Goal: Task Accomplishment & Management: Manage account settings

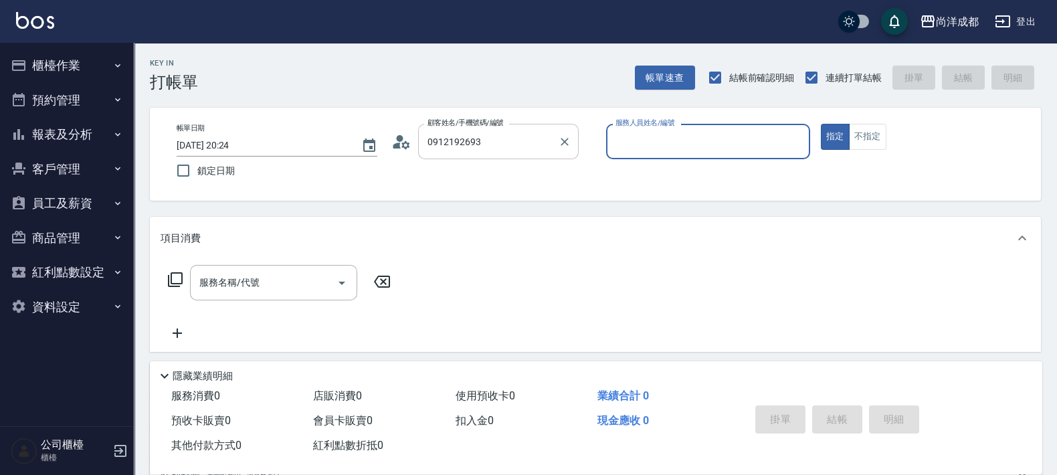
type input "[PERSON_NAME]/0912192693/"
type input "Lance-02"
click at [821, 124] on button "指定" at bounding box center [835, 137] width 29 height 26
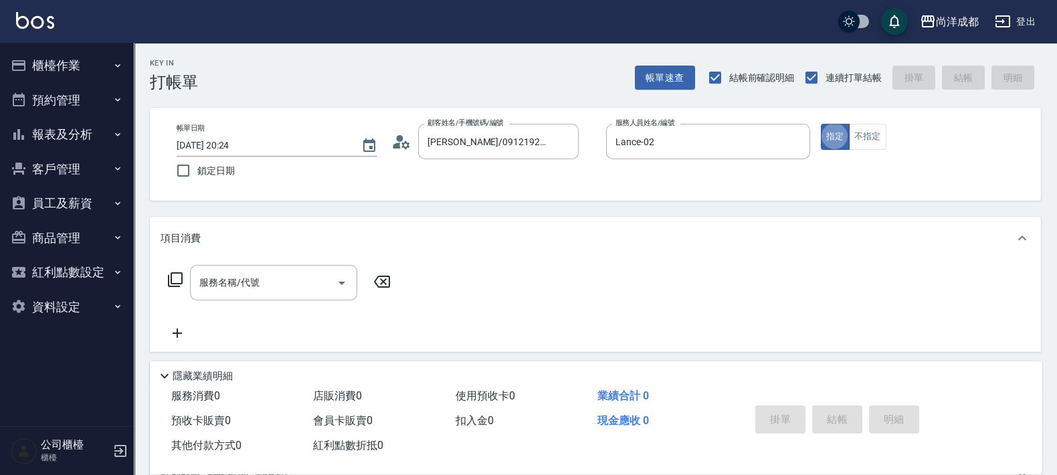
type button "true"
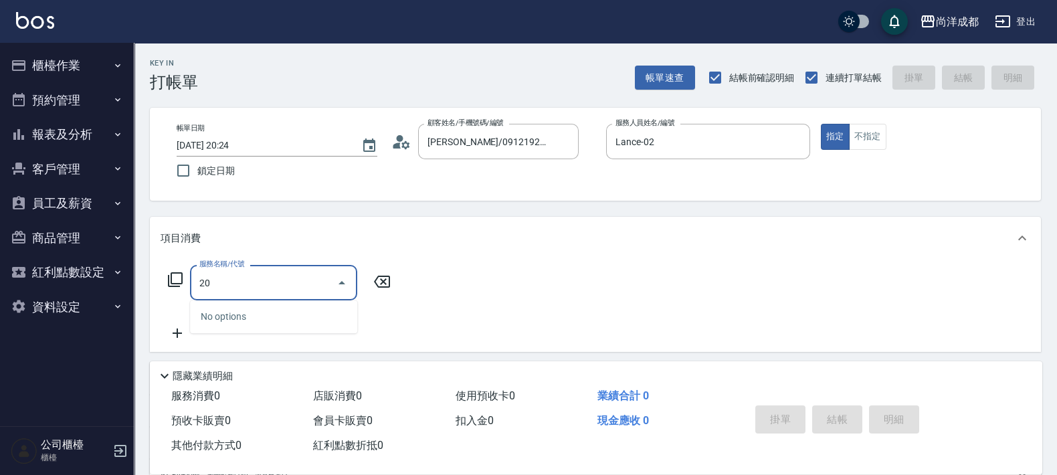
type input "201"
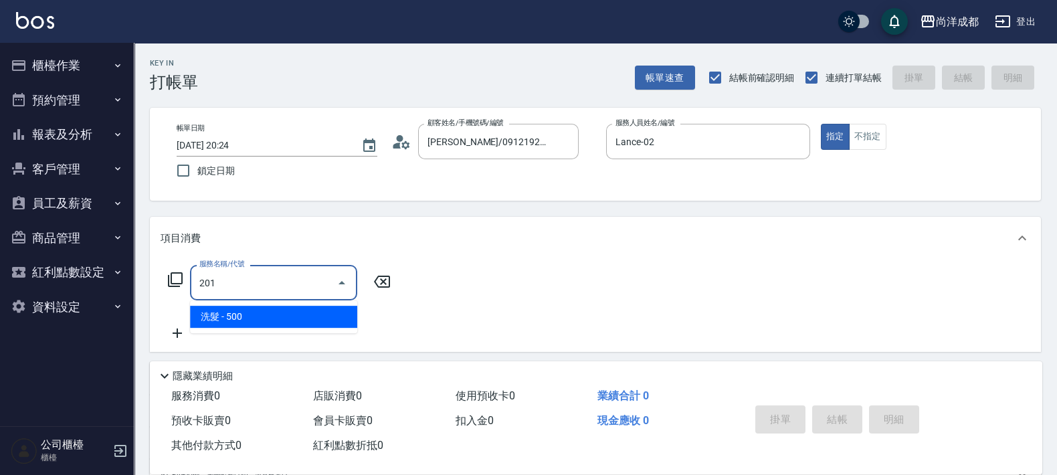
type input "50"
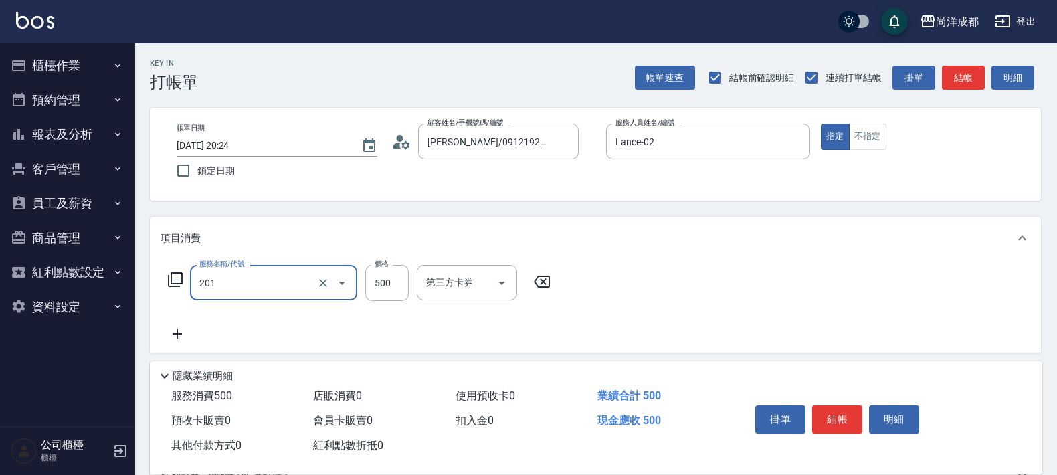
type input "洗髮(201)"
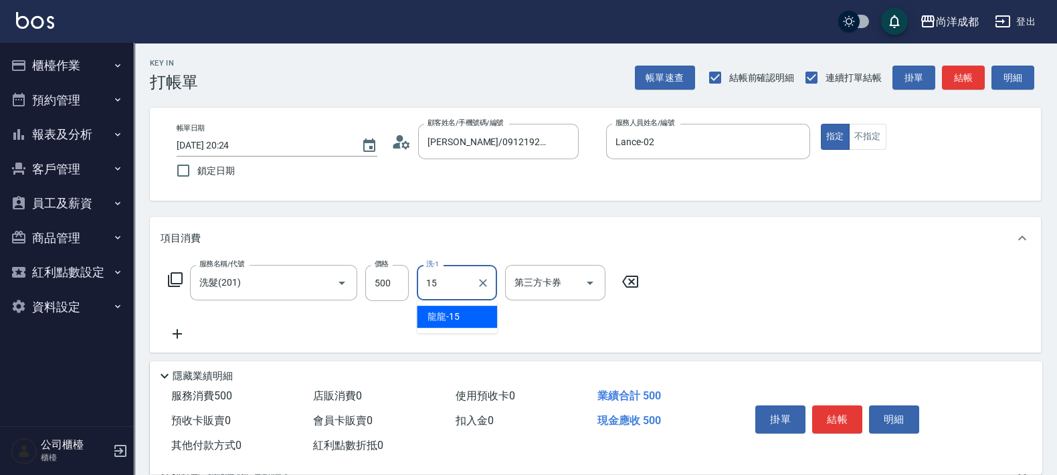
type input "龍龍-15"
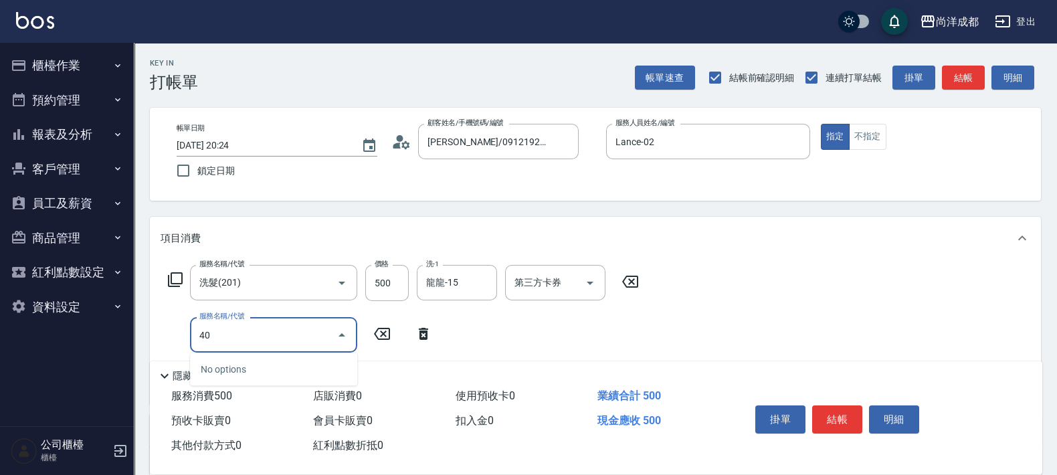
type input "401"
type input "70"
type input "剪髮(401)"
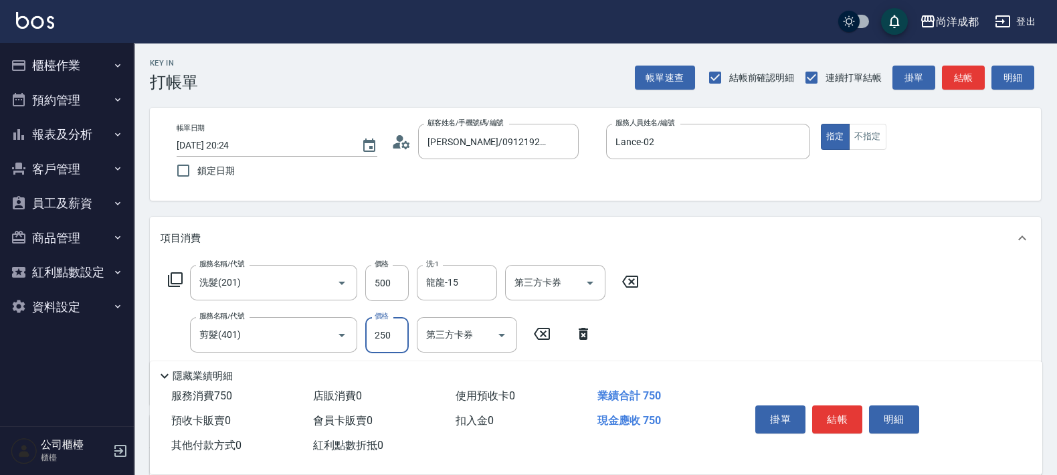
type input "50"
type input "20"
type input "70"
type input "200"
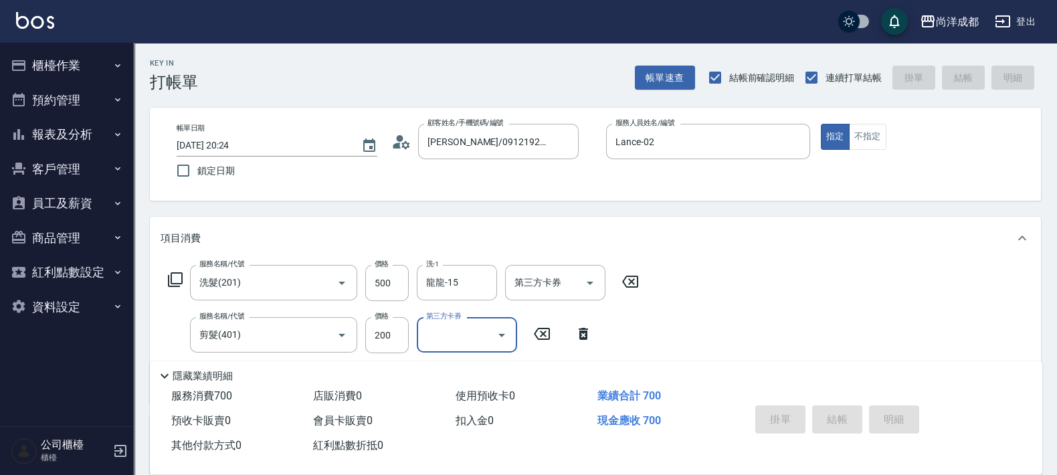
type input "[DATE] 20:25"
type input "0"
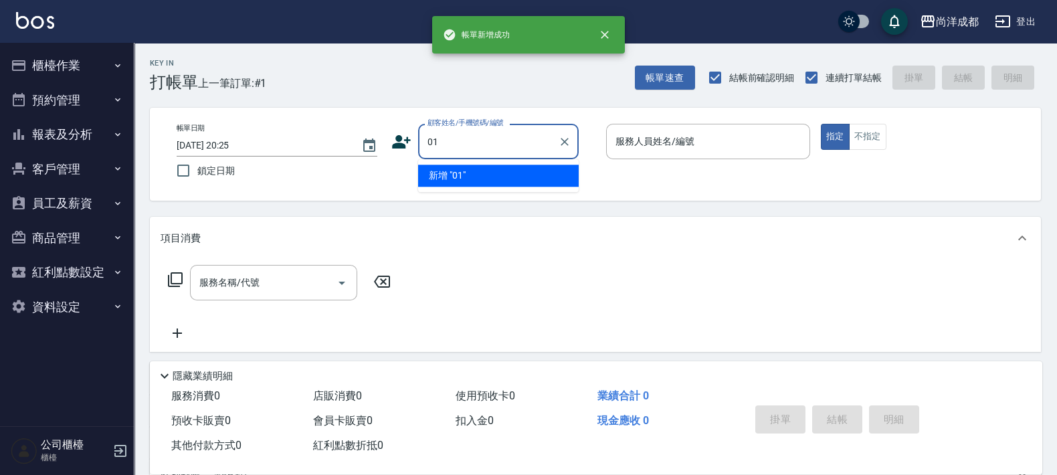
type input "01"
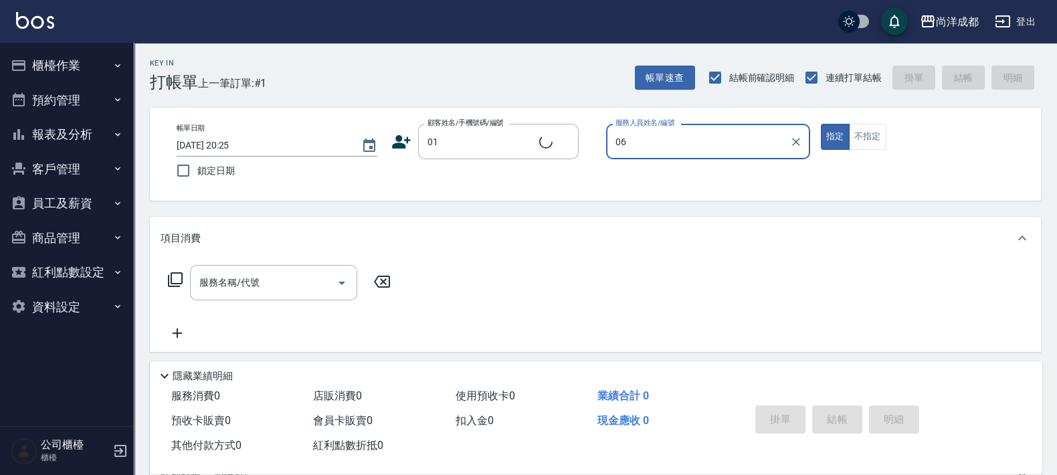
type input "06"
type input "不留客資/01/"
type input "Jojo-06"
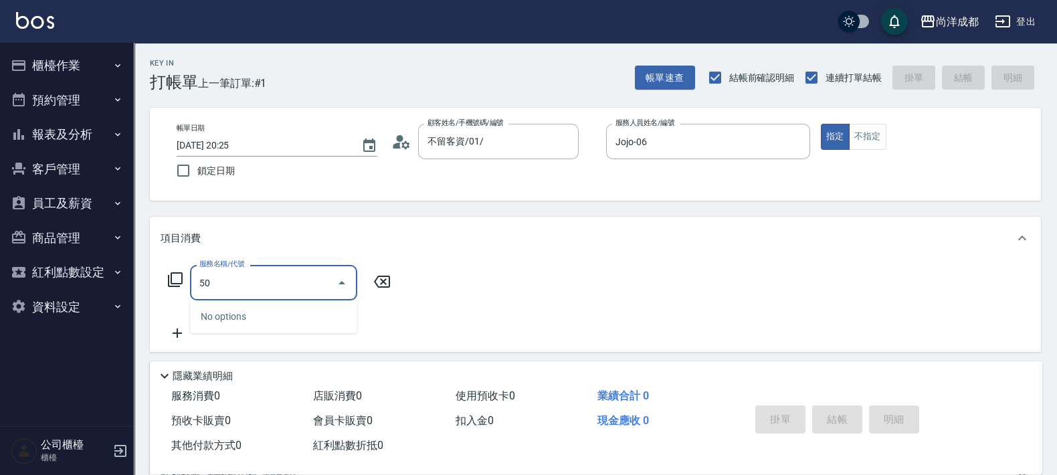
type input "501"
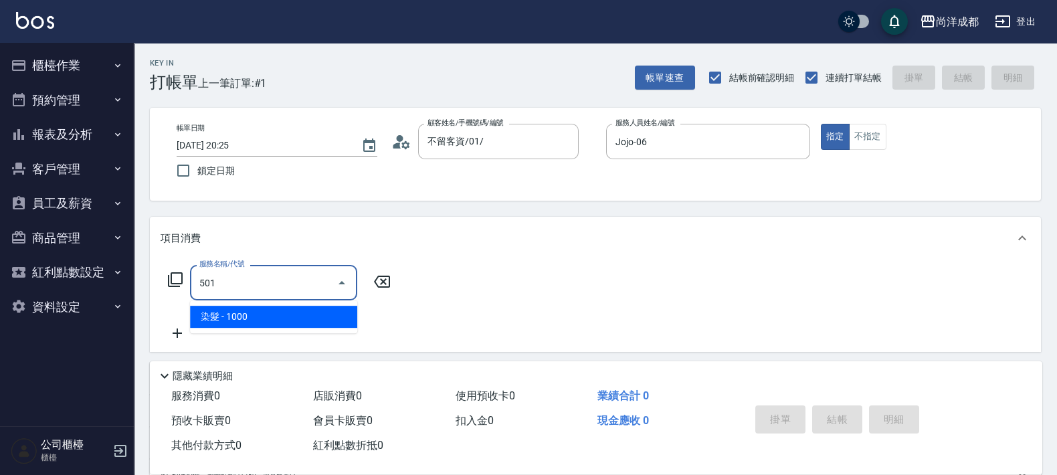
type input "100"
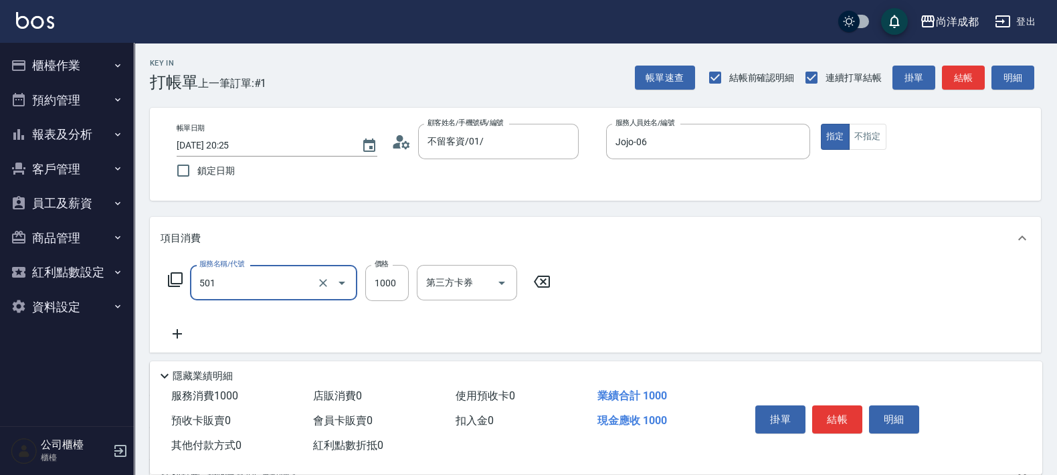
type input "染髮(501)"
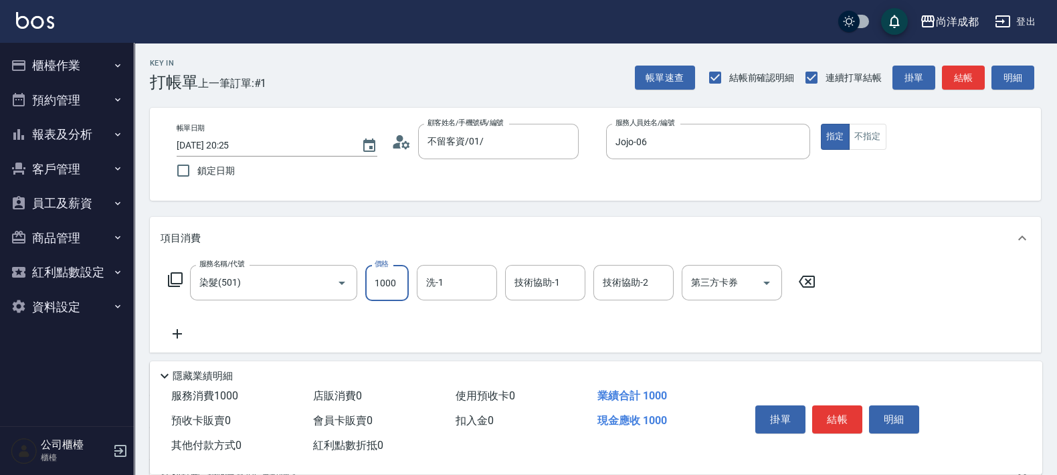
type input "0"
type input "15"
type input "10"
type input "150"
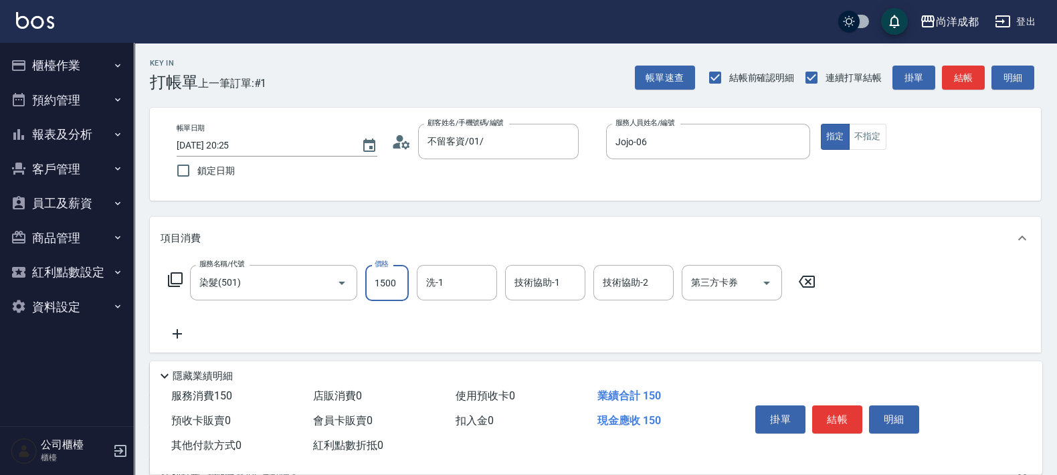
type input "1500"
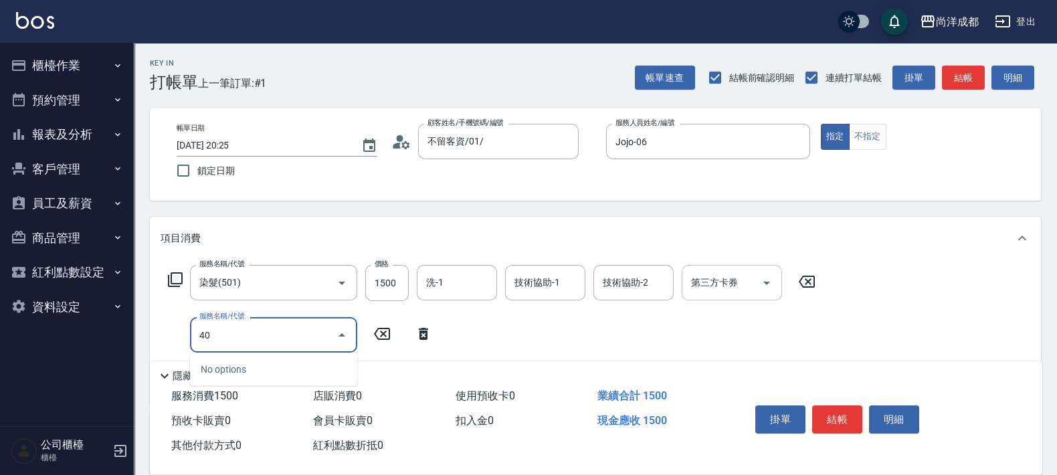
type input "401"
type input "170"
type input "剪髮(401)"
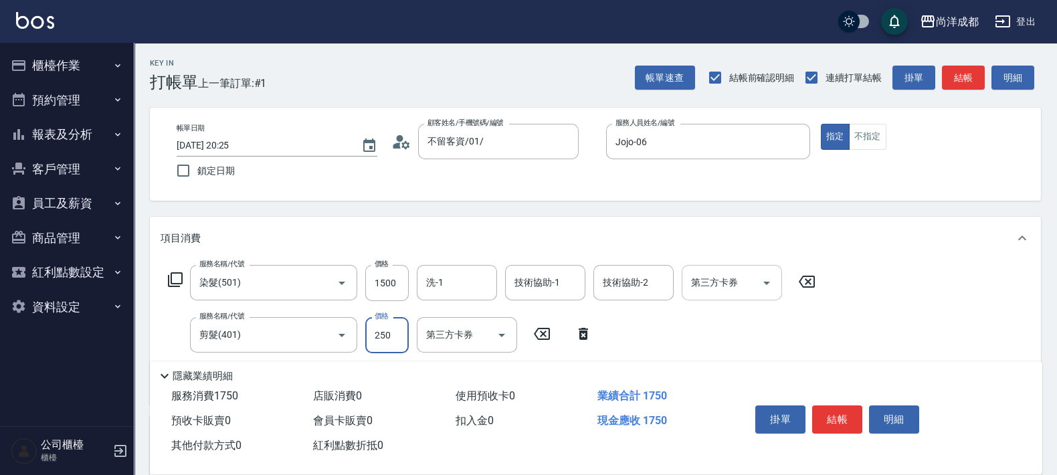
type input "150"
type input "50"
type input "200"
type input "500"
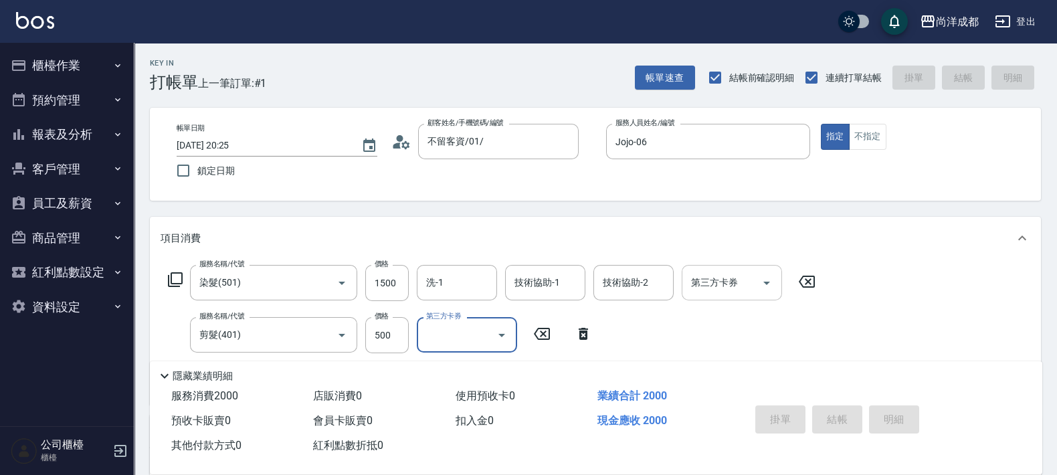
type input "0"
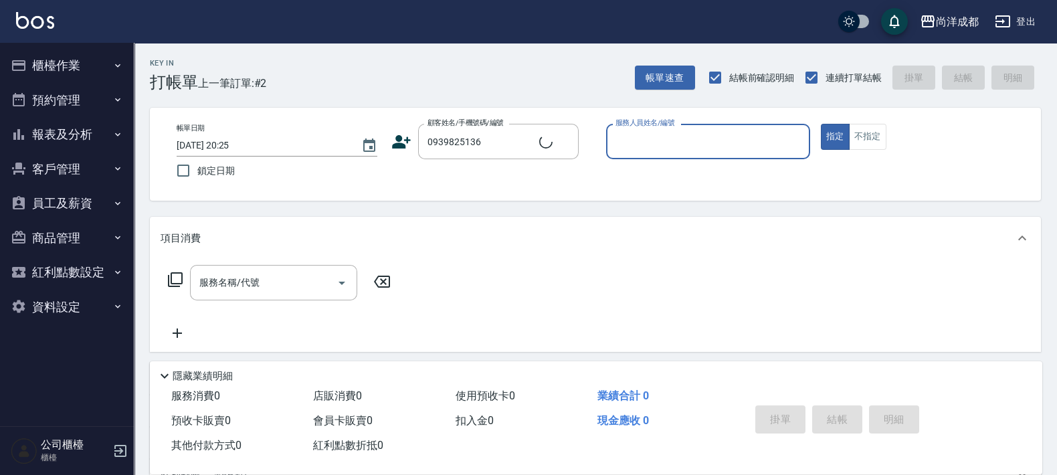
type input "紹偉[PERSON_NAME]/0939825136/null"
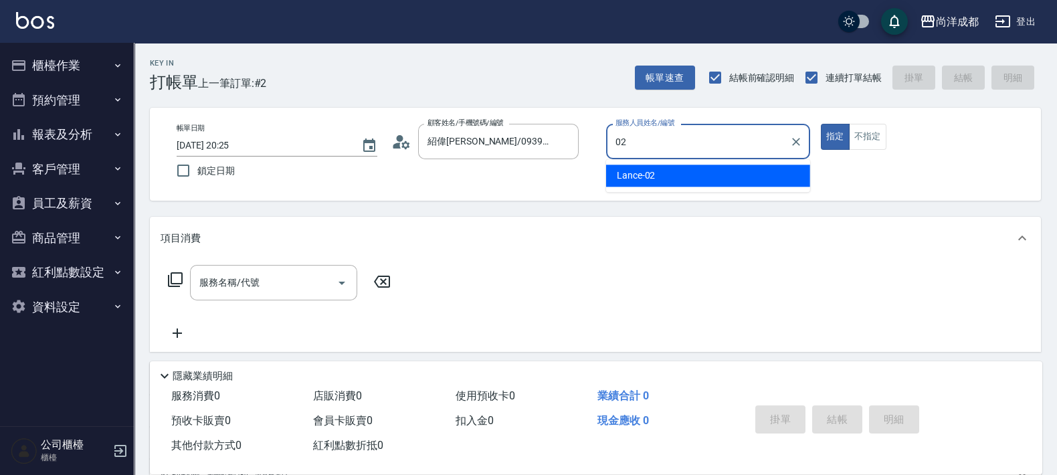
type input "Lance-02"
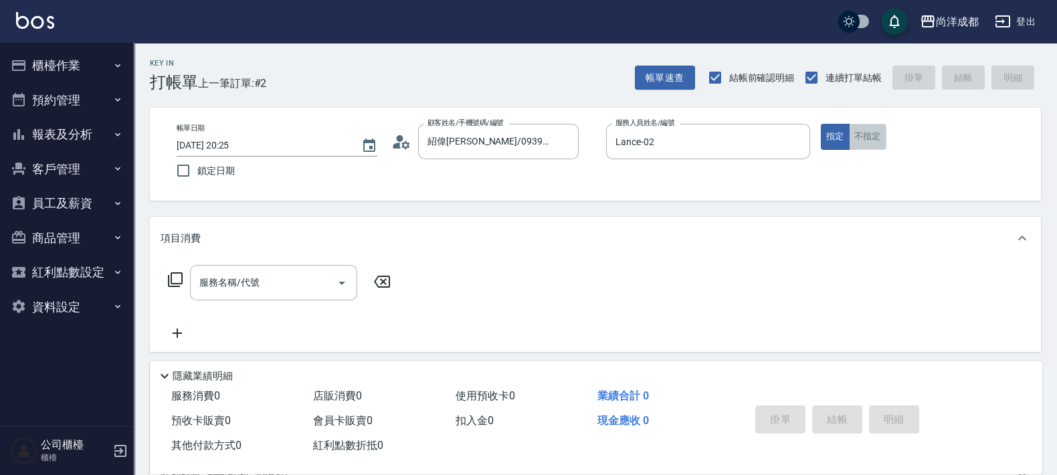
drag, startPoint x: 864, startPoint y: 147, endPoint x: 842, endPoint y: 177, distance: 37.3
click at [864, 147] on button "不指定" at bounding box center [867, 137] width 37 height 26
type button "false"
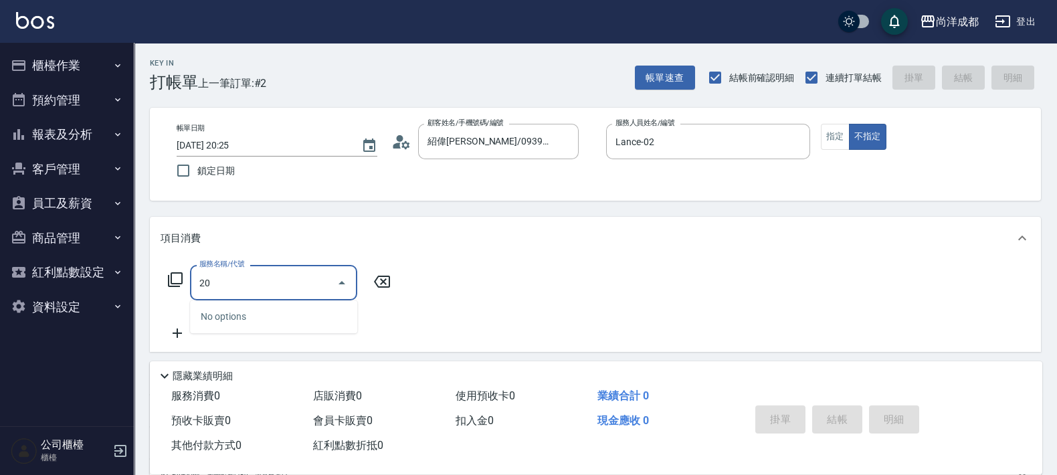
type input "201"
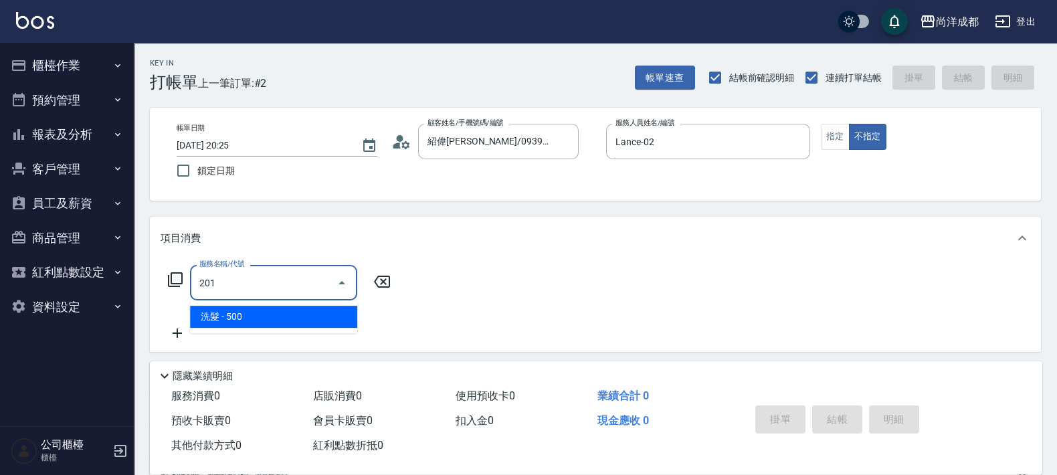
type input "50"
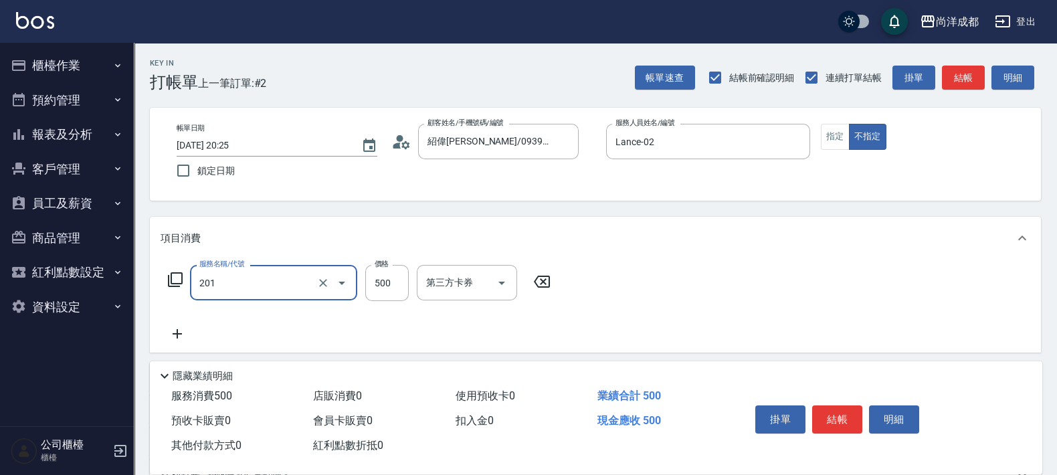
type input "洗髮(201)"
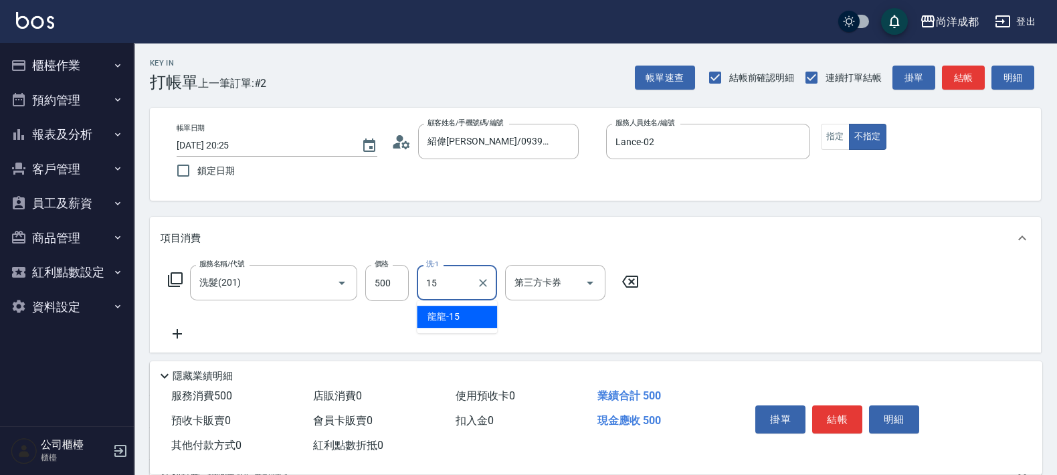
type input "龍龍-15"
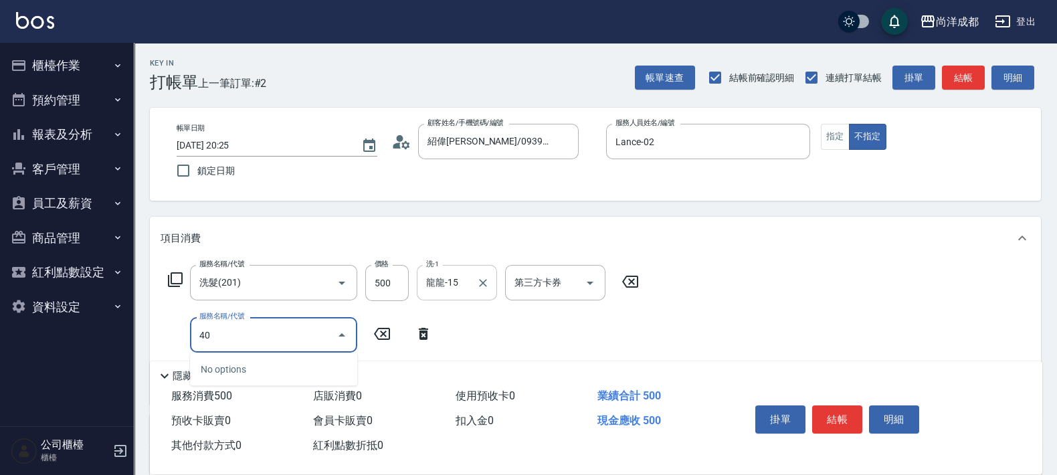
type input "401"
type input "70"
type input "剪髮(401)"
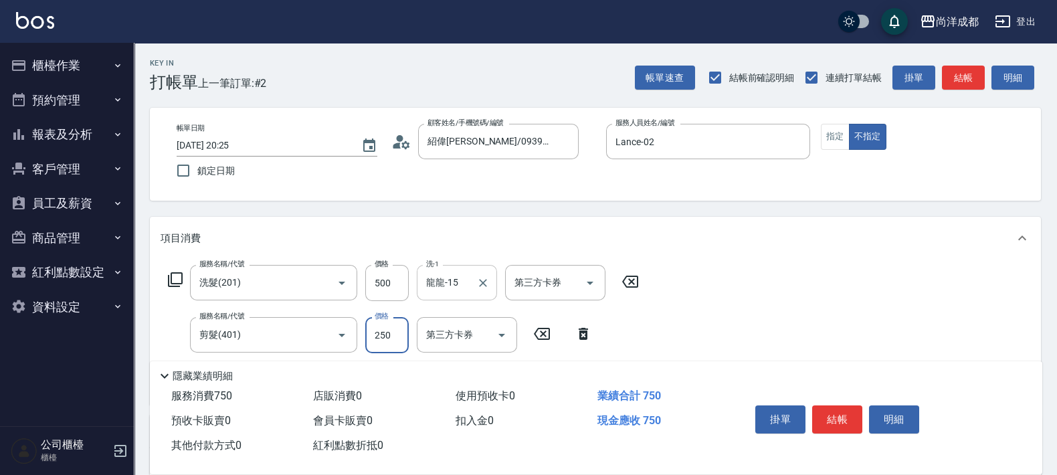
type input "50"
type input "80"
type input "130"
type input "800"
type input "50"
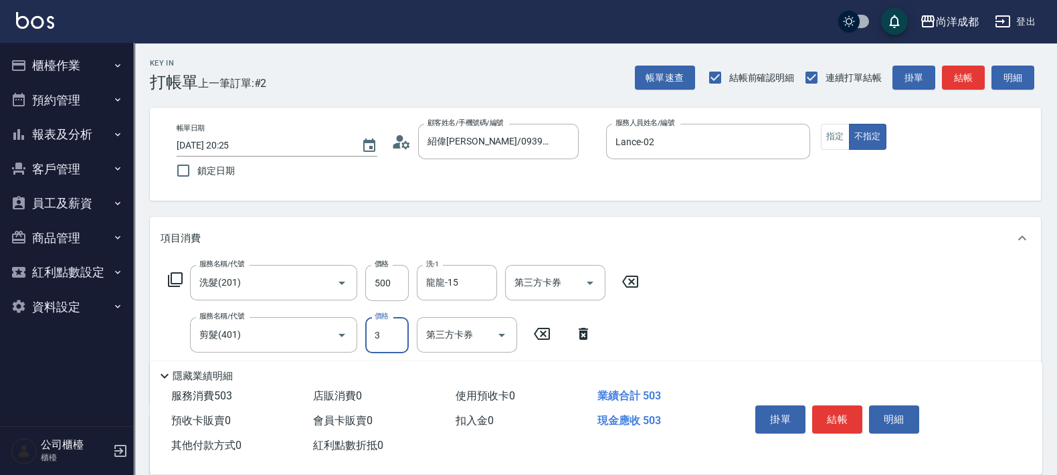
type input "30"
type input "80"
type input "300"
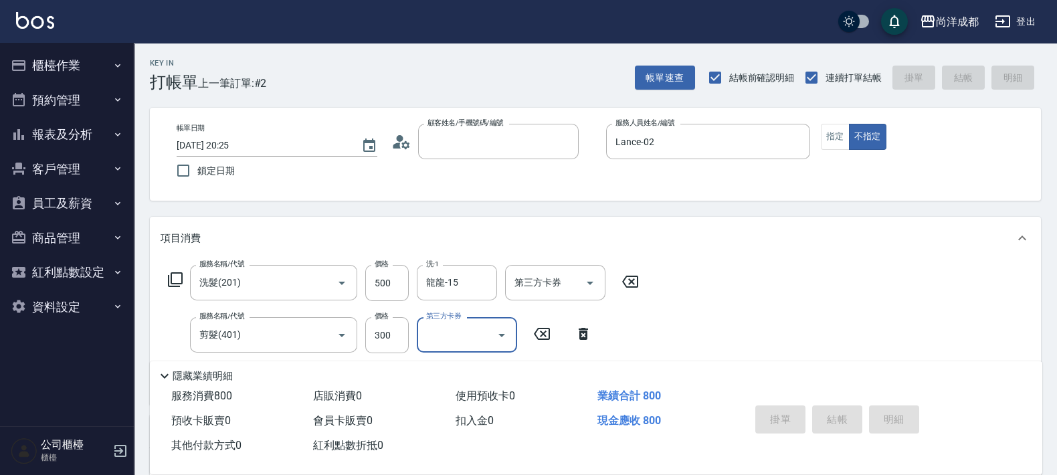
type input "0"
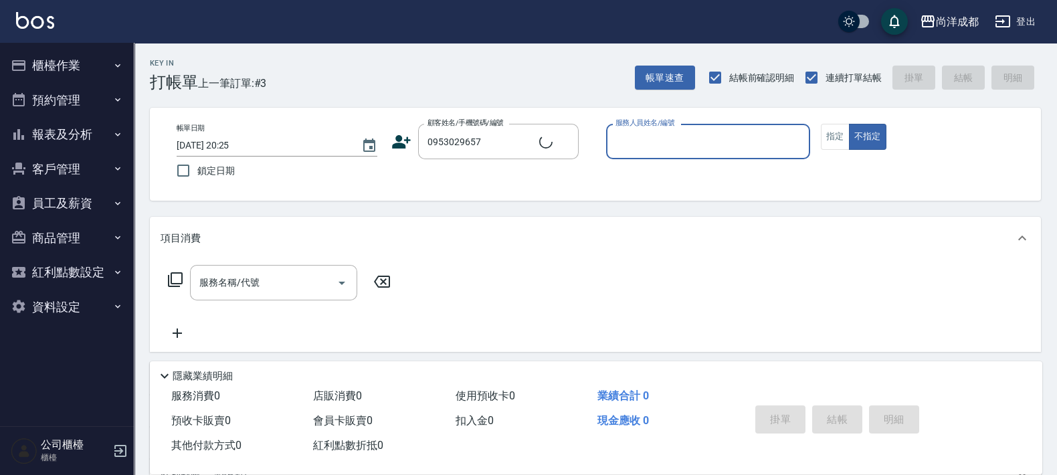
type input "[PERSON_NAME]/0953029657/"
type input "[PERSON_NAME]-01"
click at [849, 124] on button "不指定" at bounding box center [867, 137] width 37 height 26
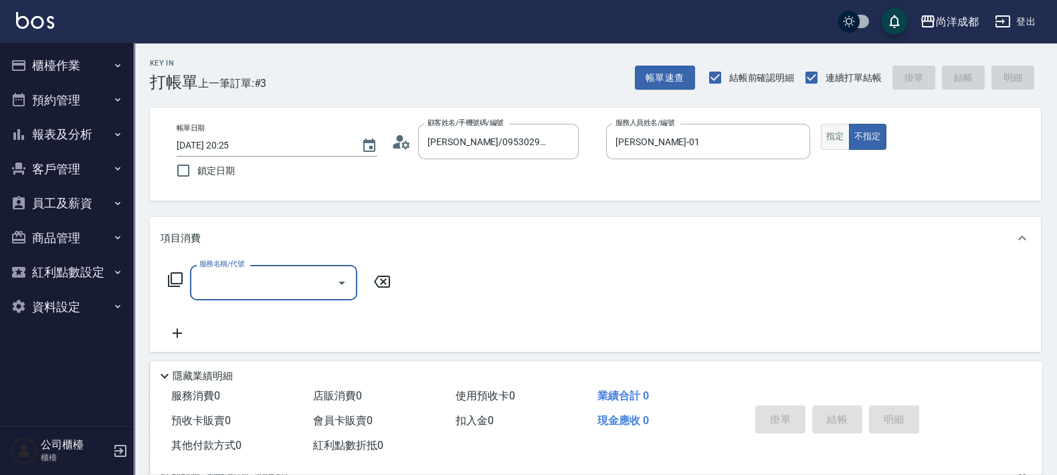
click at [832, 142] on button "指定" at bounding box center [835, 137] width 29 height 26
type input "201"
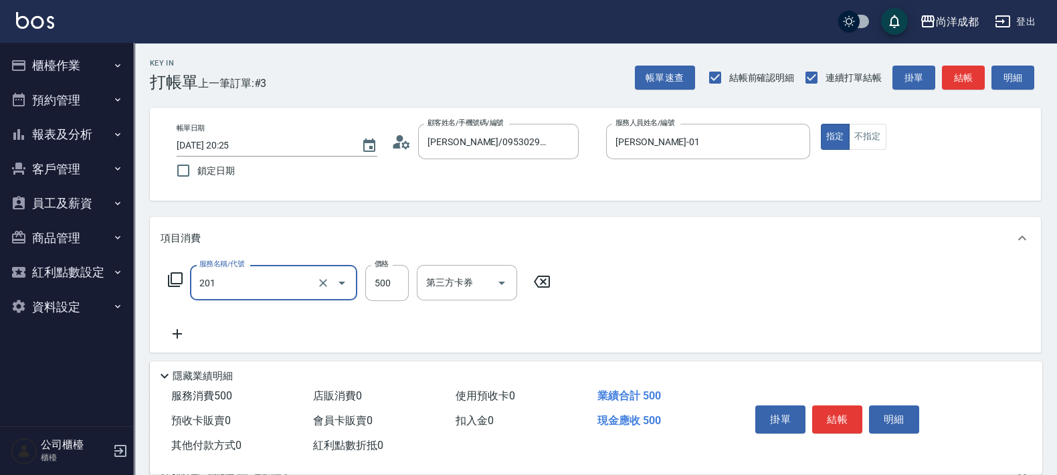
type input "50"
type input "洗髮(201)"
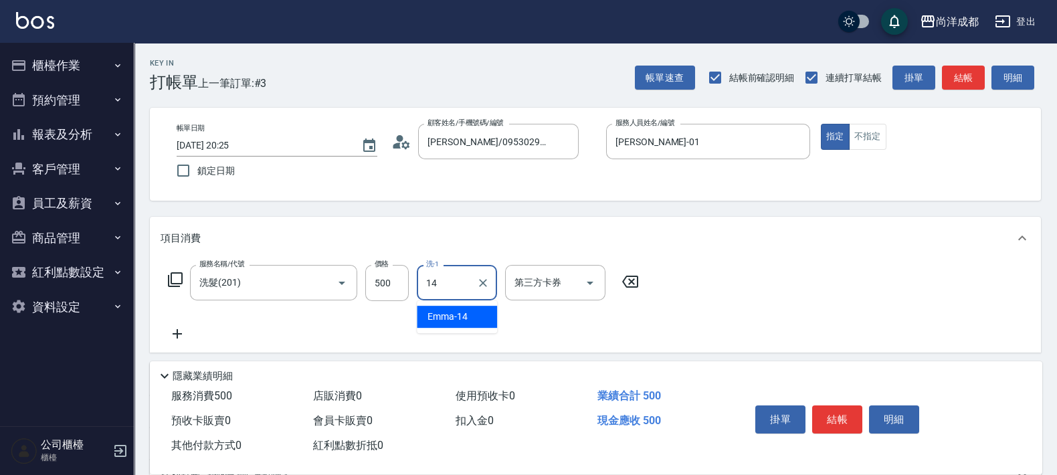
type input "Emma-14"
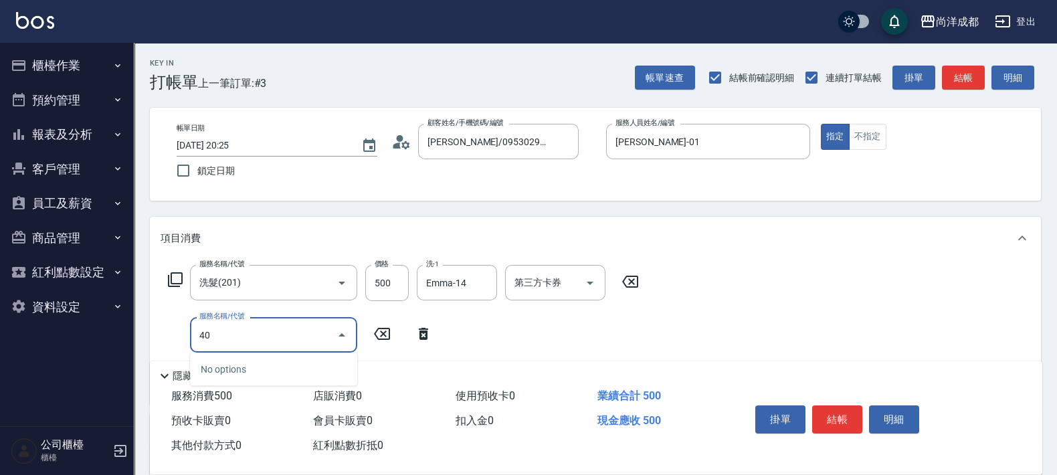
type input "401"
type input "70"
type input "剪髮(401)"
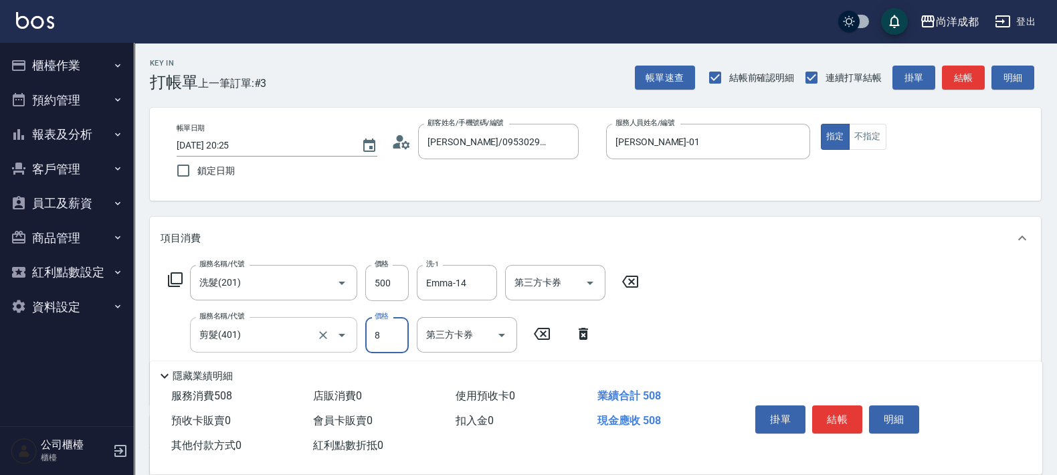
type input "50"
type input "80"
type input "130"
type input "800"
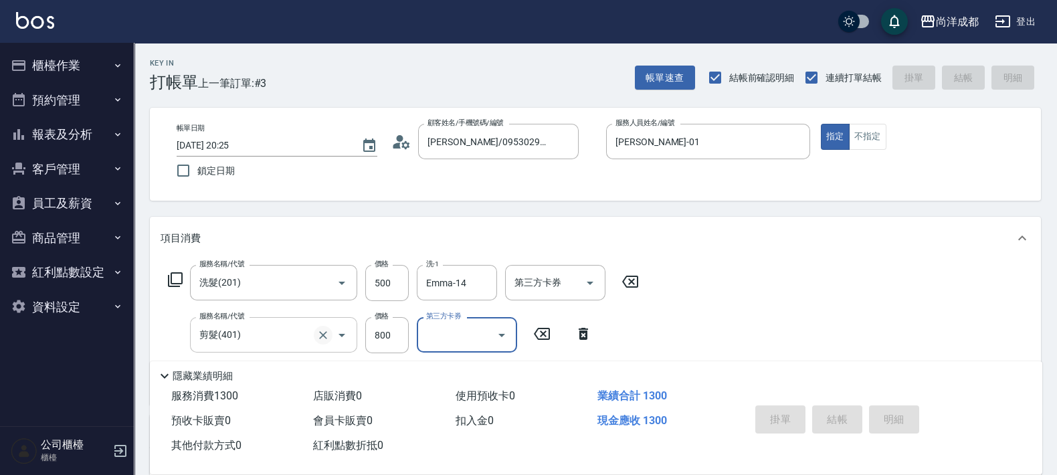
type input "[DATE] 20:26"
type input "0"
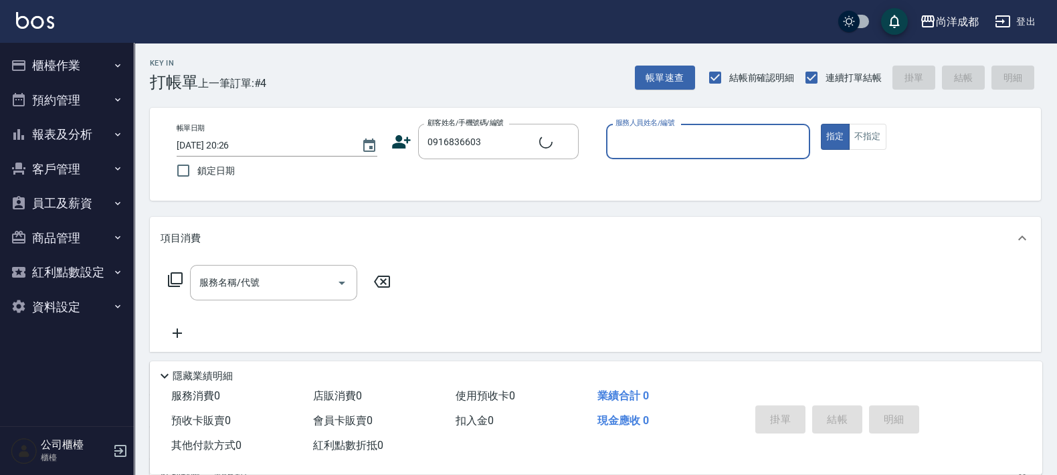
type input "[PERSON_NAME]/0916836603/"
type input "Lance-02"
click at [821, 124] on button "指定" at bounding box center [835, 137] width 29 height 26
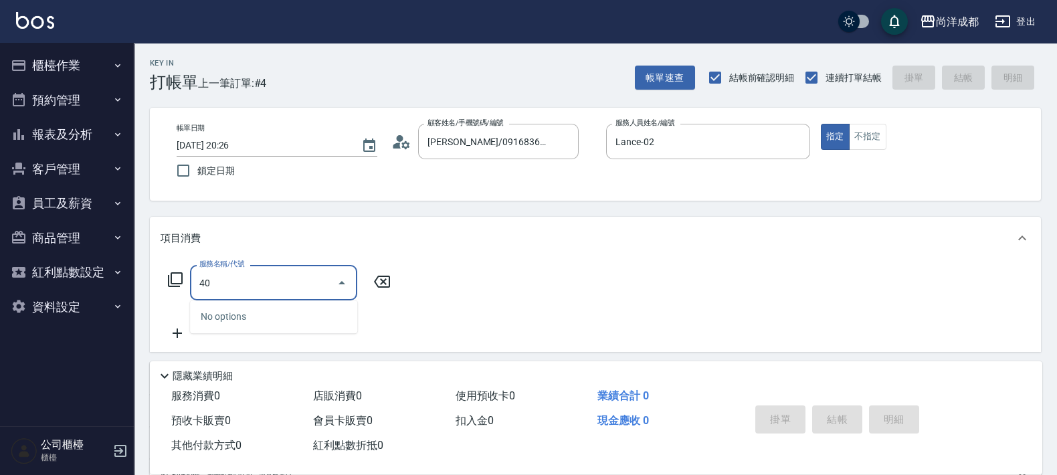
type input "401"
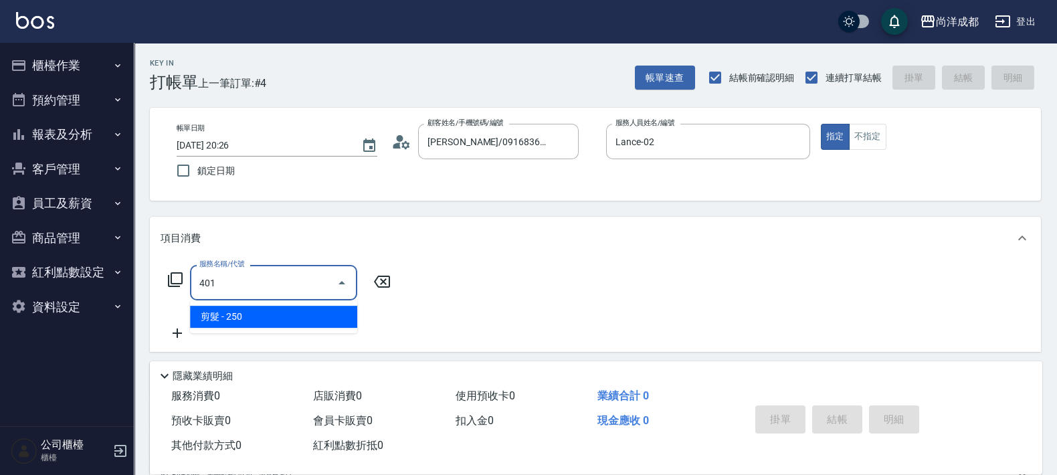
type input "20"
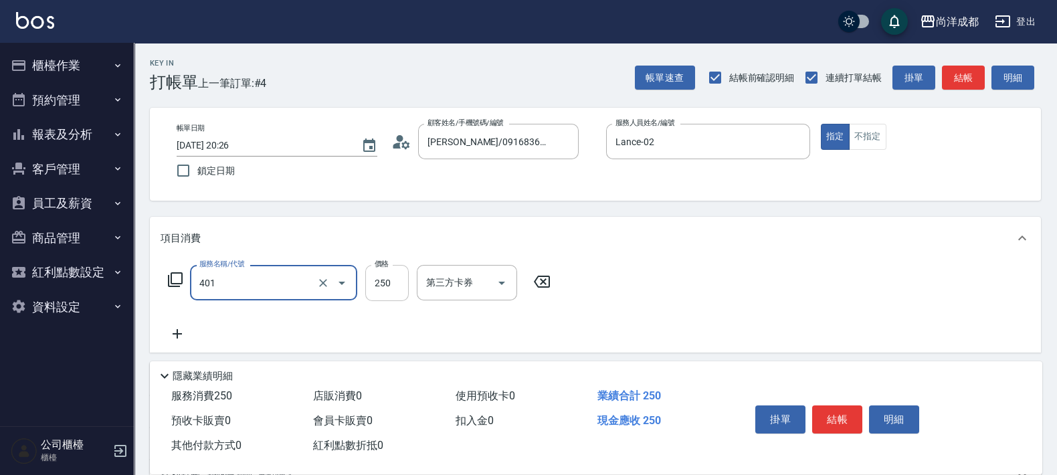
type input "剪髮(401)"
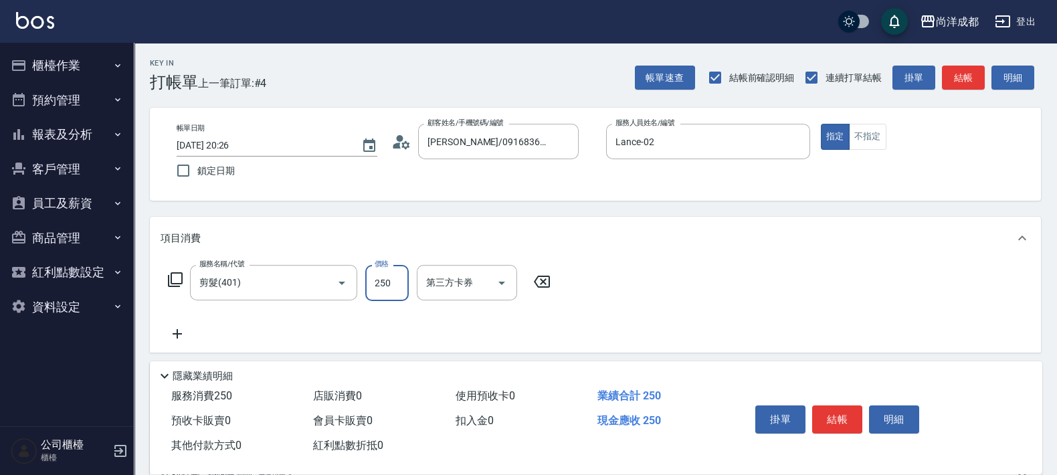
type input "0"
type input "50"
type input "500"
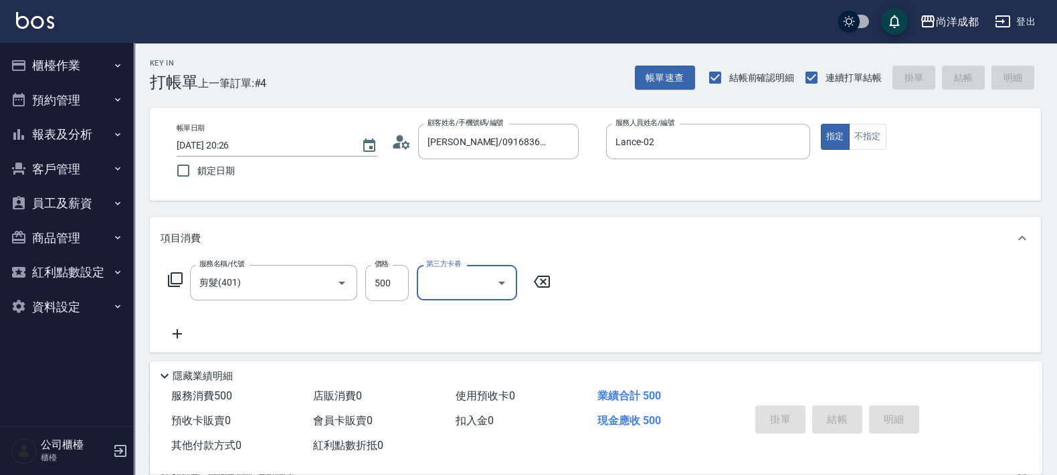
type input "0"
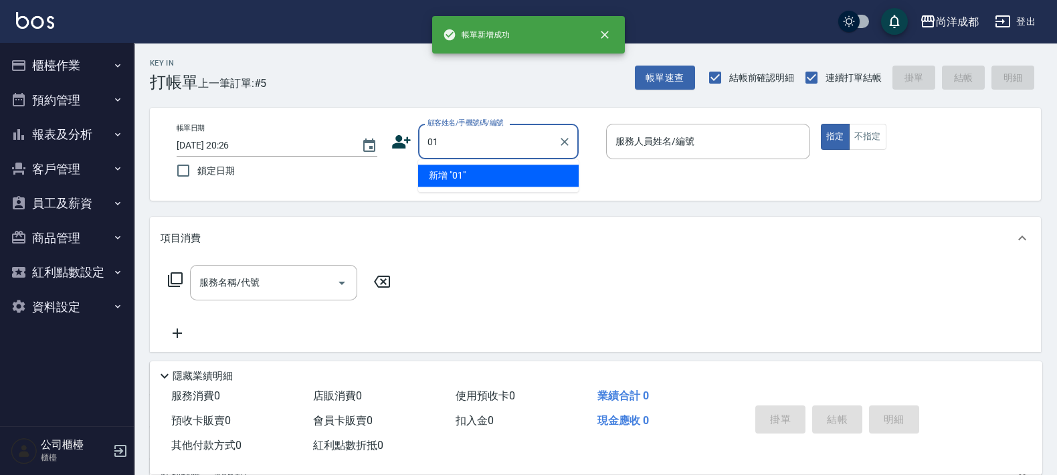
type input "01"
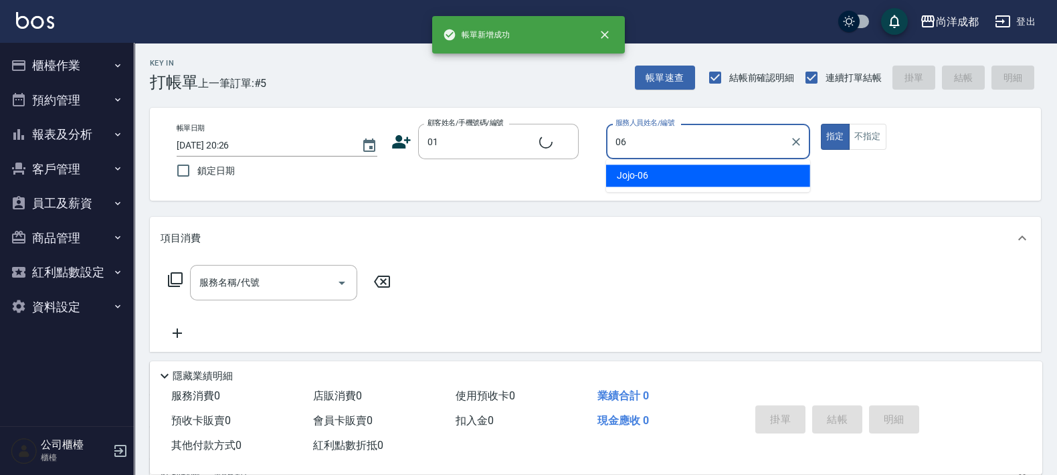
type input "Jojo-06"
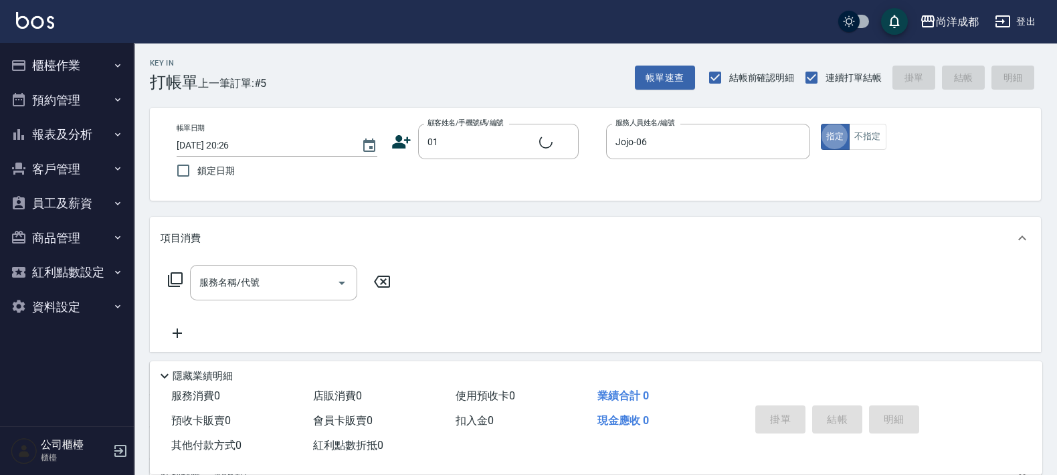
type input "不留客資/01/"
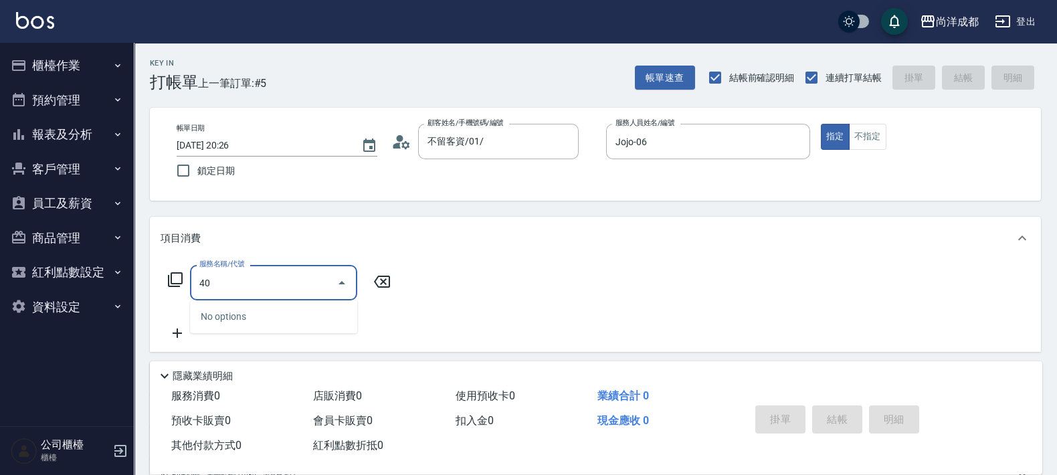
type input "401"
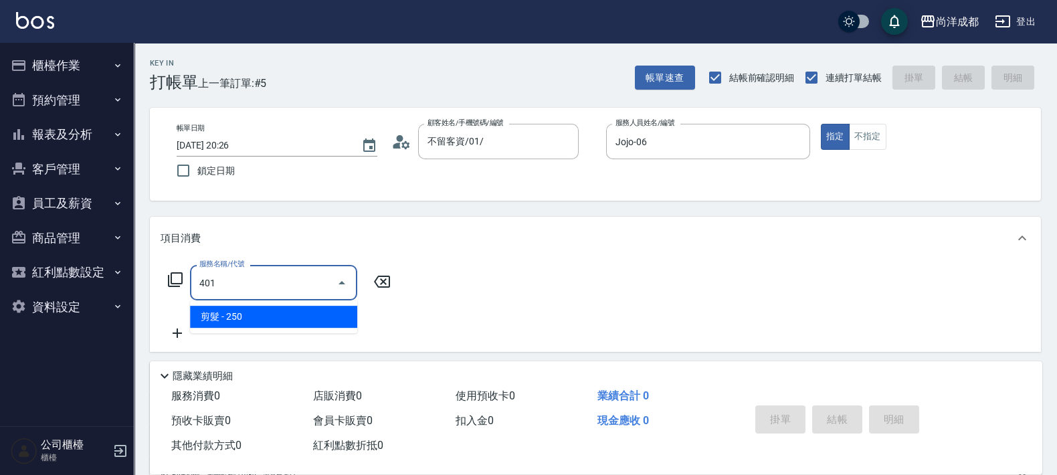
type input "20"
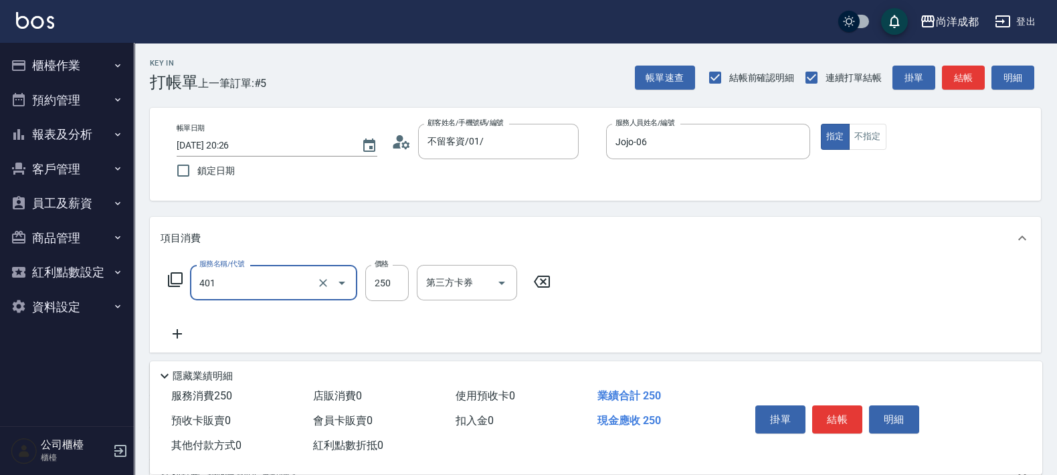
type input "剪髮(401)"
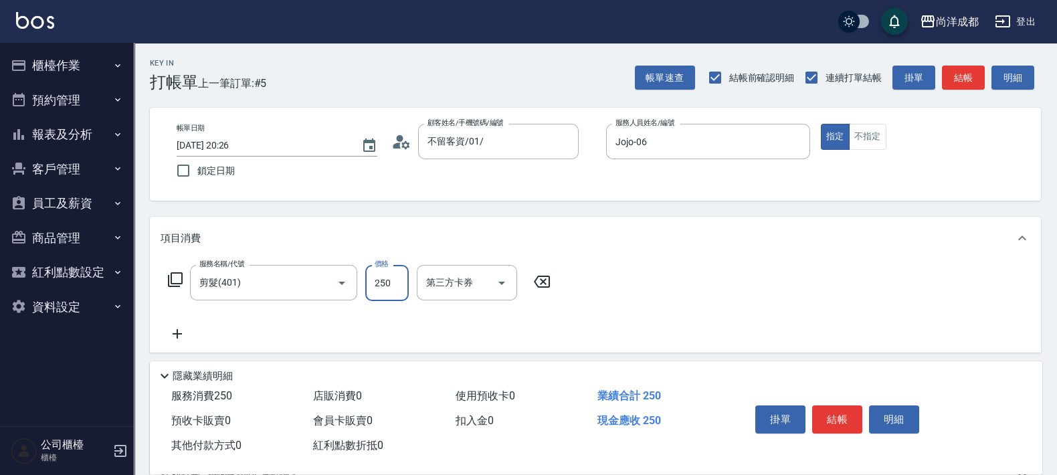
type input "0"
type input "50"
type input "500"
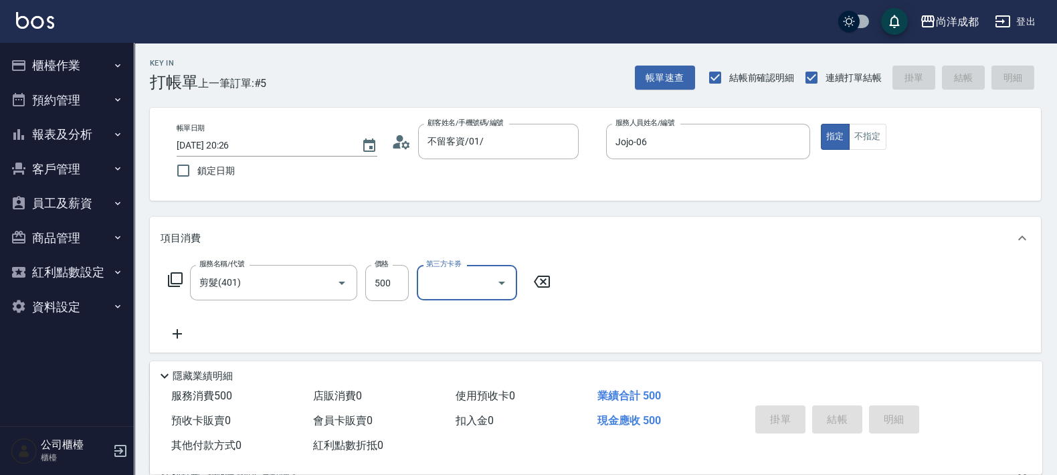
type input "0"
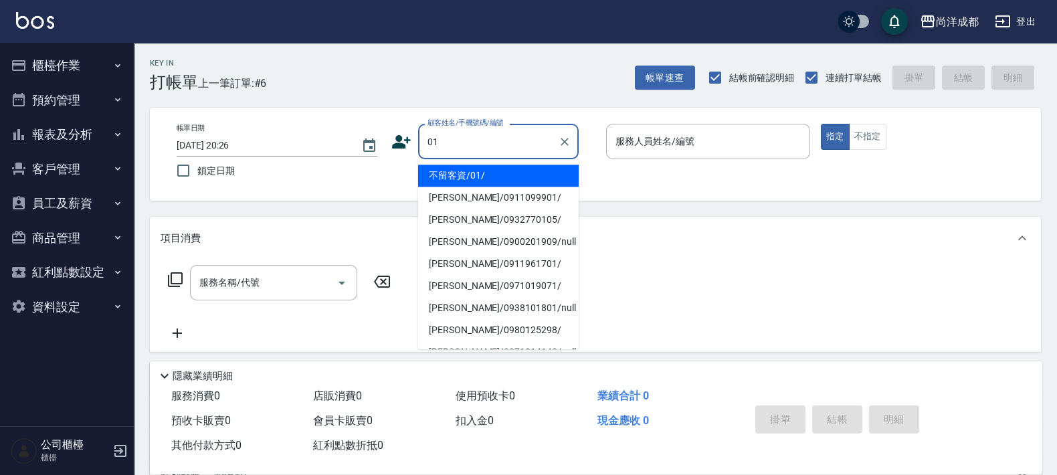
type input "不留客資/01/"
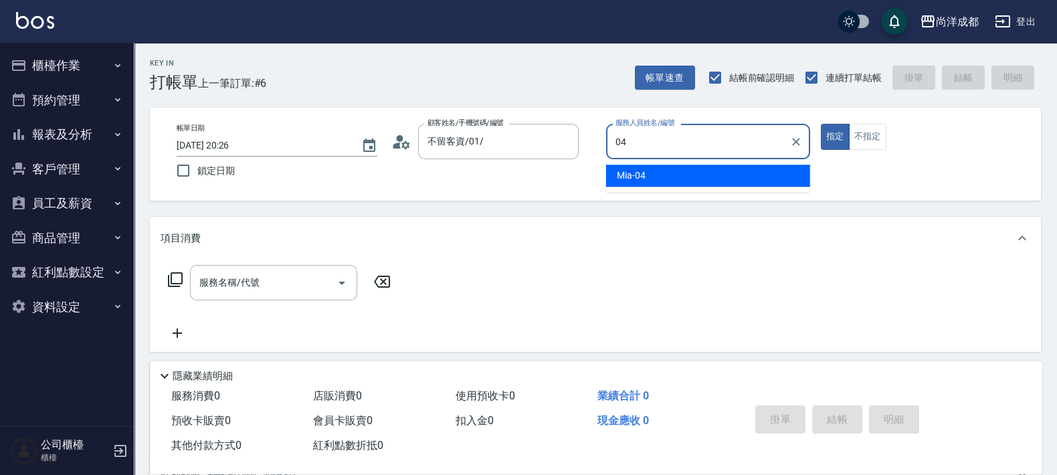
type input "Mia-04"
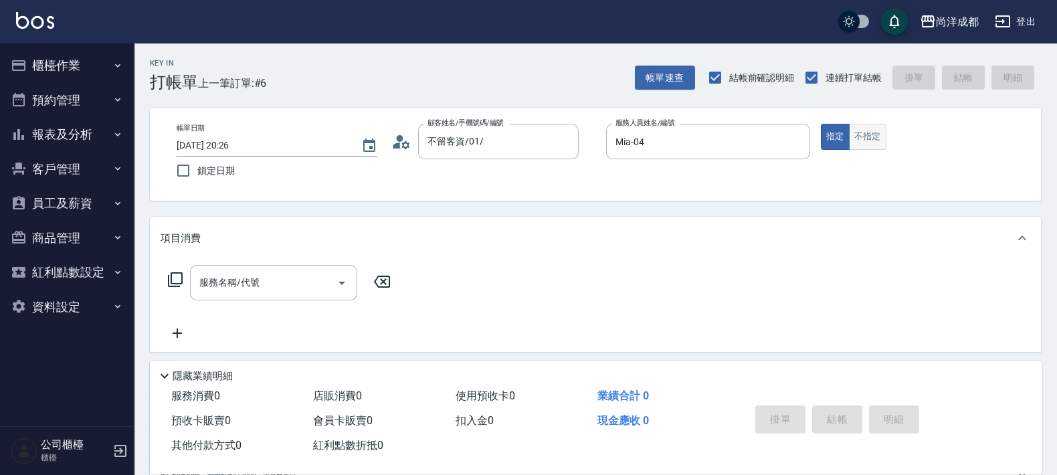
click at [859, 140] on button "不指定" at bounding box center [867, 137] width 37 height 26
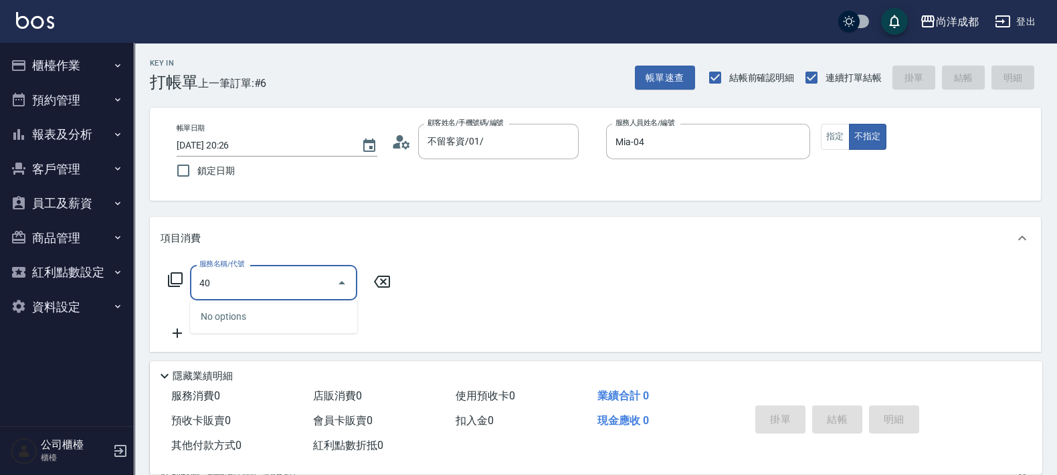
type input "401"
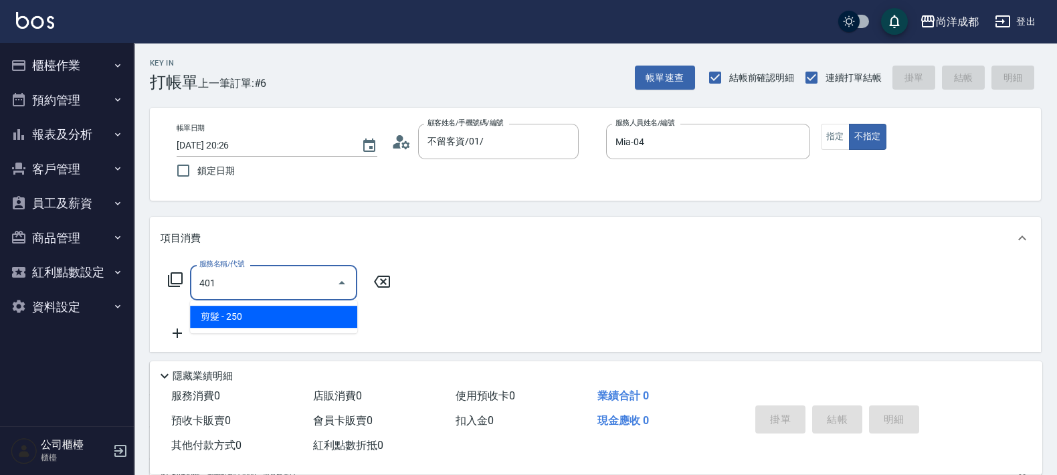
type input "20"
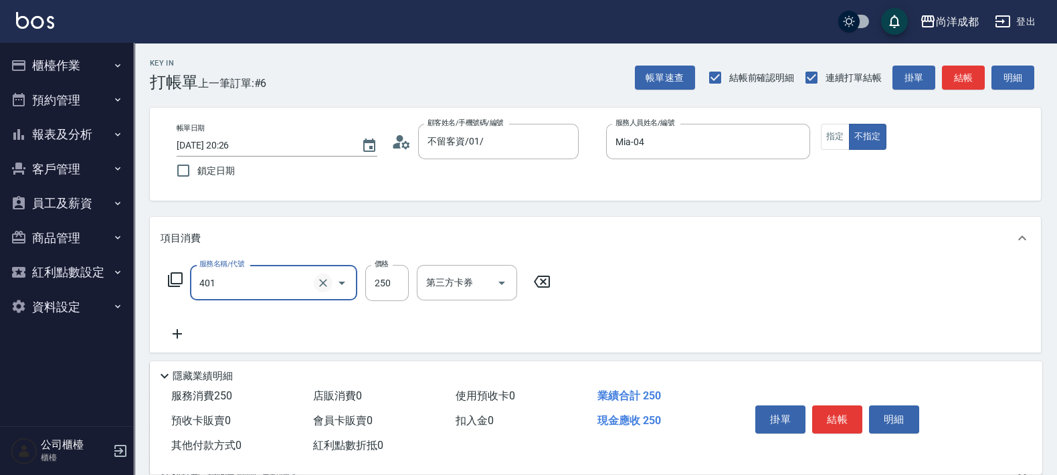
click at [317, 281] on icon "Clear" at bounding box center [322, 282] width 13 height 13
click at [327, 281] on icon "Clear" at bounding box center [322, 282] width 13 height 13
click at [325, 280] on icon "Clear" at bounding box center [323, 283] width 8 height 8
type input "剪髮(401)"
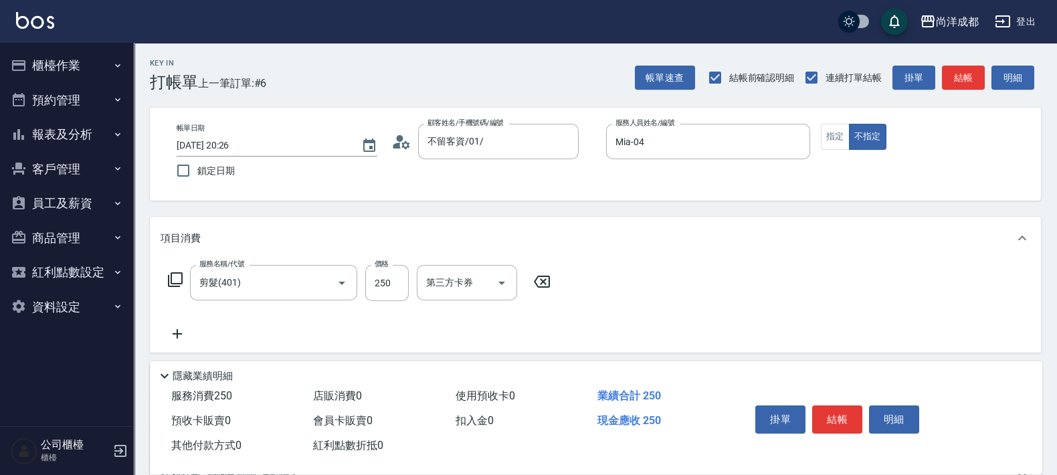
drag, startPoint x: 537, startPoint y: 279, endPoint x: 438, endPoint y: 277, distance: 99.0
click at [535, 279] on icon at bounding box center [541, 282] width 33 height 16
type input "0"
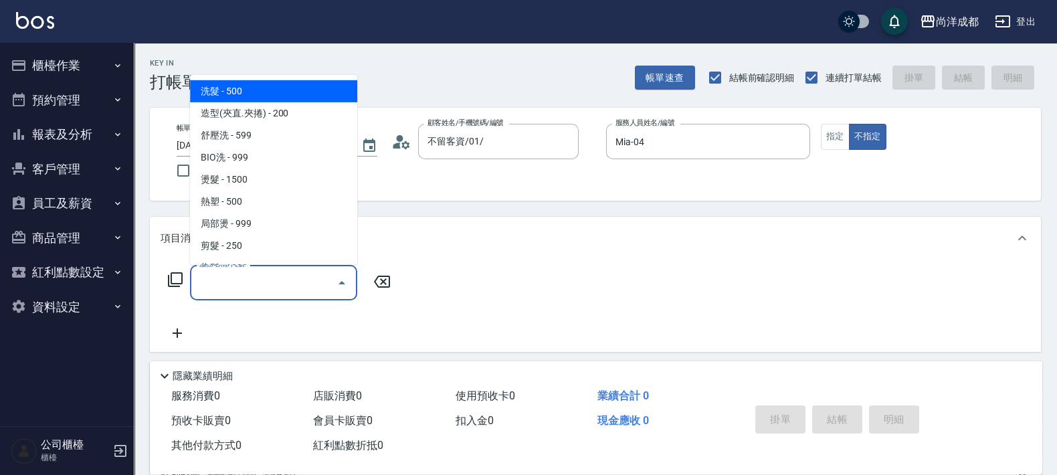
click at [318, 272] on input "服務名稱/代號" at bounding box center [263, 282] width 135 height 23
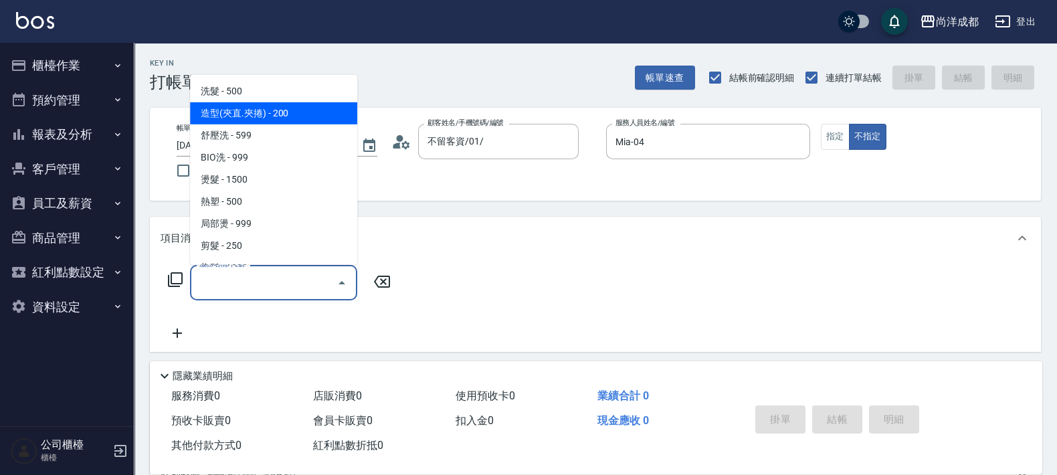
click at [265, 114] on span "造型(夾直.夾捲) - 200" at bounding box center [273, 113] width 167 height 22
type input "造型(夾直.夾捲)(202)"
type input "20"
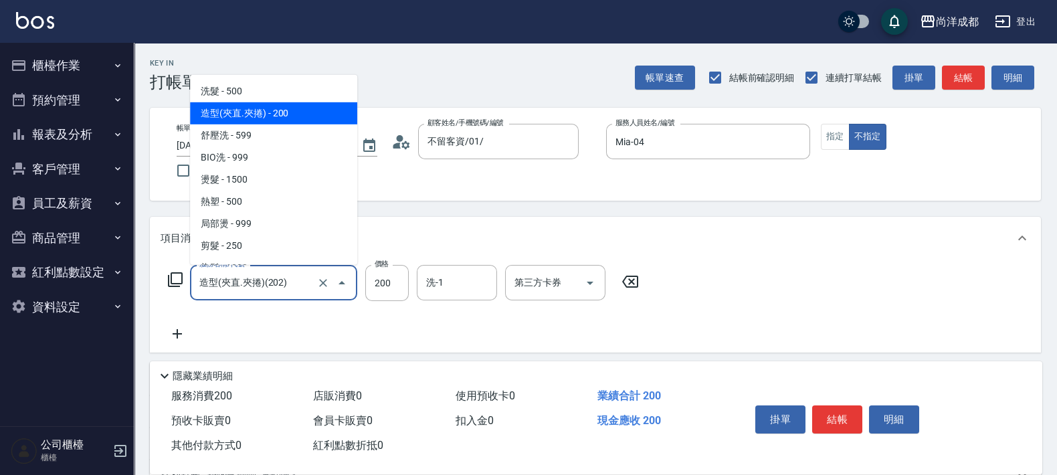
drag, startPoint x: 298, startPoint y: 286, endPoint x: 134, endPoint y: 303, distance: 165.4
click at [150, 305] on div "服務名稱/代號 造型(夾直.夾捲)(202) 服務名稱/代號 價格 200 價格 洗-1 洗-1 第三方卡券 第三方卡券" at bounding box center [595, 305] width 891 height 93
type input "0"
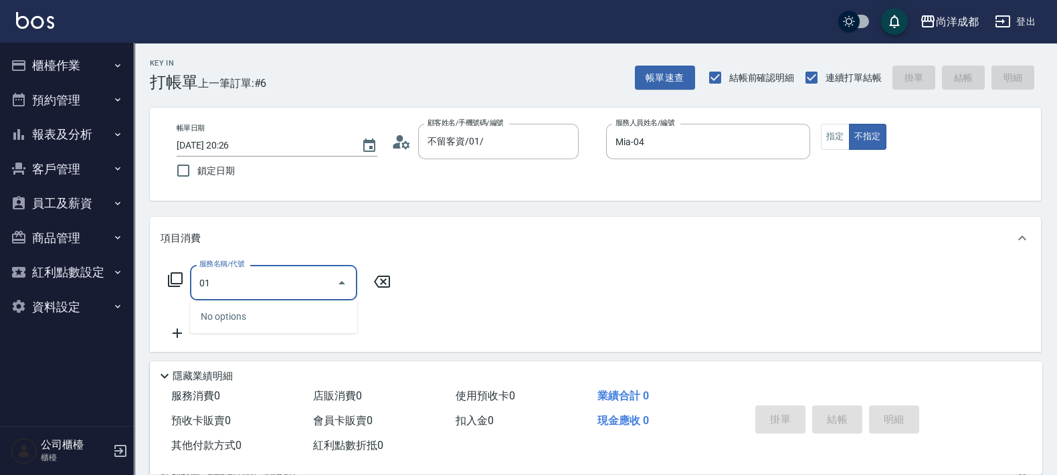
type input "0"
type input "201"
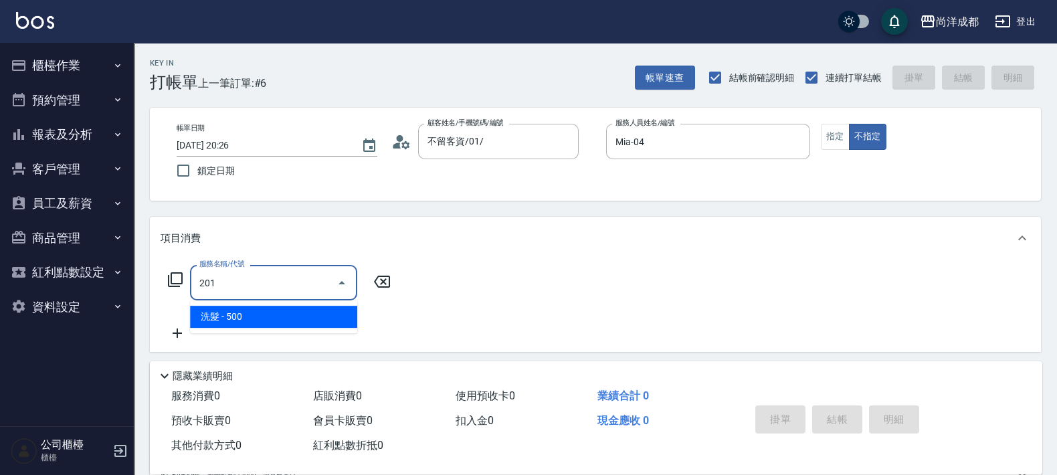
type input "50"
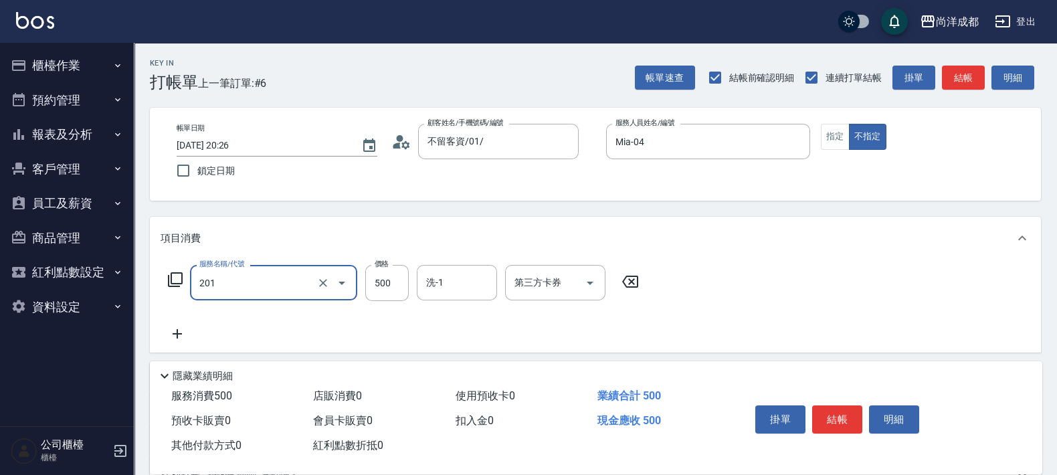
type input "洗髮(201)"
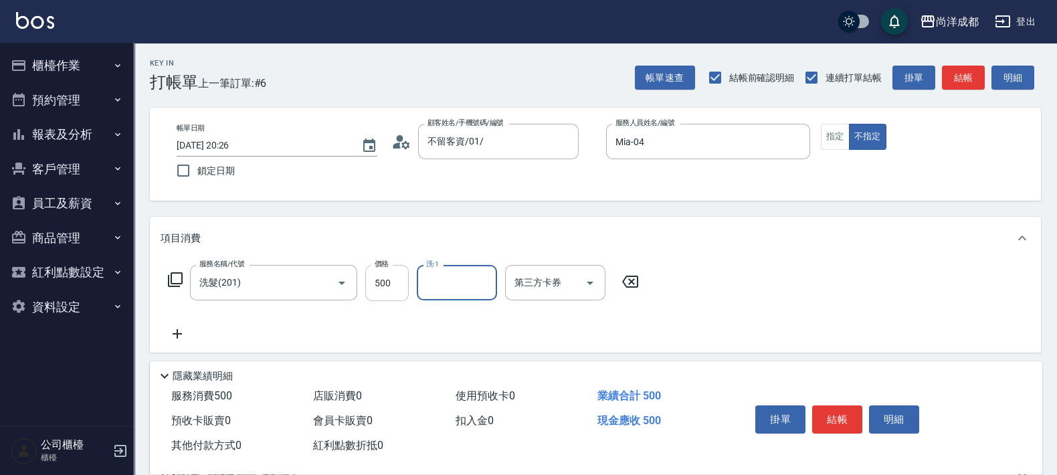
click at [405, 282] on input "500" at bounding box center [386, 283] width 43 height 36
type input "7"
type input "0"
type input "70"
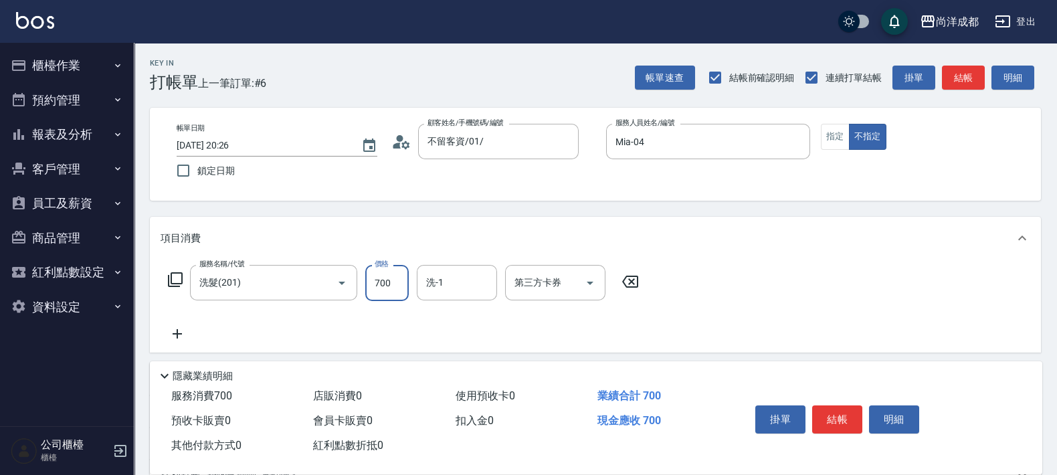
type input "700"
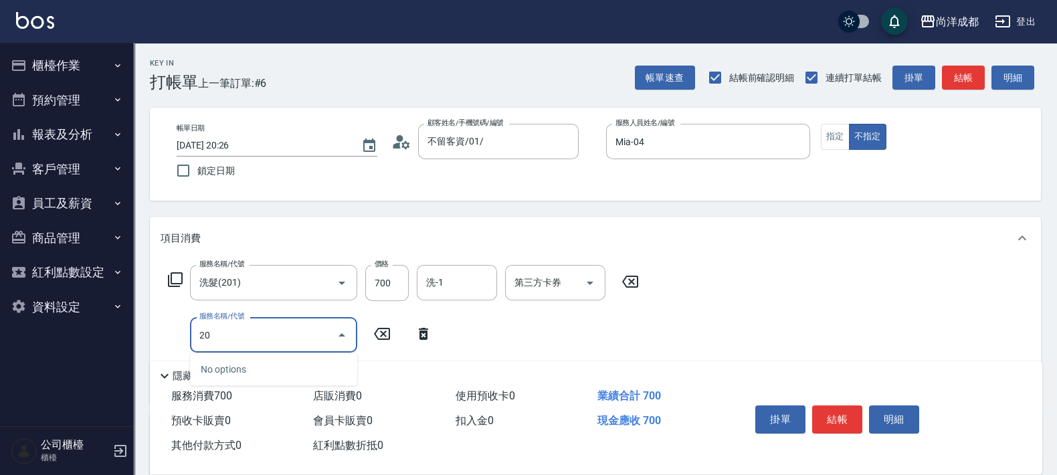
type input "202"
type input "90"
type input "造型(夾直.夾捲)(202)"
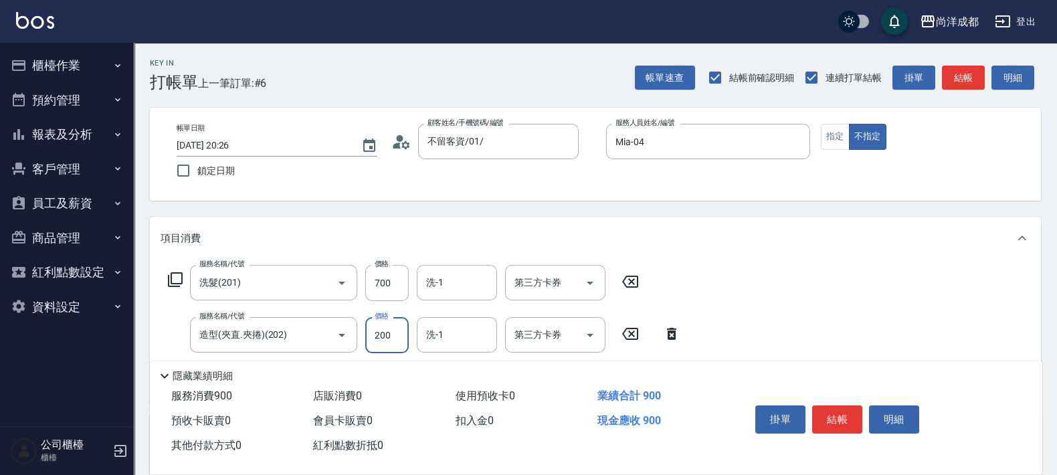
click at [396, 324] on input "200" at bounding box center [386, 335] width 43 height 36
type input "70"
type input "10"
type input "80"
type input "100"
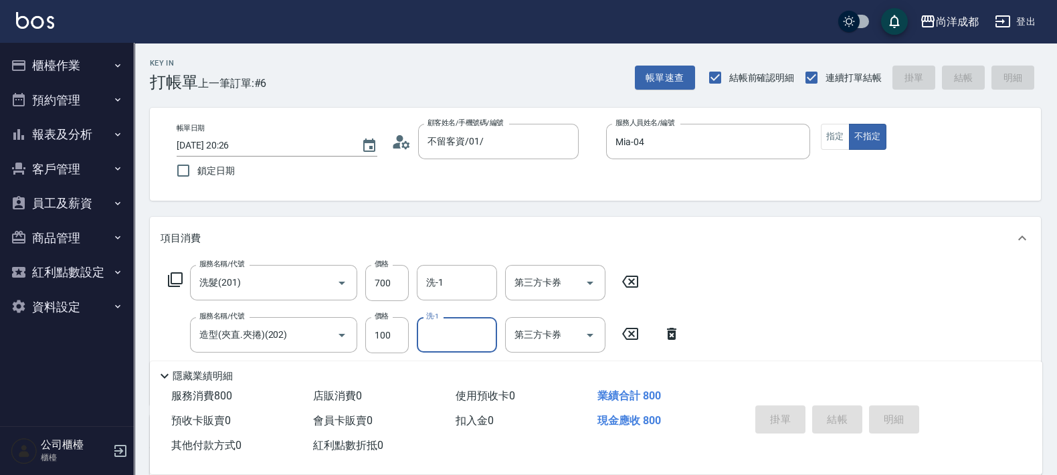
type input "[DATE] 20:27"
type input "0"
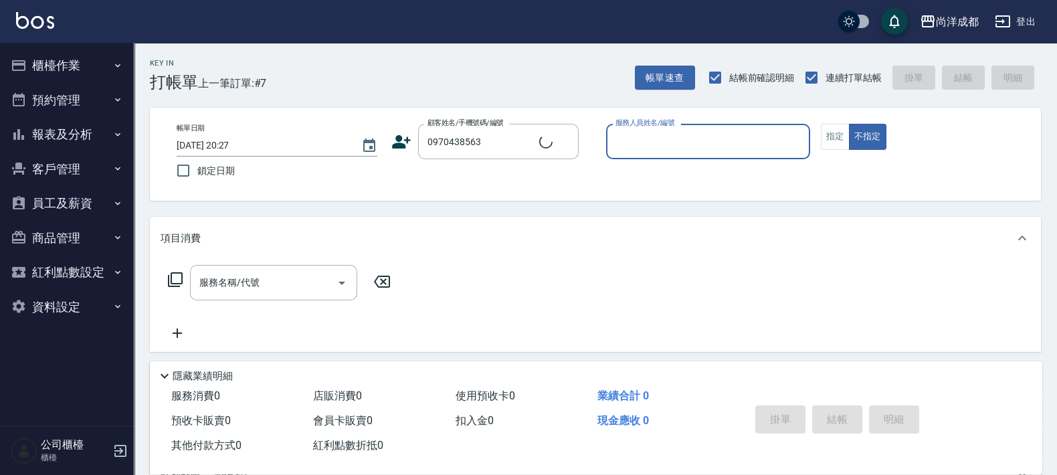
type input "[PERSON_NAME]/0970438563/null"
type input "[PERSON_NAME]-01"
click at [843, 128] on button "指定" at bounding box center [835, 137] width 29 height 26
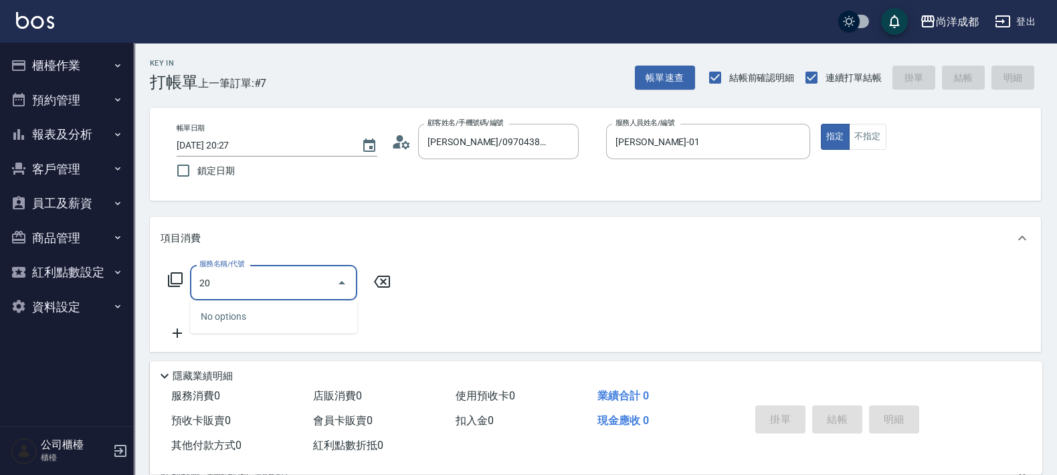
type input "201"
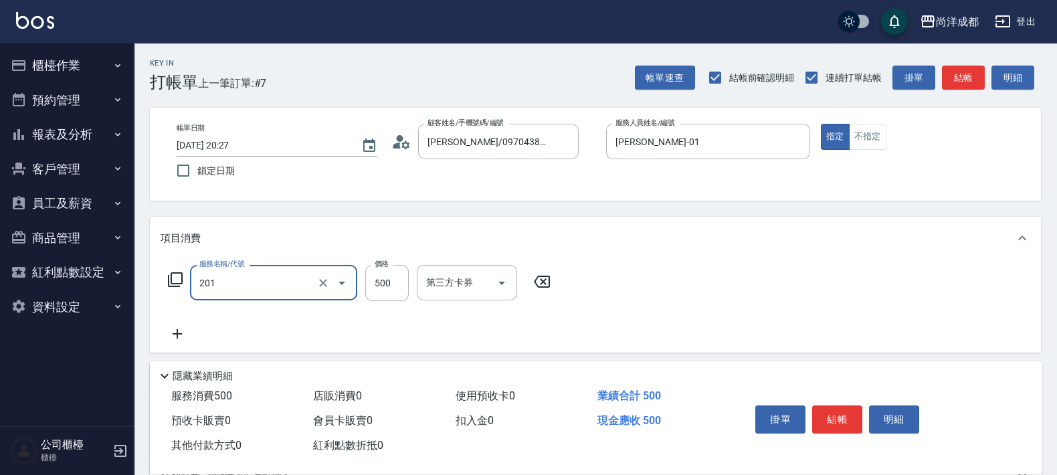
type input "50"
type input "洗髮(201)"
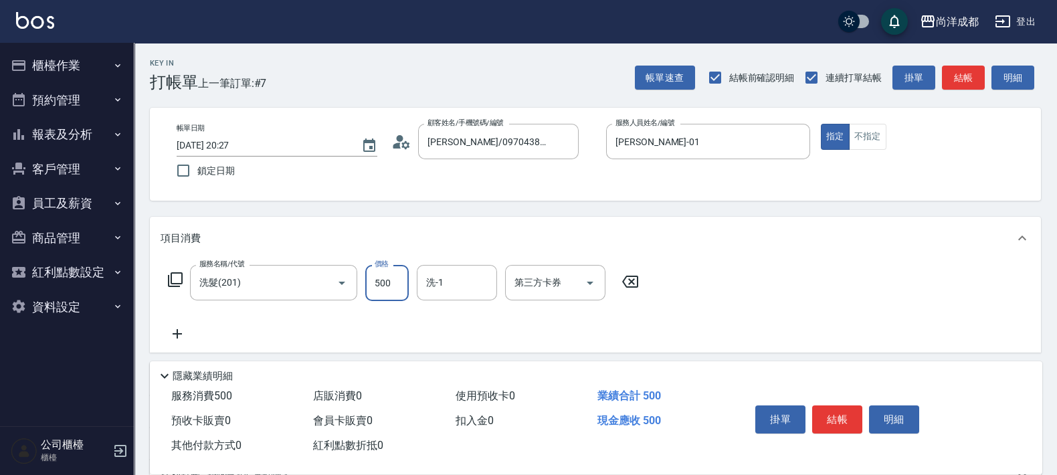
type input "0"
type input "50"
type input "500"
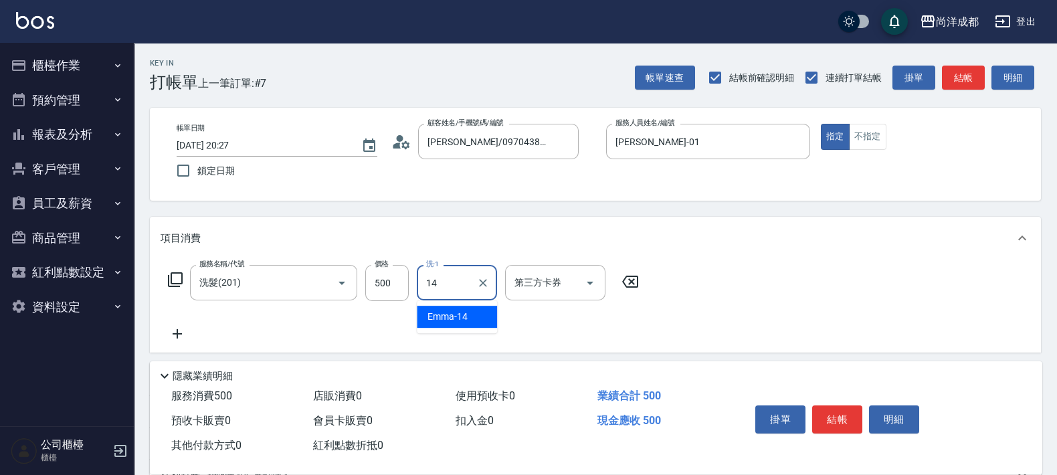
type input "Emma-14"
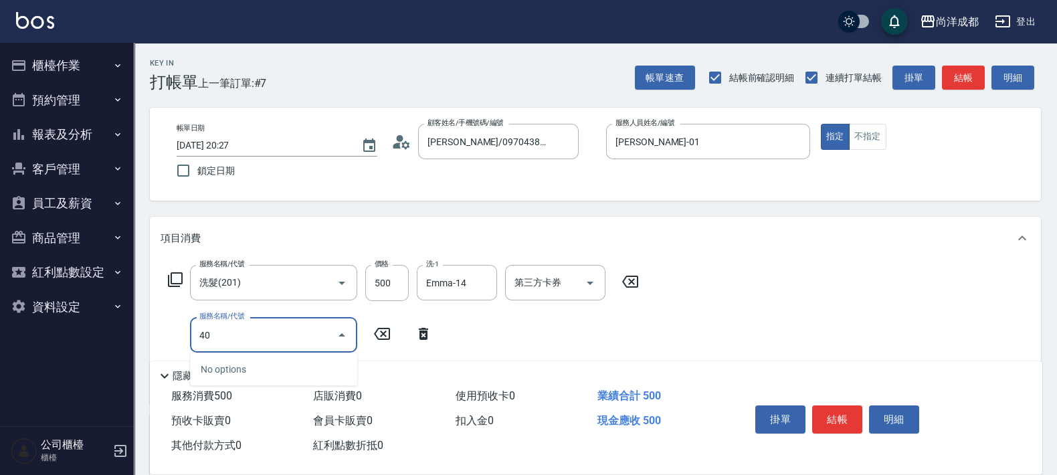
type input "401"
type input "70"
type input "剪髮(401)"
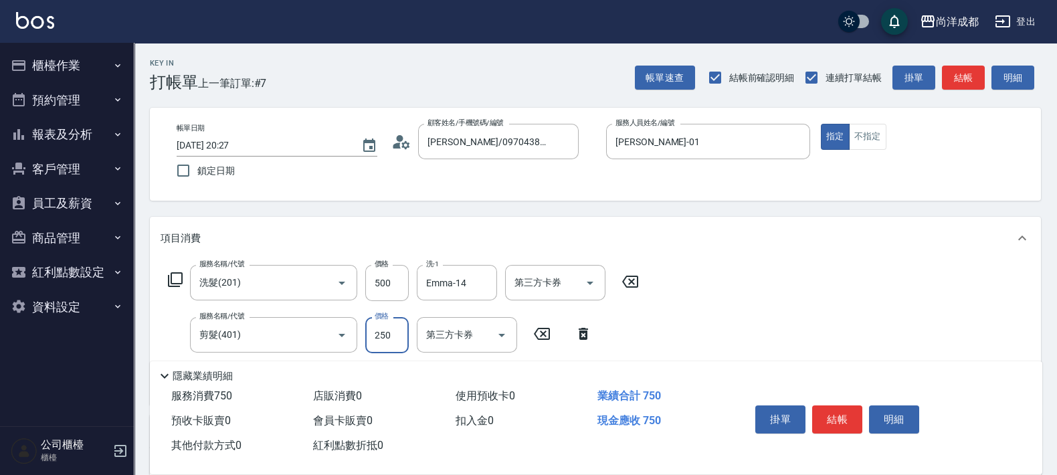
type input "50"
type input "10"
type input "60"
type input "100"
type input "150"
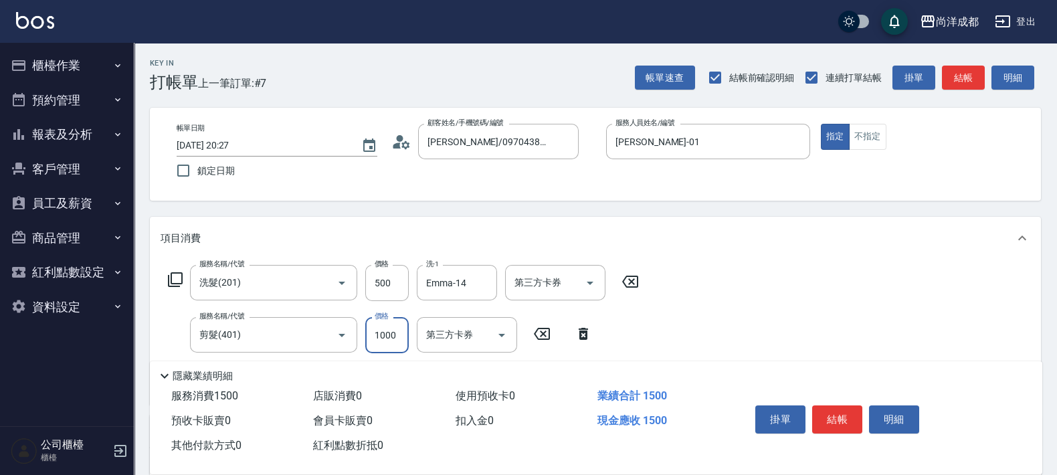
type input "1000"
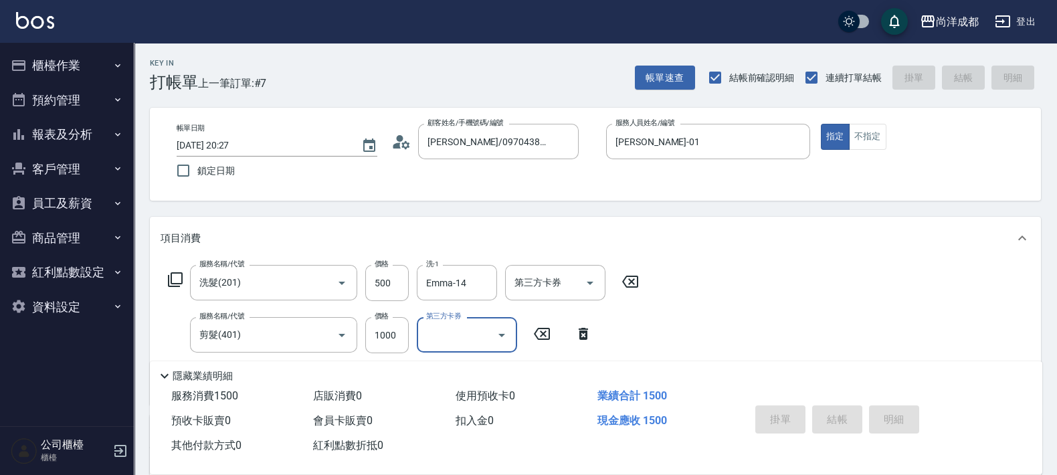
type input "0"
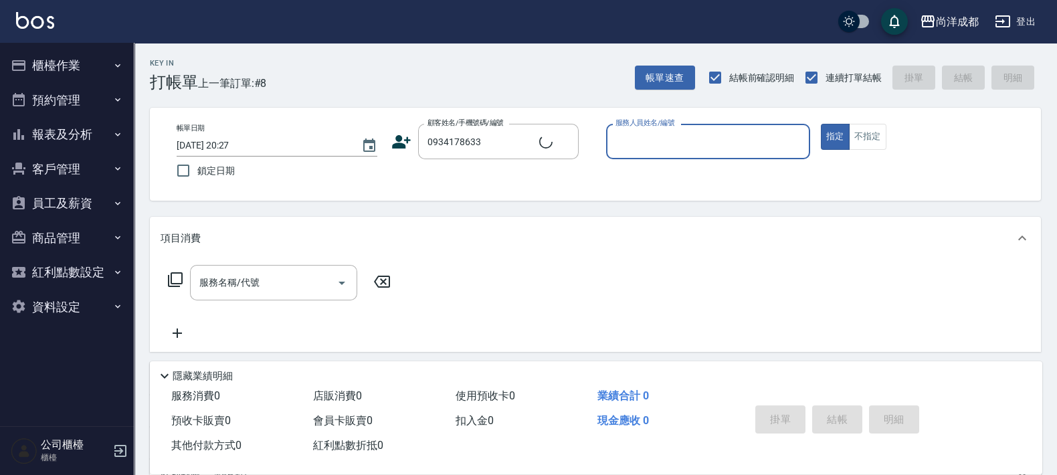
type input "[PERSON_NAME]/0934178633/"
type input "[PERSON_NAME]-01"
click at [821, 124] on button "指定" at bounding box center [835, 137] width 29 height 26
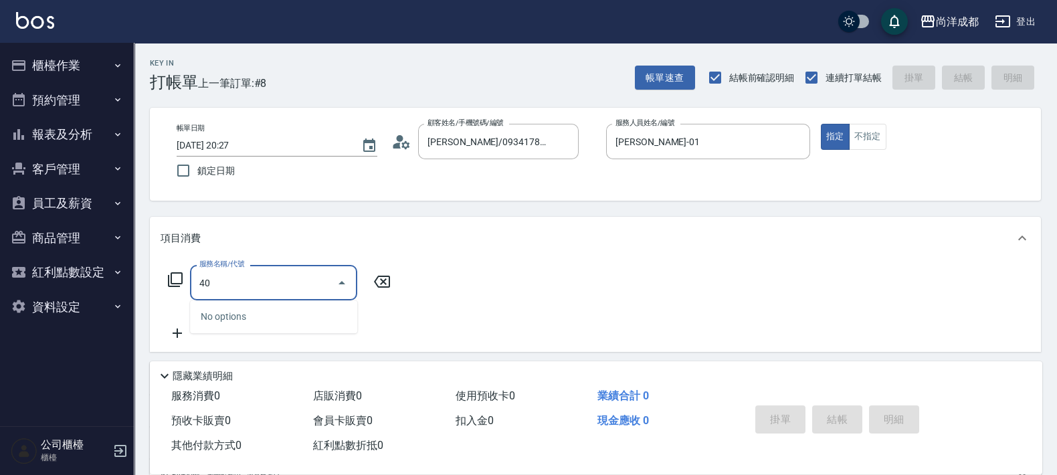
type input "401"
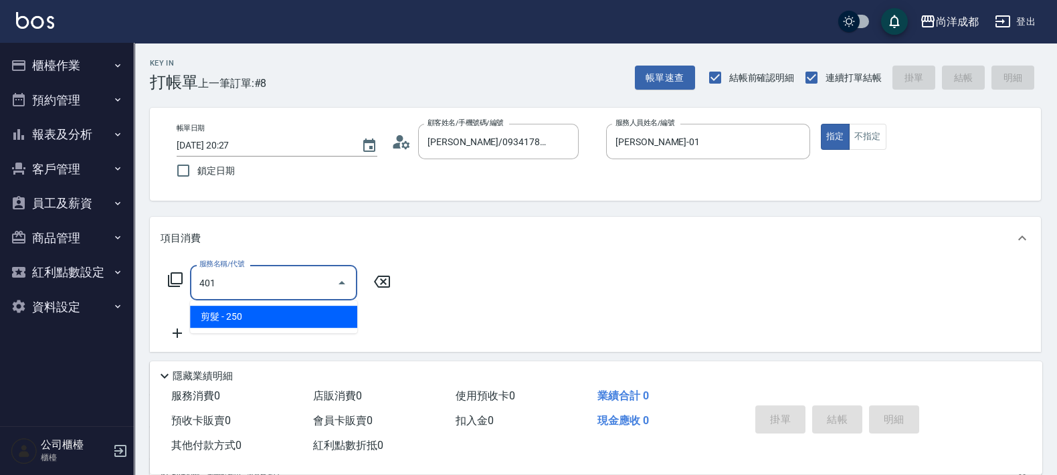
type input "20"
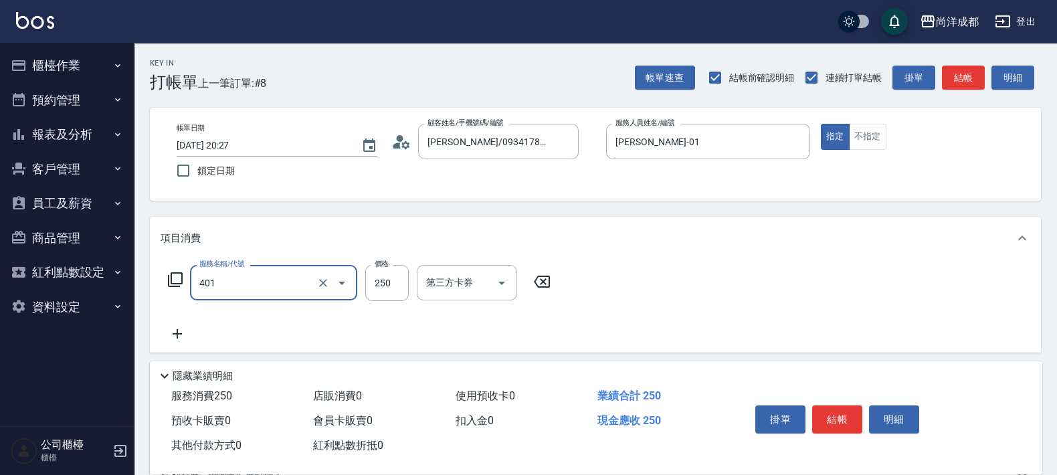
type input "剪髮(401)"
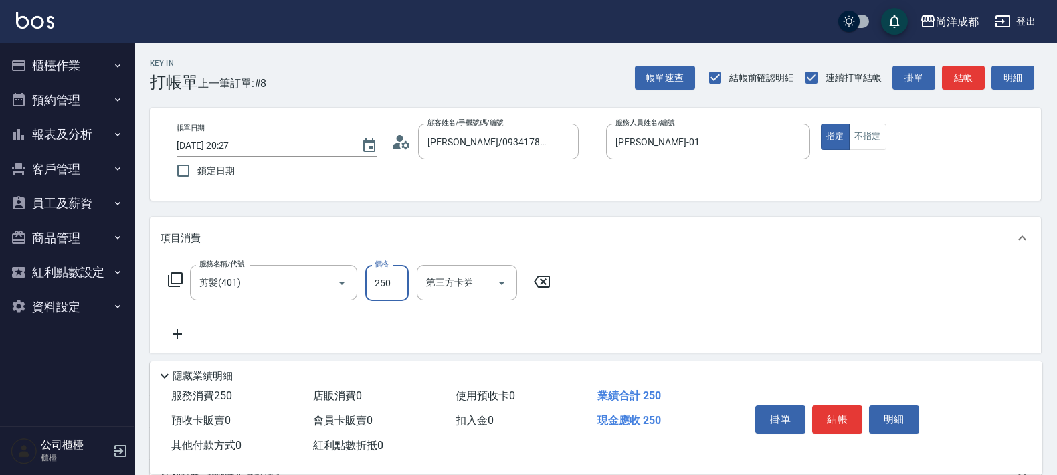
type input "0"
type input "13"
type input "10"
type input "130"
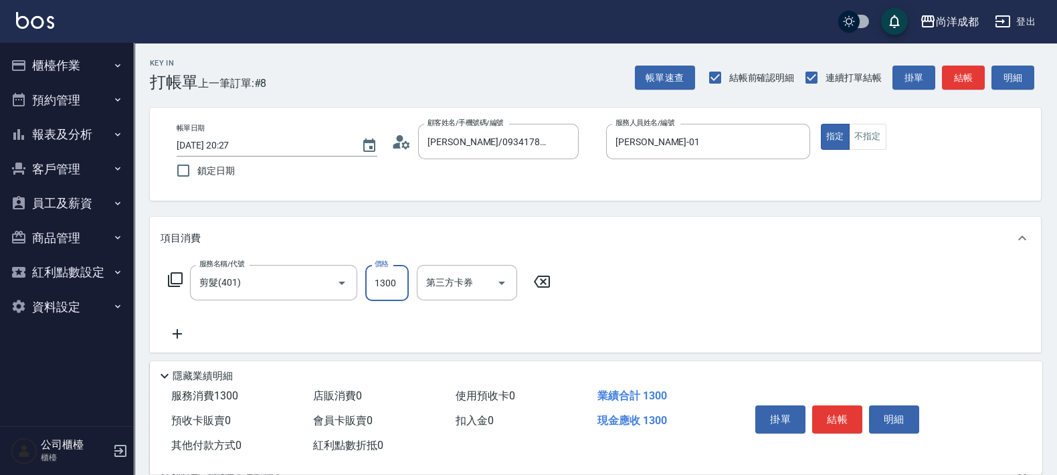
type input "1300"
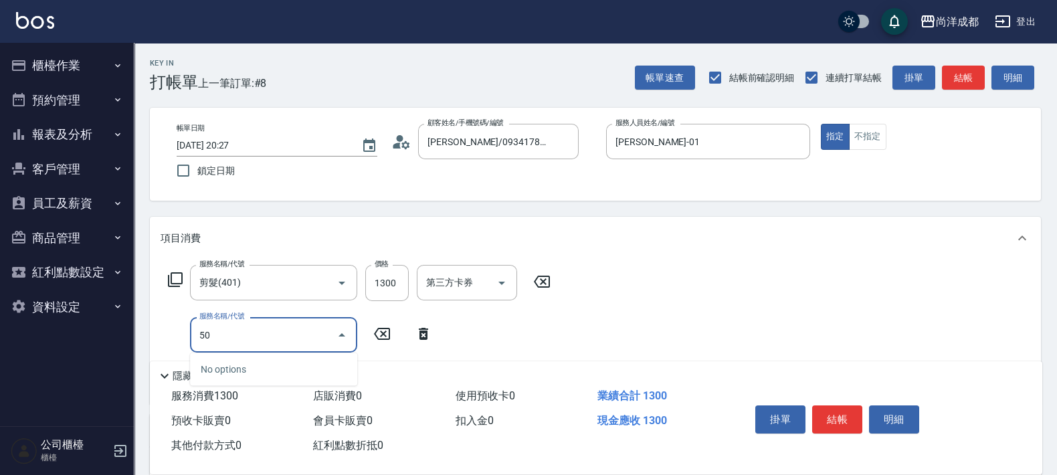
type input "501"
type input "230"
type input "染髮(501)"
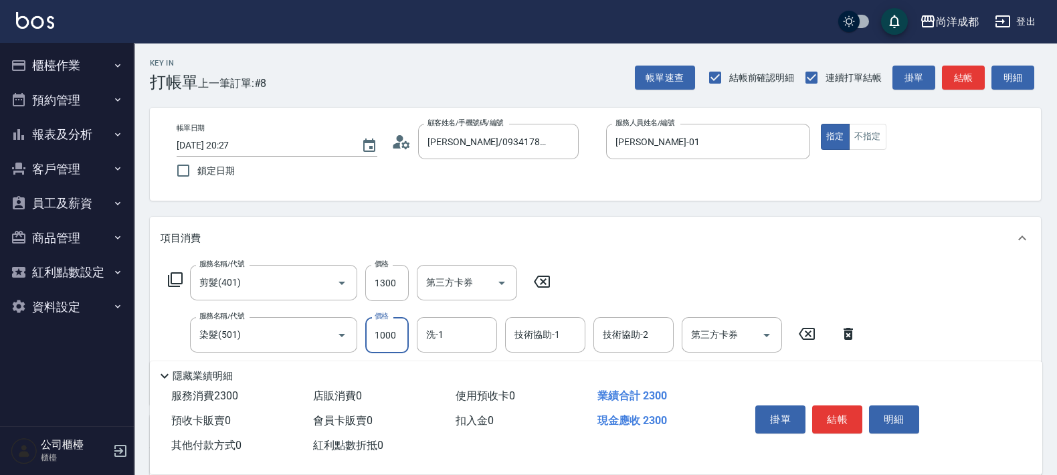
type input "130"
type input "32"
type input "160"
type input "325"
type input "450"
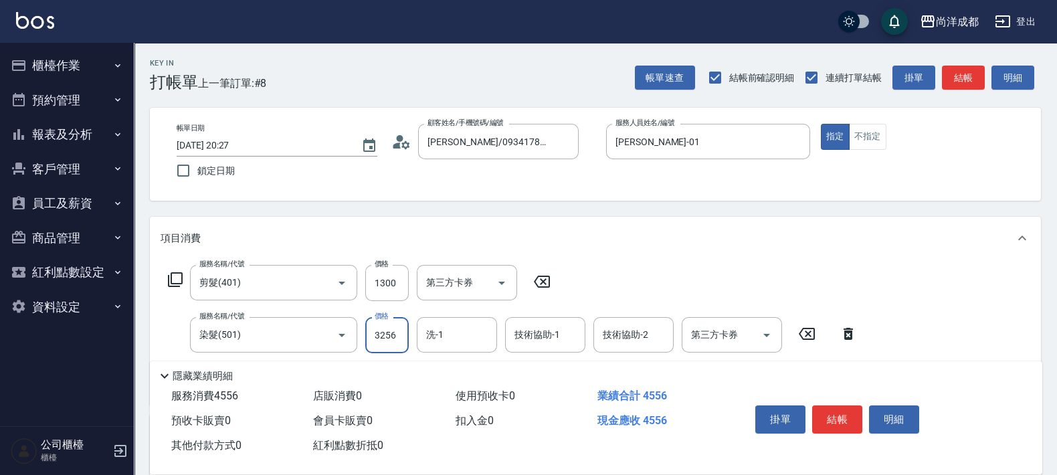
type input "3256"
type input "[PERSON_NAME]-13"
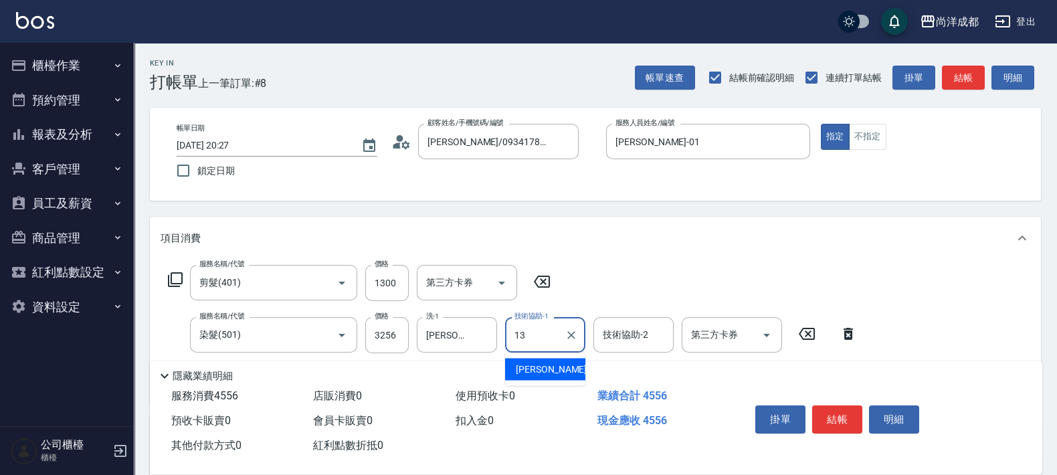
type input "[PERSON_NAME]-13"
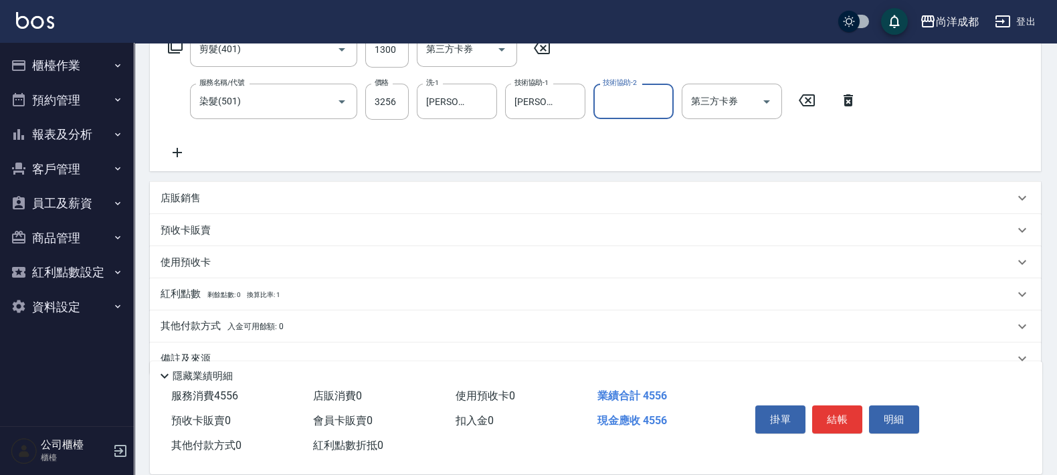
scroll to position [251, 0]
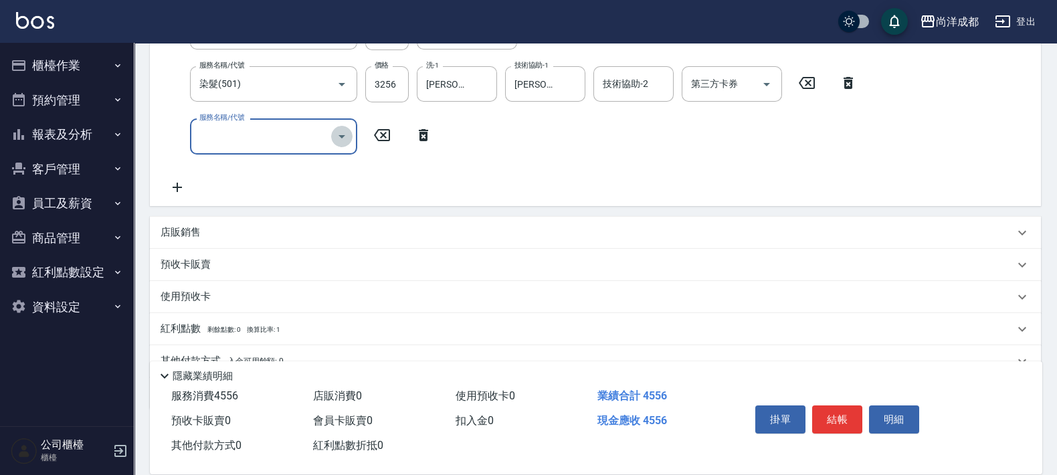
click at [336, 130] on icon "Open" at bounding box center [342, 136] width 16 height 16
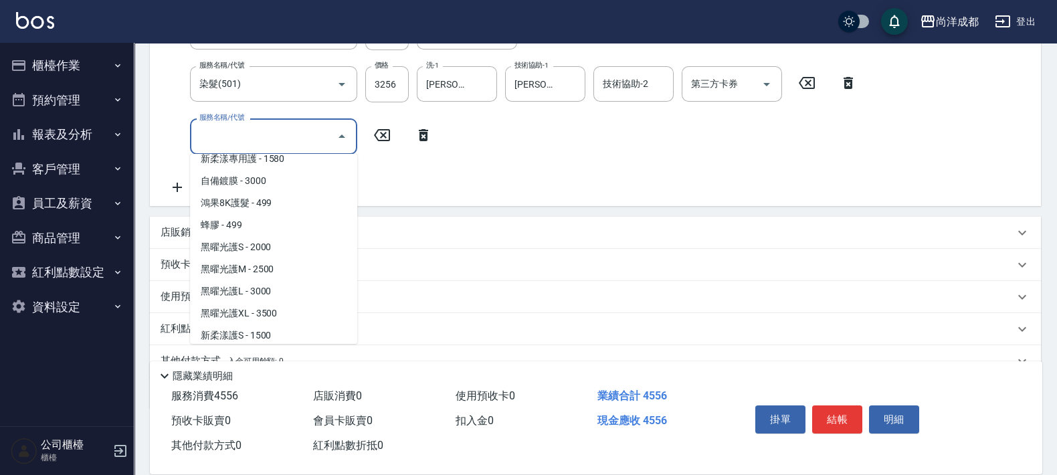
scroll to position [339, 0]
click at [271, 289] on span "黑曜光護L - 3000" at bounding box center [273, 295] width 167 height 22
type input "750"
type input "黑曜光護L(611)"
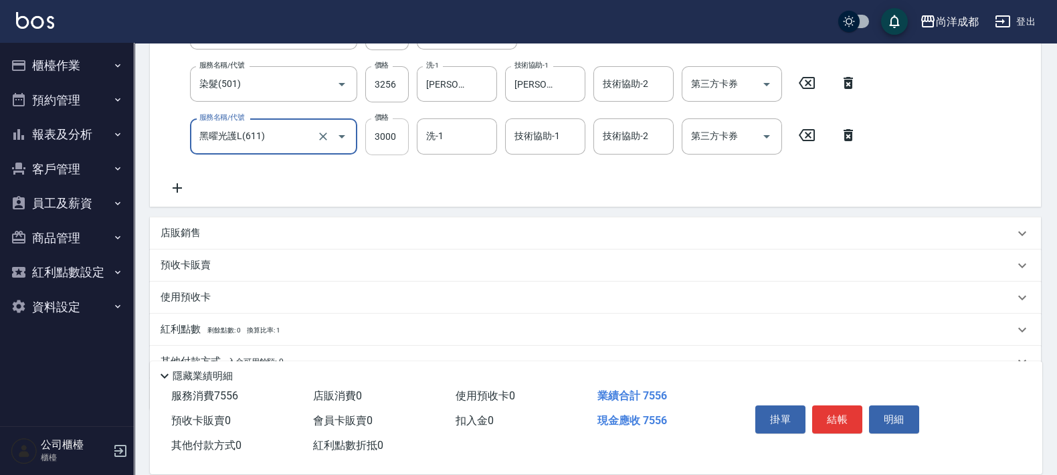
click at [393, 135] on input "3000" at bounding box center [386, 136] width 43 height 36
type input "450"
type input "24"
type input "480"
type input "248"
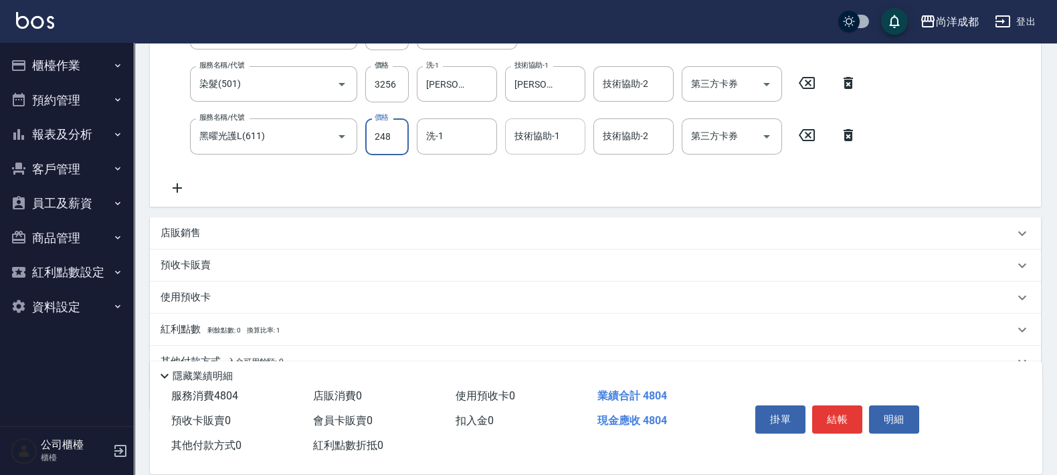
type input "700"
type input "2480"
type input "480"
type input "248"
type input "450"
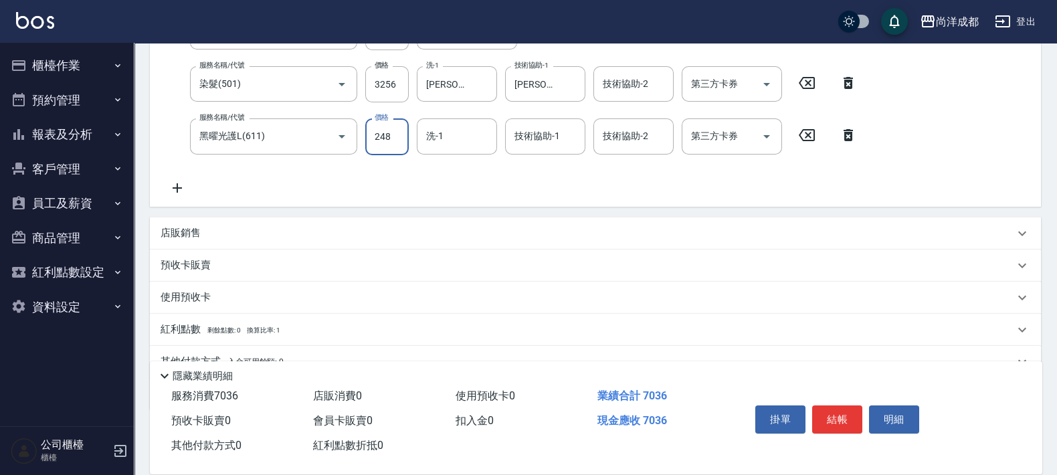
type input "24"
type input "480"
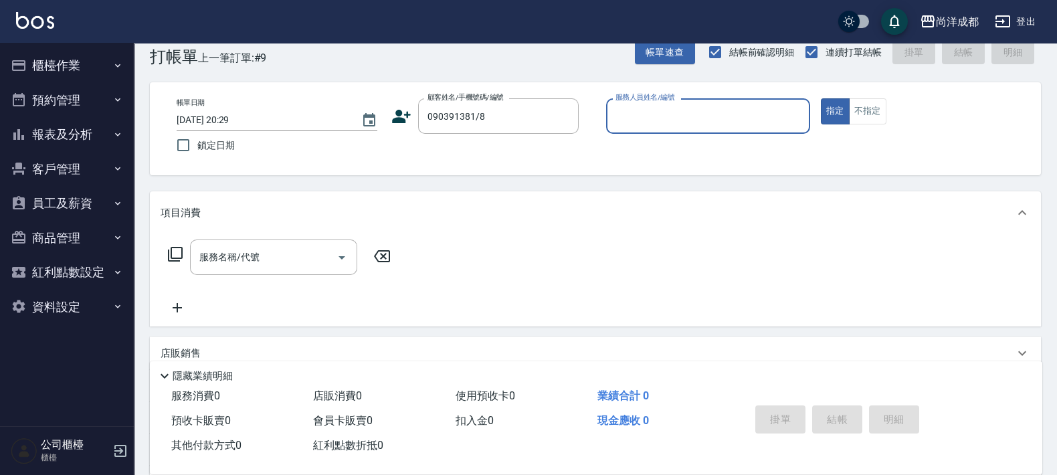
scroll to position [0, 0]
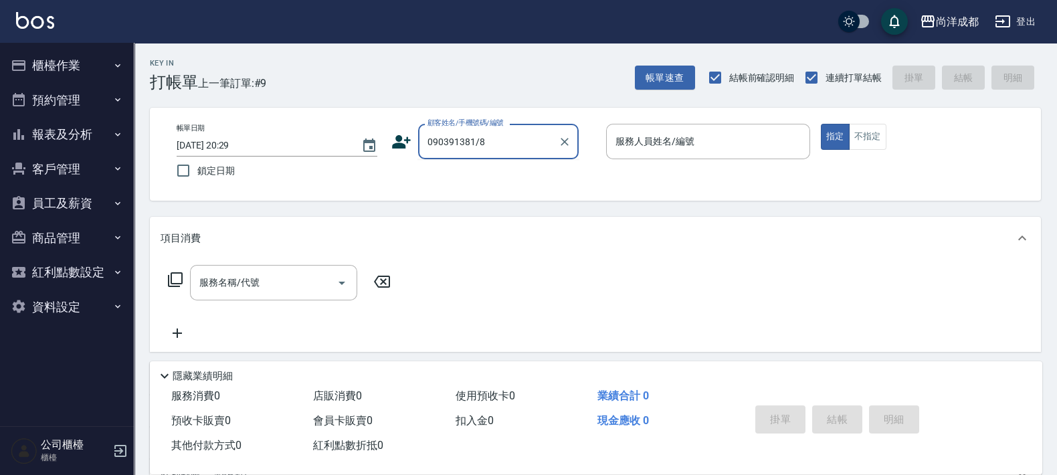
click at [504, 138] on input "090391381/8" at bounding box center [488, 141] width 128 height 23
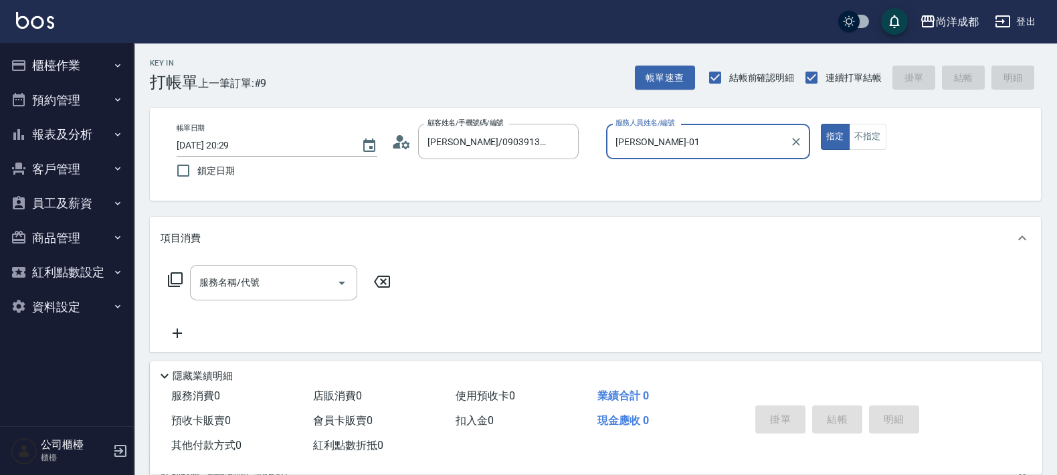
click at [821, 124] on button "指定" at bounding box center [835, 137] width 29 height 26
click at [405, 146] on icon at bounding box center [401, 142] width 20 height 20
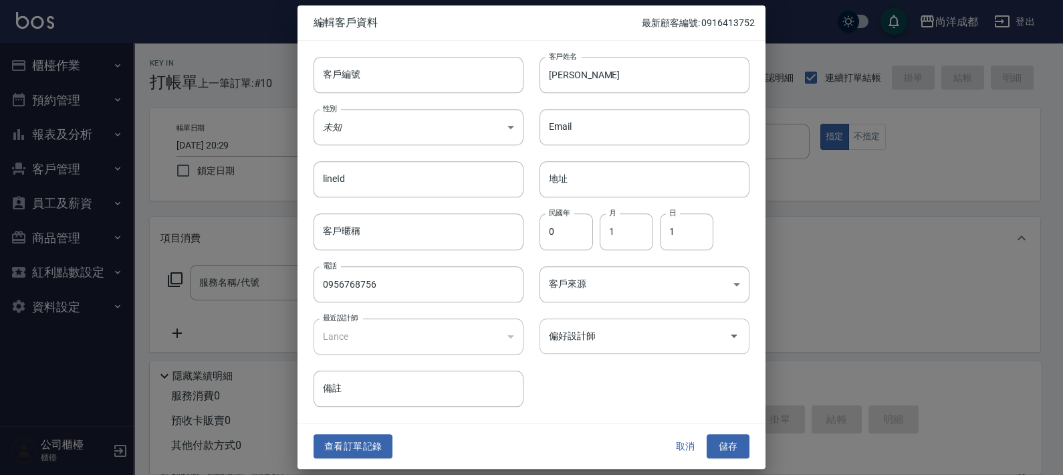
click at [562, 348] on div "偏好設計師" at bounding box center [645, 335] width 210 height 35
drag, startPoint x: 748, startPoint y: 457, endPoint x: 741, endPoint y: 450, distance: 9.9
click at [746, 454] on button "儲存" at bounding box center [728, 446] width 43 height 25
click at [723, 445] on div "服務消費 0 店販消費 0 使用預收卡 0 業績合計 0 預收卡販賣 0 會員卡販賣 0 扣入金 0 現金應收 0 其他付款方式 0 紅利點數折抵 0" at bounding box center [442, 421] width 584 height 74
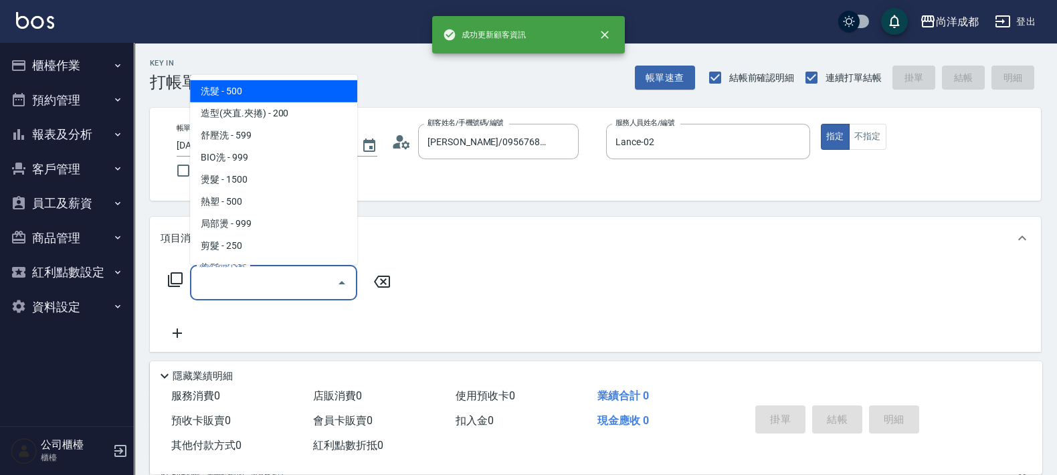
click at [314, 282] on input "服務名稱/代號" at bounding box center [263, 282] width 135 height 23
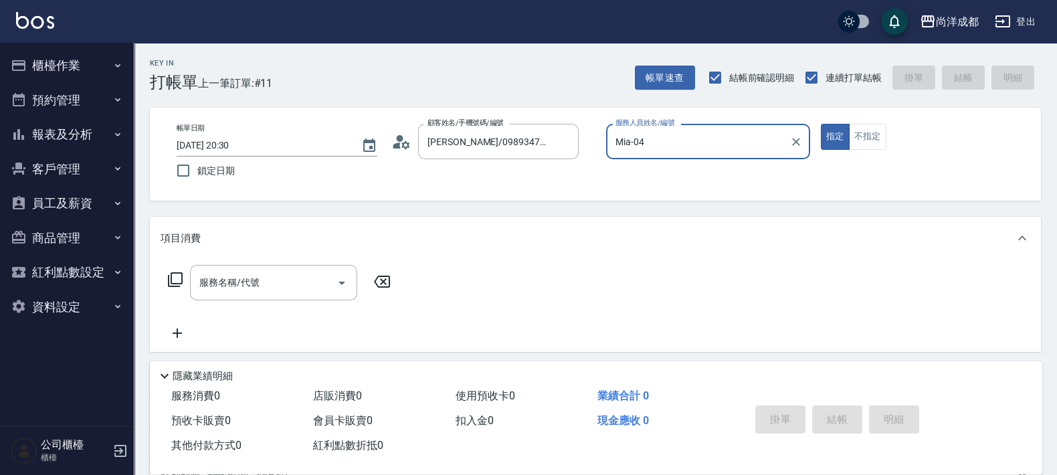
click at [821, 124] on button "指定" at bounding box center [835, 137] width 29 height 26
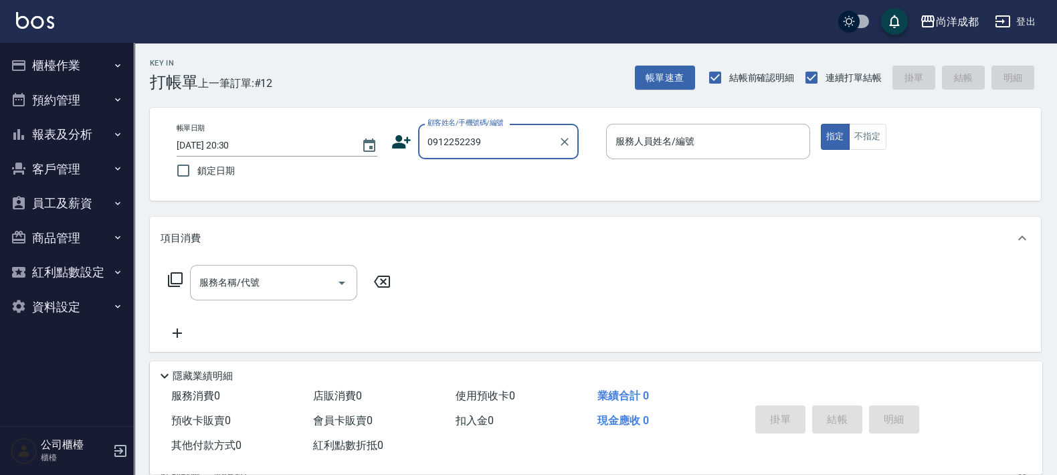
drag, startPoint x: 490, startPoint y: 138, endPoint x: 387, endPoint y: 167, distance: 107.6
click at [387, 167] on div "帳單日期 [DATE] 20:30 鎖定日期 顧客姓名/手機號碼/編號 0912252239 顧客姓名/手機號碼/編號 服務人員姓名/編號 服務人員姓名/編號…" at bounding box center [595, 154] width 859 height 61
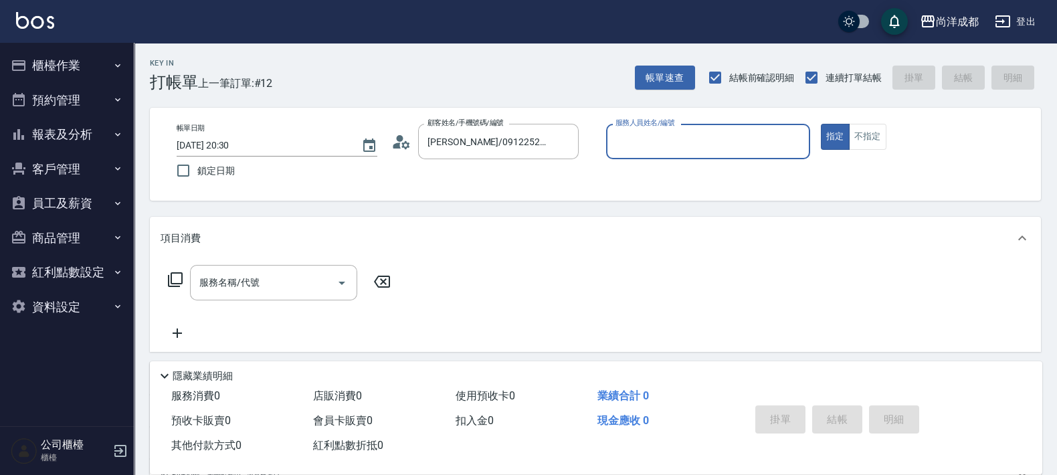
click at [821, 124] on button "指定" at bounding box center [835, 137] width 29 height 26
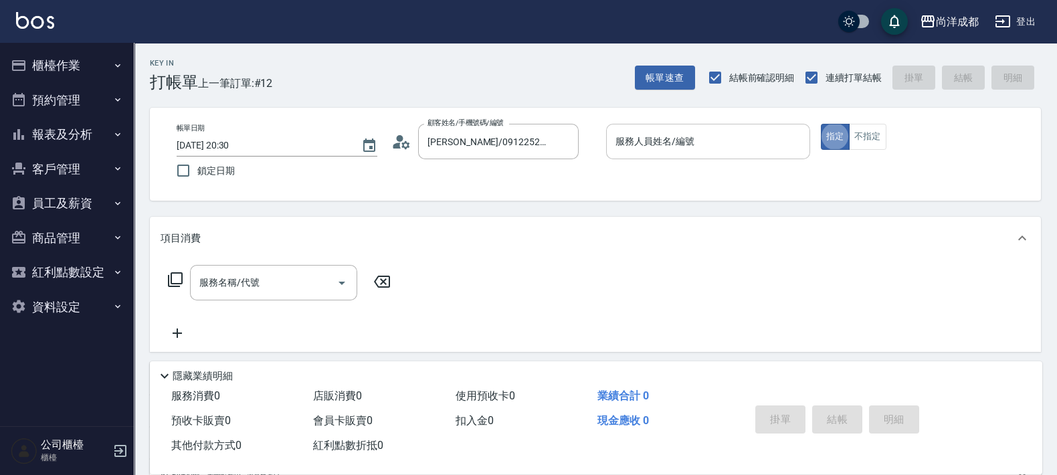
drag, startPoint x: 652, startPoint y: 149, endPoint x: 637, endPoint y: 153, distance: 15.2
click at [646, 153] on div "服務人員姓名/編號" at bounding box center [708, 141] width 204 height 35
click at [821, 124] on button "指定" at bounding box center [835, 137] width 29 height 26
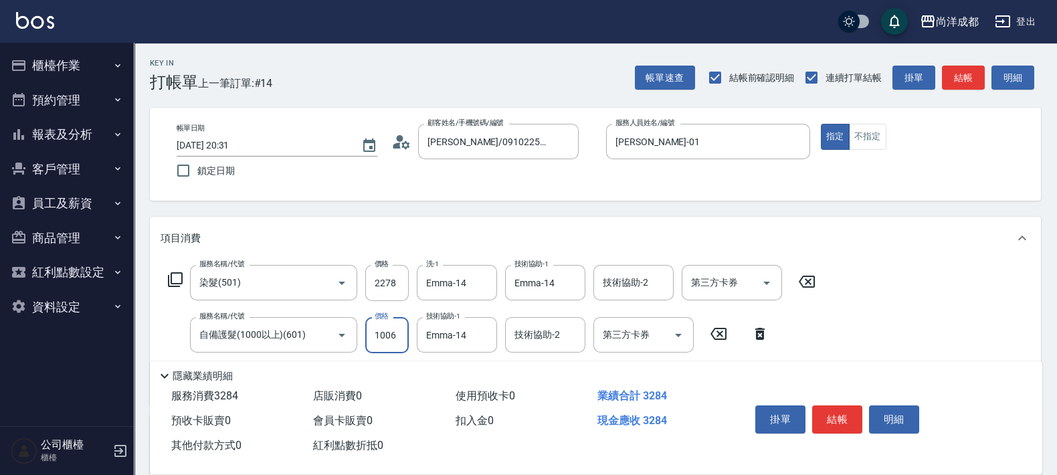
click at [395, 325] on input "1006" at bounding box center [386, 335] width 43 height 36
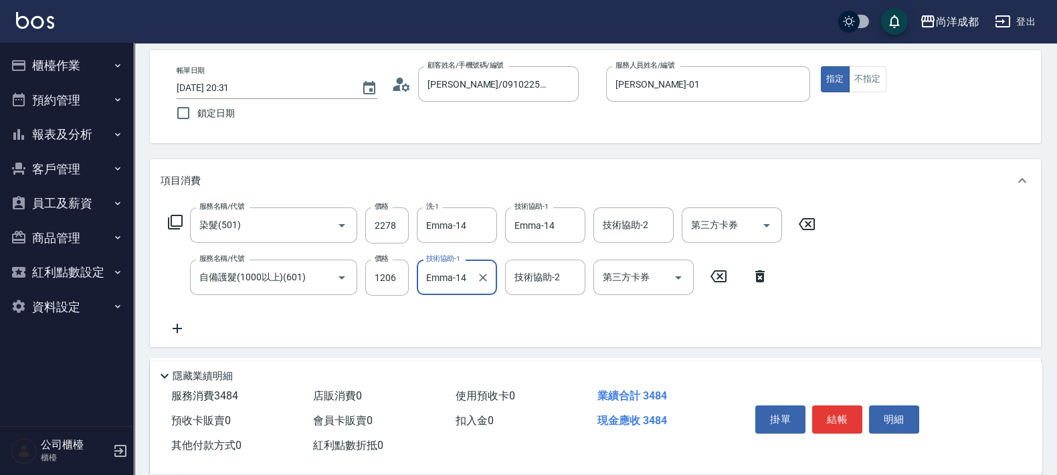
scroll to position [83, 0]
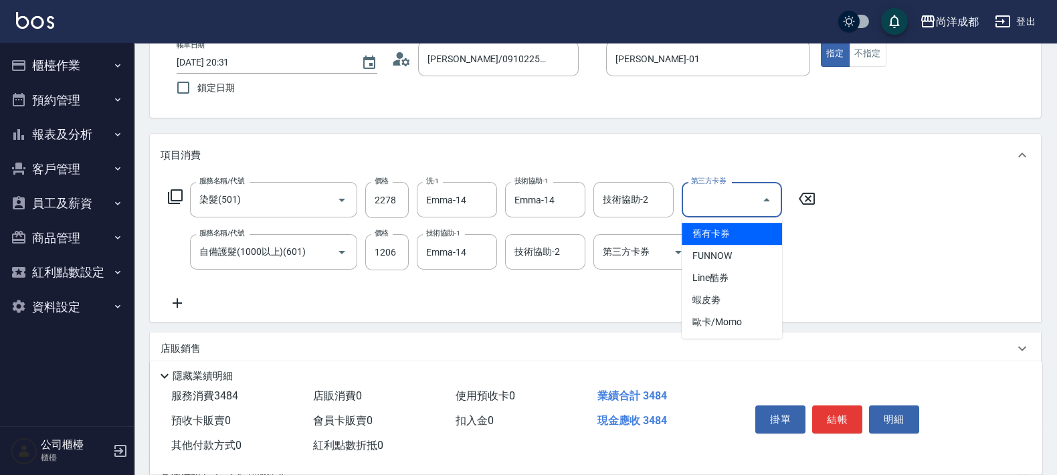
click at [722, 201] on input "第三方卡券" at bounding box center [721, 199] width 68 height 23
click at [722, 233] on span "舊有卡券" at bounding box center [731, 234] width 100 height 22
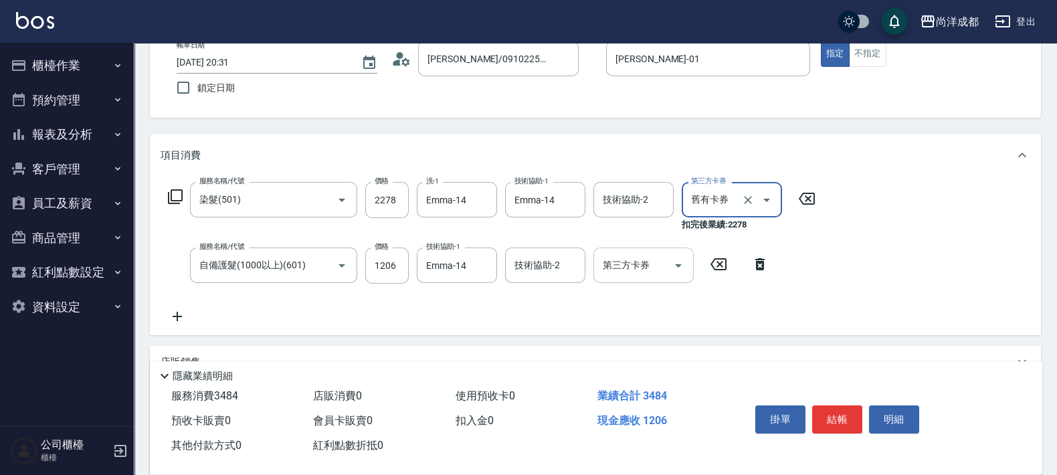
click at [645, 256] on input "第三方卡券" at bounding box center [633, 264] width 68 height 23
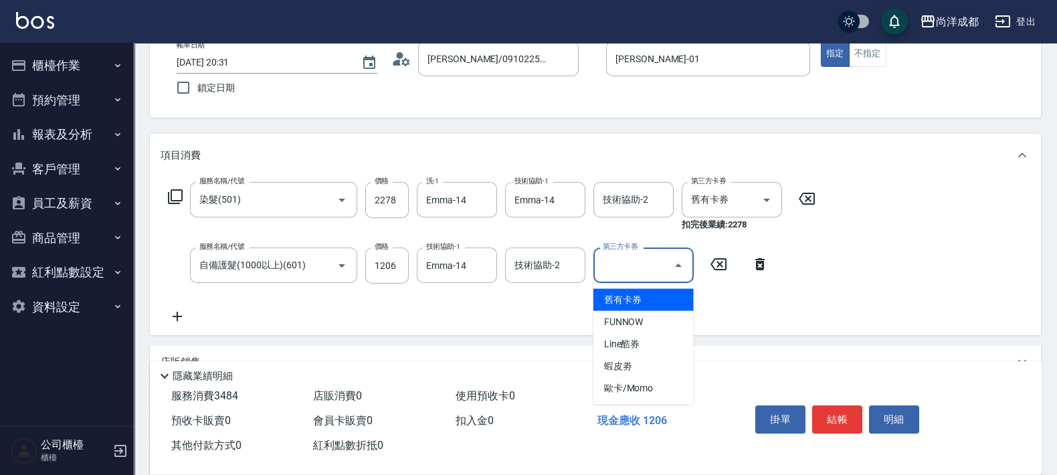
click at [649, 305] on span "舊有卡券" at bounding box center [643, 300] width 100 height 22
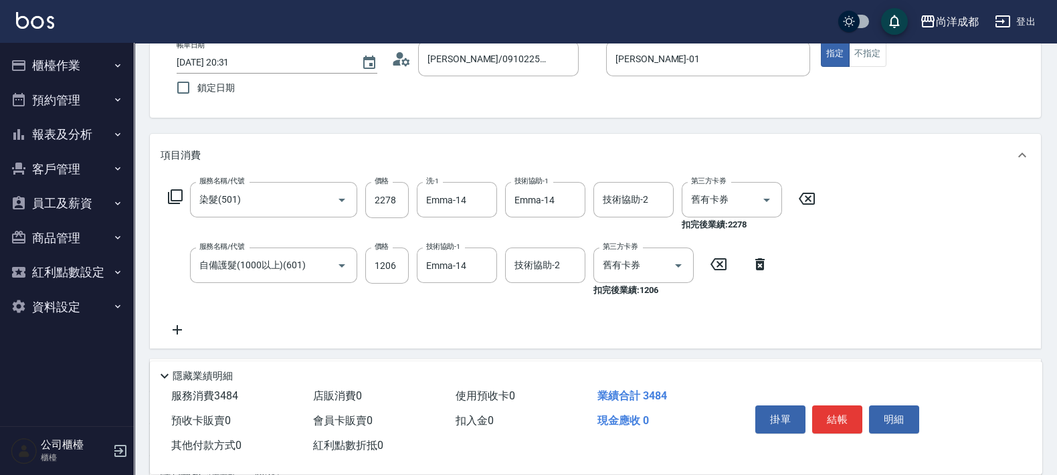
click at [738, 301] on div "服務名稱/代號 染髮(501) 服務名稱/代號 價格 2278 價格 洗-1 Emma-14 洗-1 技術協助-1 Emma-14 技術協助-1 技術協助-2…" at bounding box center [492, 260] width 663 height 156
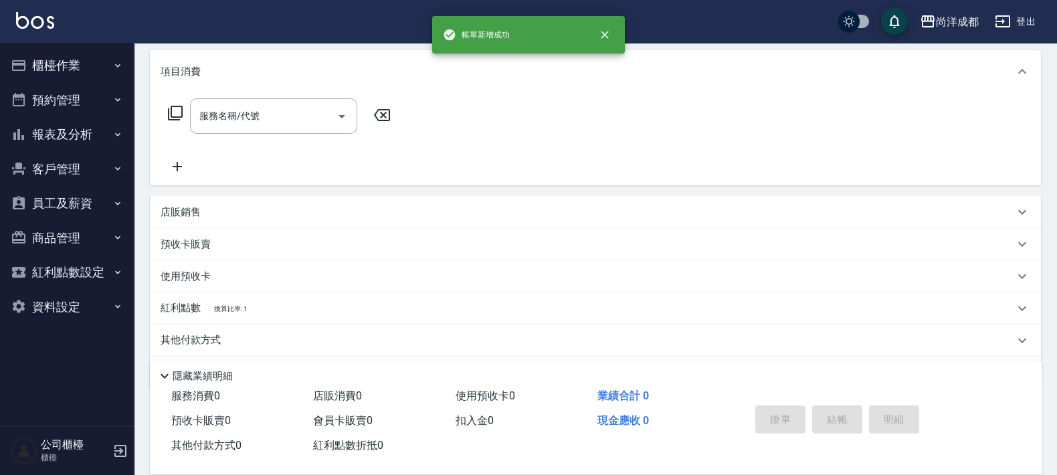
scroll to position [0, 0]
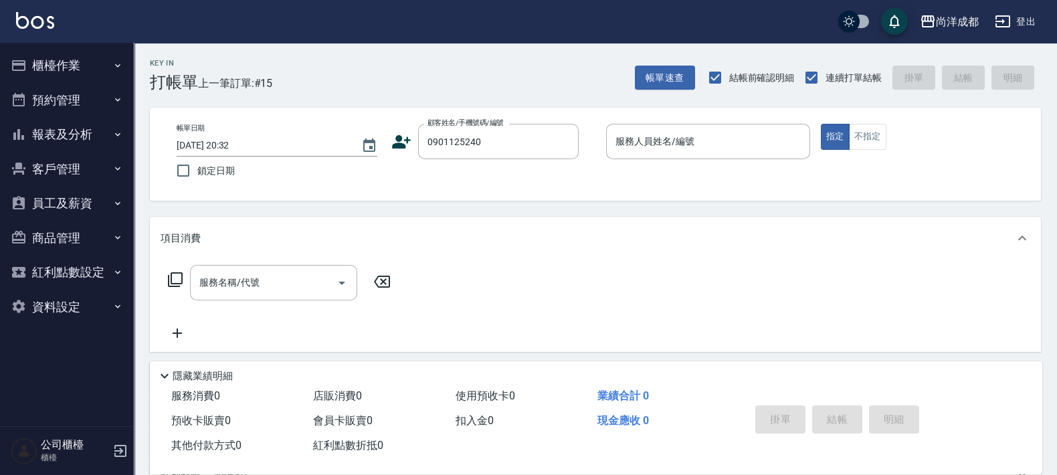
click at [395, 144] on icon at bounding box center [401, 141] width 19 height 13
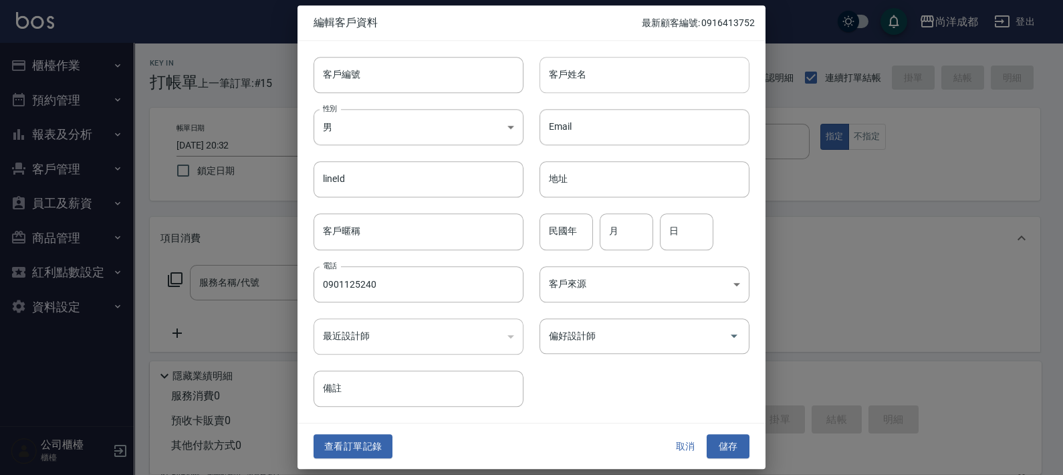
click at [576, 73] on input "客戶姓名" at bounding box center [645, 75] width 210 height 36
click at [576, 73] on input "xu3" at bounding box center [645, 75] width 210 height 36
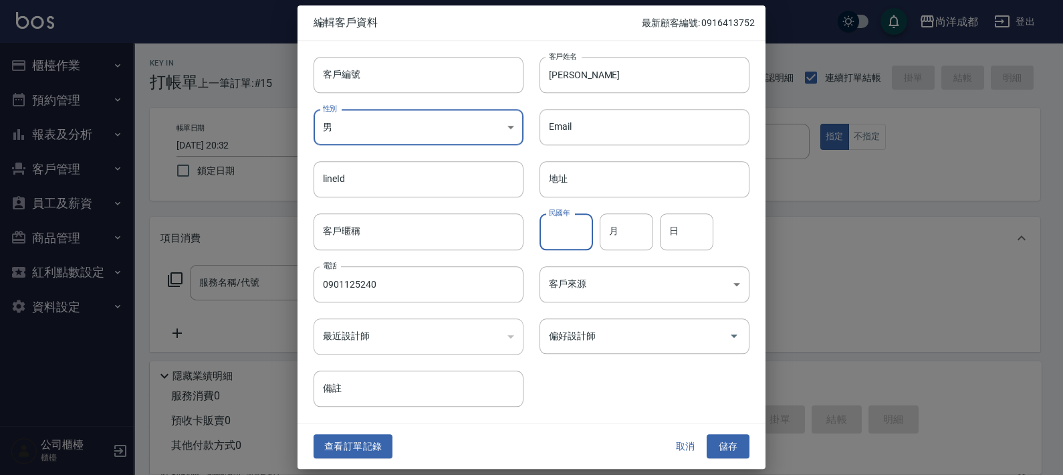
click at [572, 237] on input "民國年" at bounding box center [567, 232] width 54 height 36
click at [617, 237] on input "月" at bounding box center [627, 232] width 54 height 36
click at [689, 247] on input "日" at bounding box center [687, 232] width 54 height 36
click at [736, 247] on div "民國年 92 民國年 月 10 月 日 31 日" at bounding box center [637, 224] width 226 height 52
click at [562, 327] on input "偏好設計師" at bounding box center [635, 335] width 178 height 23
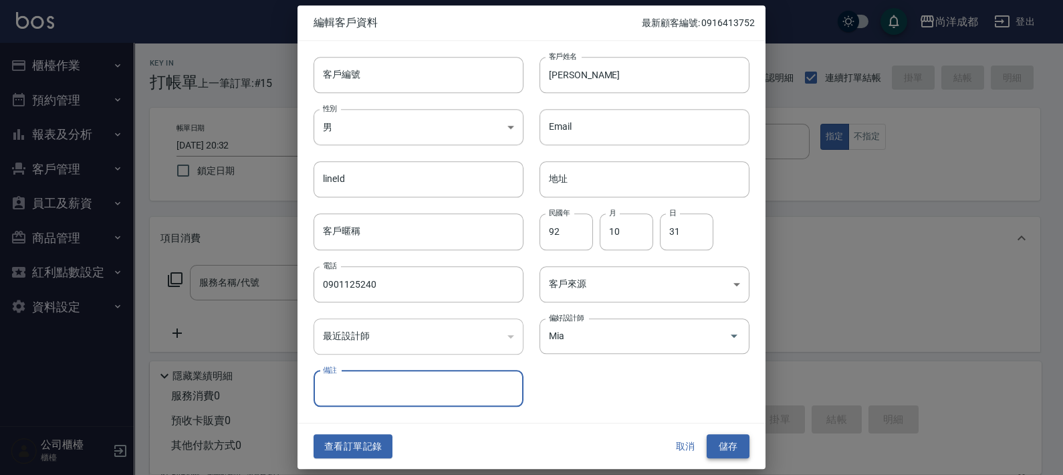
click at [725, 441] on button "儲存" at bounding box center [728, 446] width 43 height 25
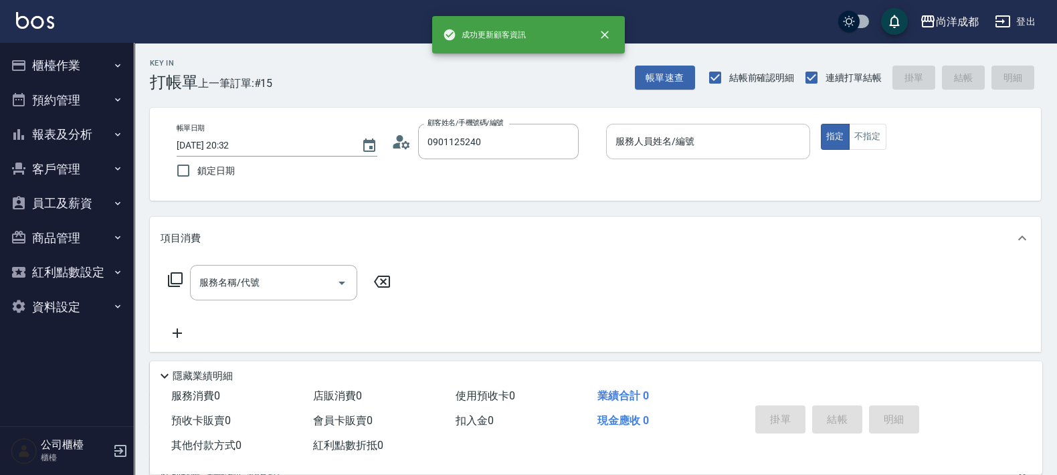
click at [753, 148] on input "服務人員姓名/編號" at bounding box center [708, 141] width 192 height 23
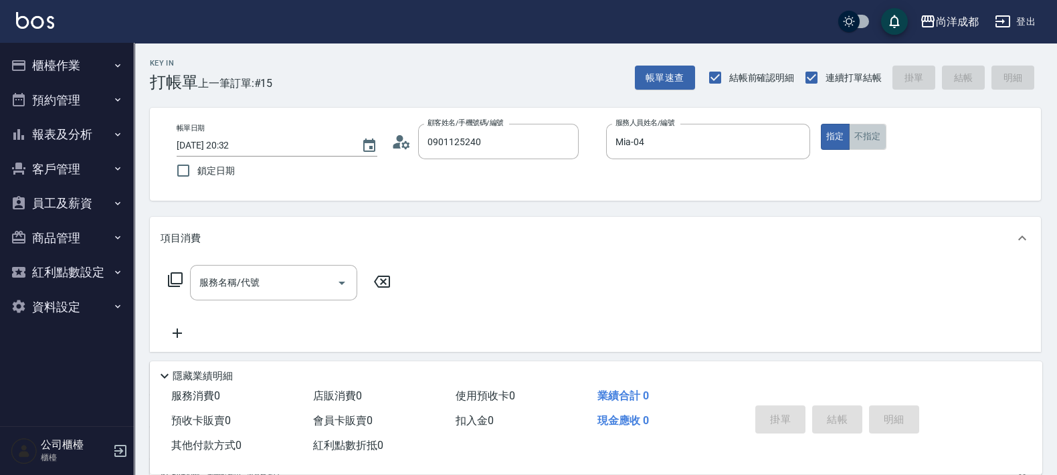
click at [866, 144] on button "不指定" at bounding box center [867, 137] width 37 height 26
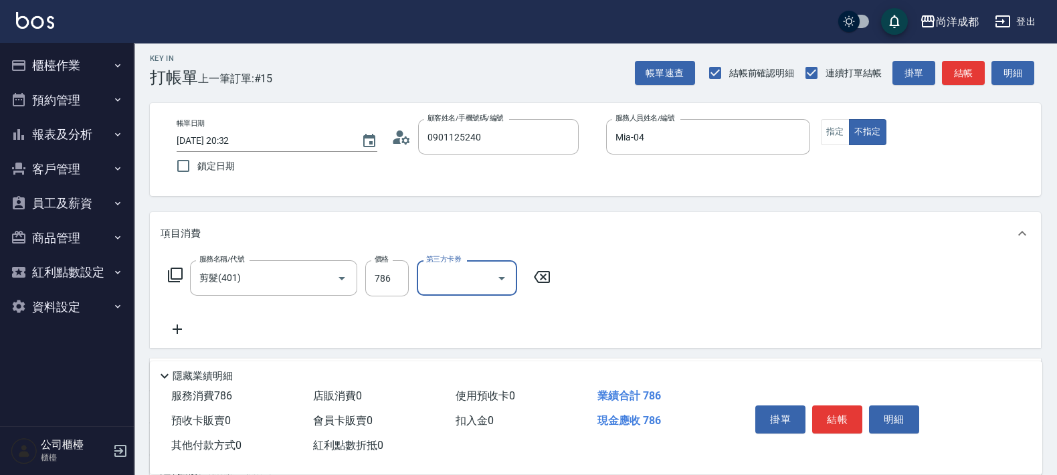
scroll to position [167, 0]
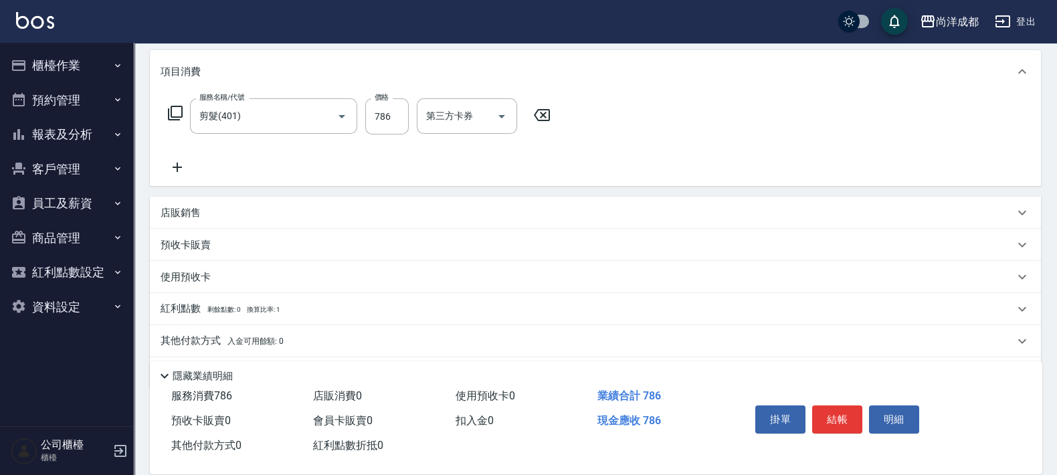
click at [218, 338] on p "其他付款方式 入金可用餘額: 0" at bounding box center [222, 341] width 123 height 15
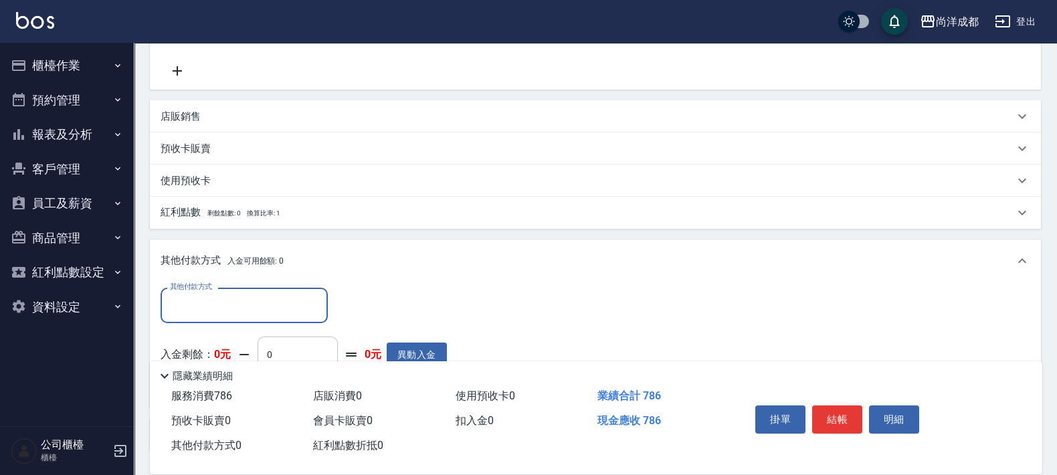
scroll to position [334, 0]
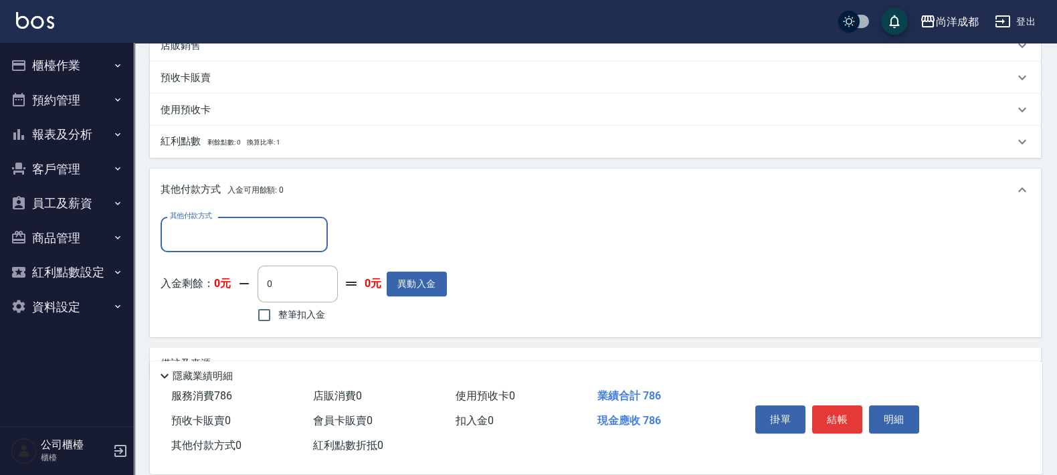
drag, startPoint x: 278, startPoint y: 238, endPoint x: 259, endPoint y: 243, distance: 18.8
click at [276, 238] on input "其他付款方式" at bounding box center [244, 234] width 155 height 23
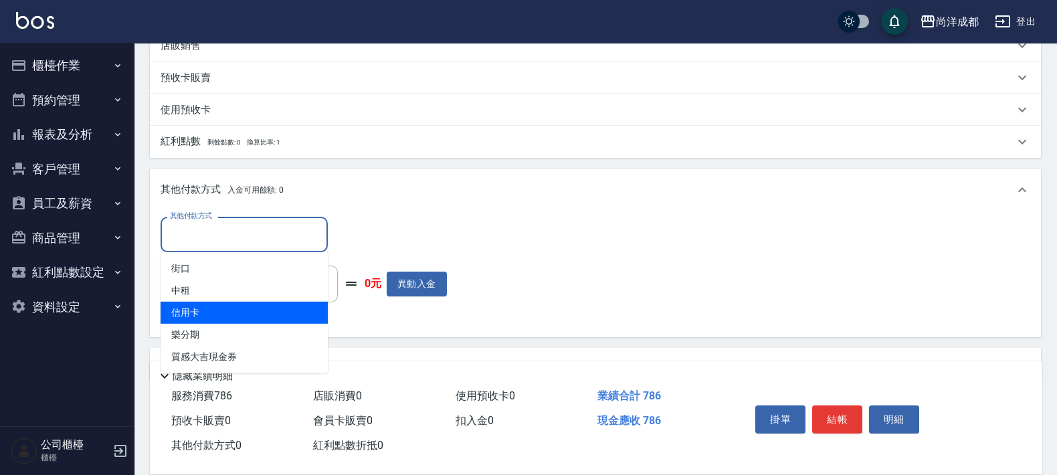
click at [201, 310] on span "信用卡" at bounding box center [244, 313] width 167 height 22
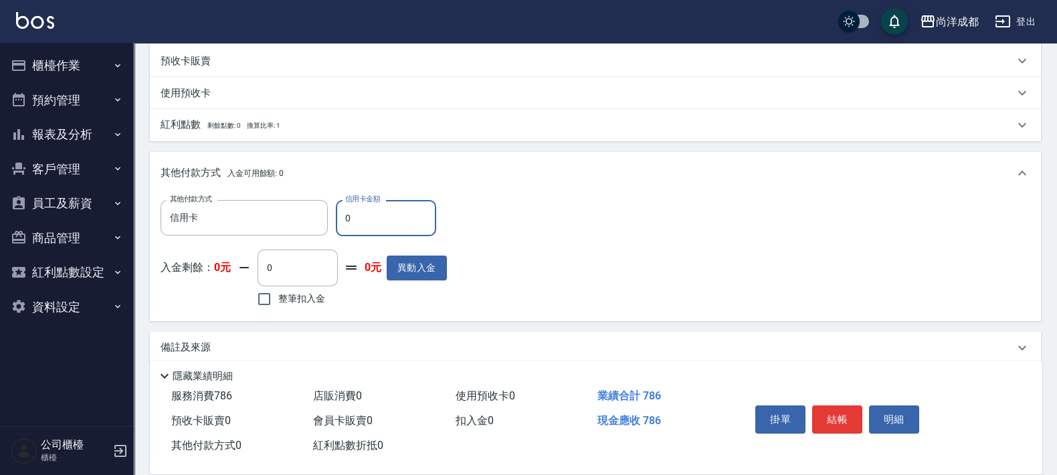
scroll to position [366, 0]
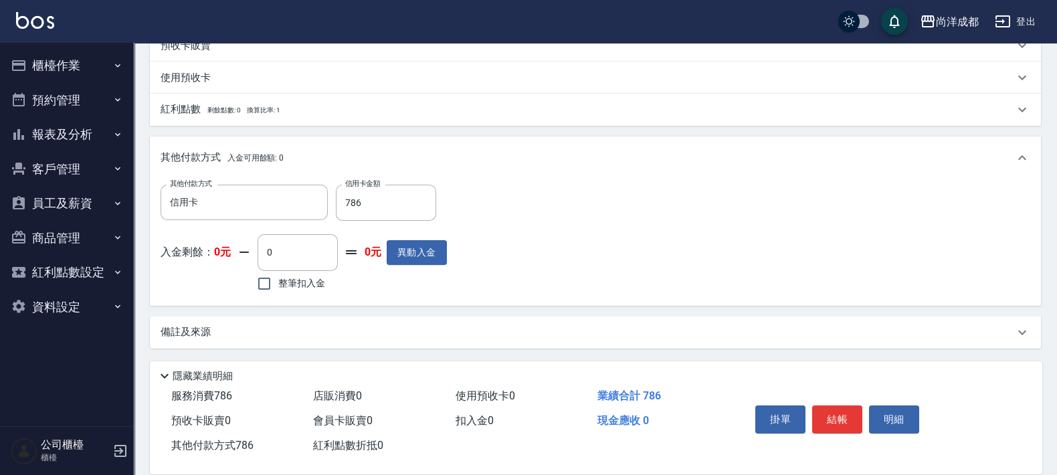
click at [528, 244] on div "其他付款方式 信用卡 其他付款方式 信用卡金額 786 信用卡金額 入金剩餘： 0元 0 ​ 整筆扣入金 0元 異動入金" at bounding box center [595, 240] width 869 height 110
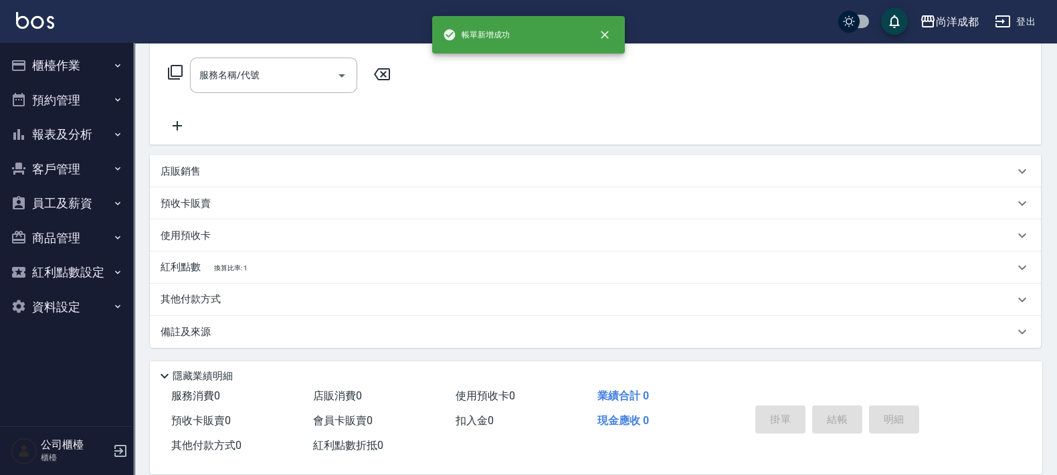
scroll to position [0, 0]
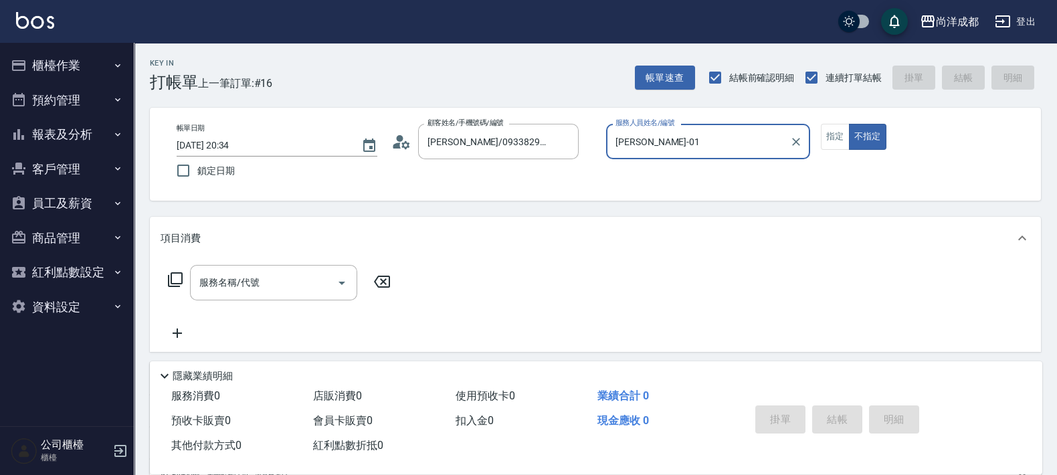
click at [849, 124] on button "不指定" at bounding box center [867, 137] width 37 height 26
click at [841, 133] on button "指定" at bounding box center [835, 137] width 29 height 26
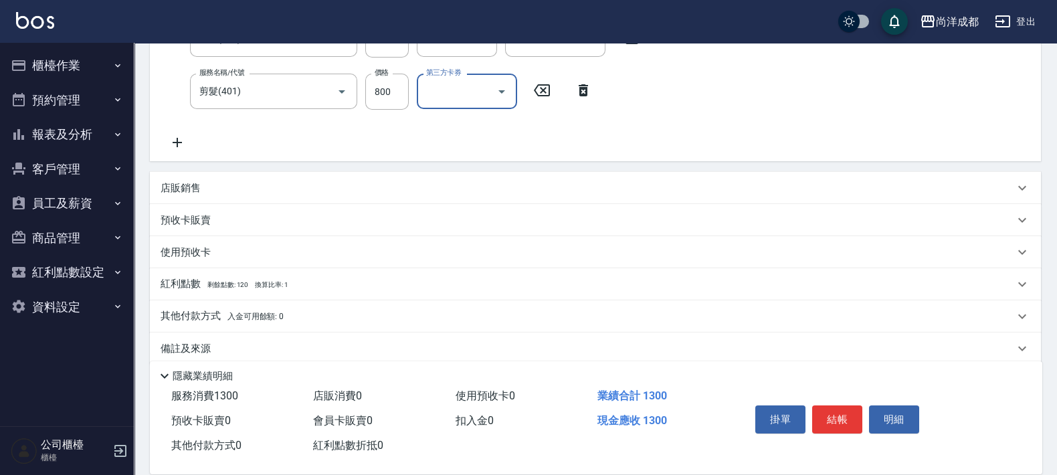
scroll to position [251, 0]
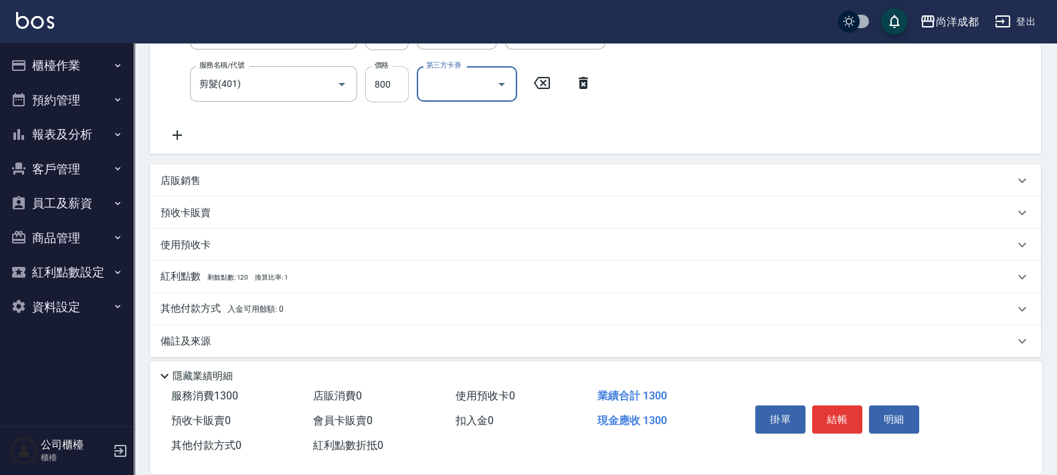
click at [387, 90] on input "800" at bounding box center [386, 84] width 43 height 36
click at [490, 221] on div "預收卡販賣" at bounding box center [595, 213] width 891 height 32
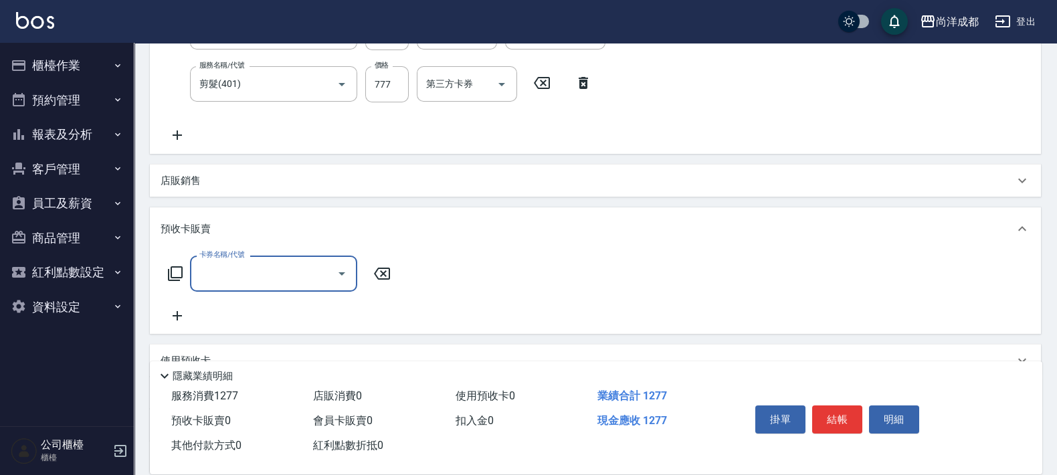
scroll to position [0, 0]
click at [193, 234] on p "預收卡販賣" at bounding box center [186, 229] width 50 height 14
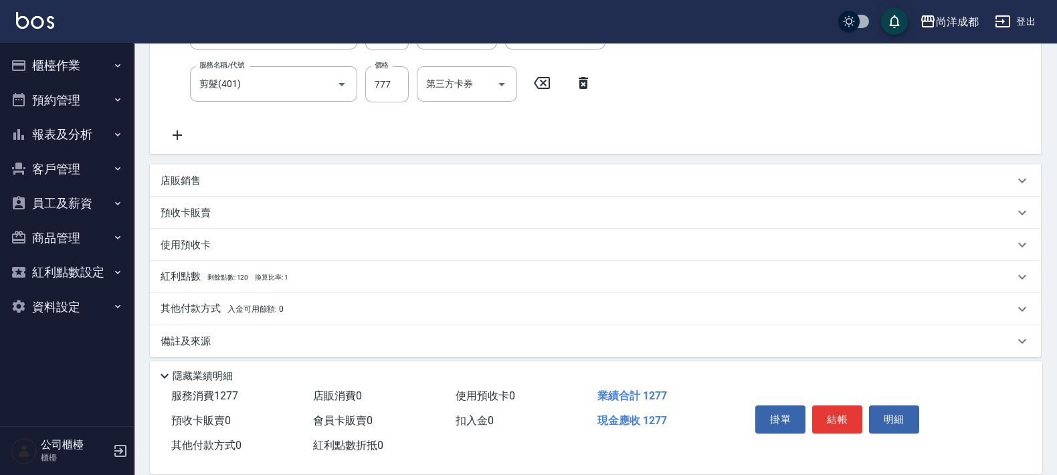
click at [194, 304] on p "其他付款方式 入金可用餘額: 0" at bounding box center [222, 309] width 123 height 15
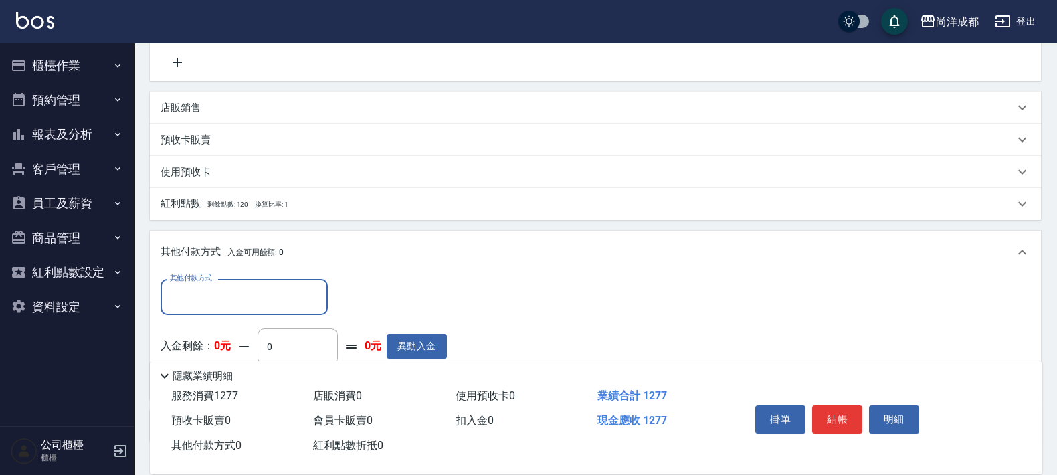
scroll to position [417, 0]
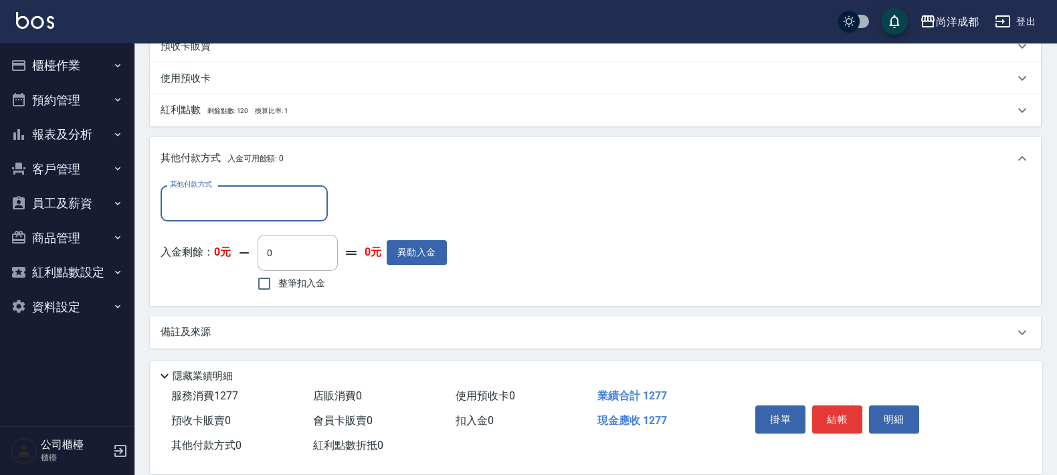
drag, startPoint x: 248, startPoint y: 204, endPoint x: 235, endPoint y: 219, distance: 19.9
click at [247, 204] on input "其他付款方式" at bounding box center [244, 202] width 155 height 23
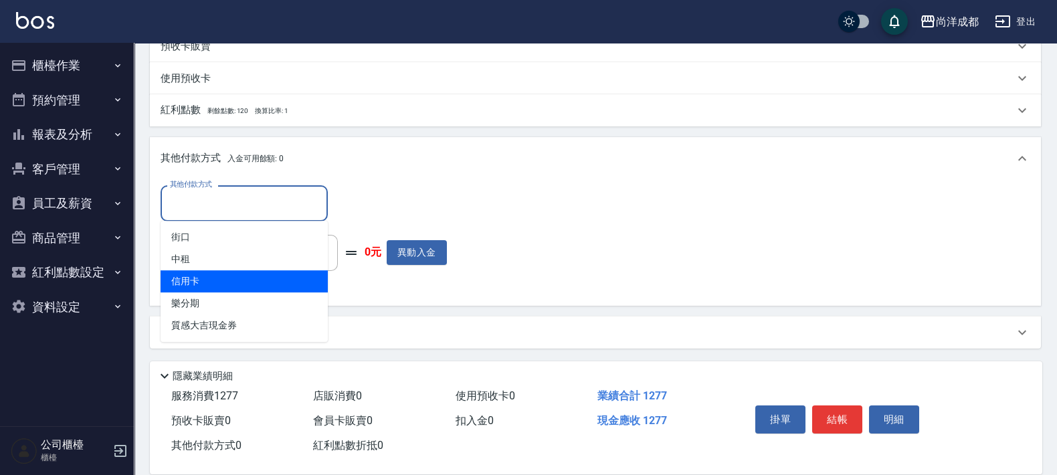
click at [199, 282] on span "信用卡" at bounding box center [244, 281] width 167 height 22
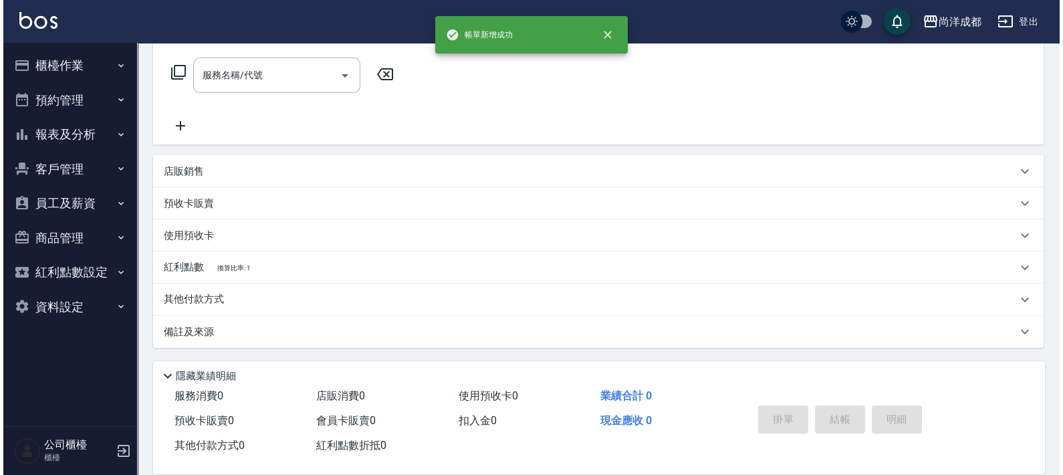
scroll to position [0, 0]
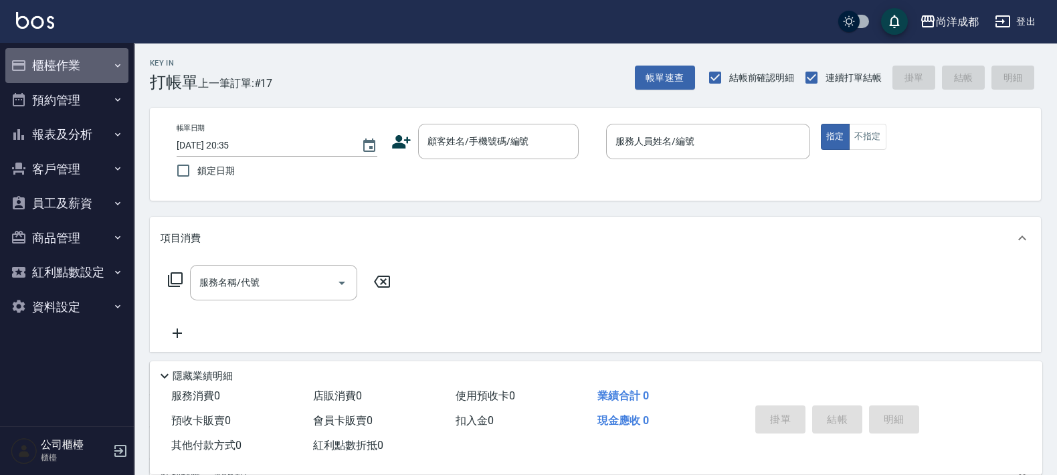
click at [54, 63] on button "櫃檯作業" at bounding box center [66, 65] width 123 height 35
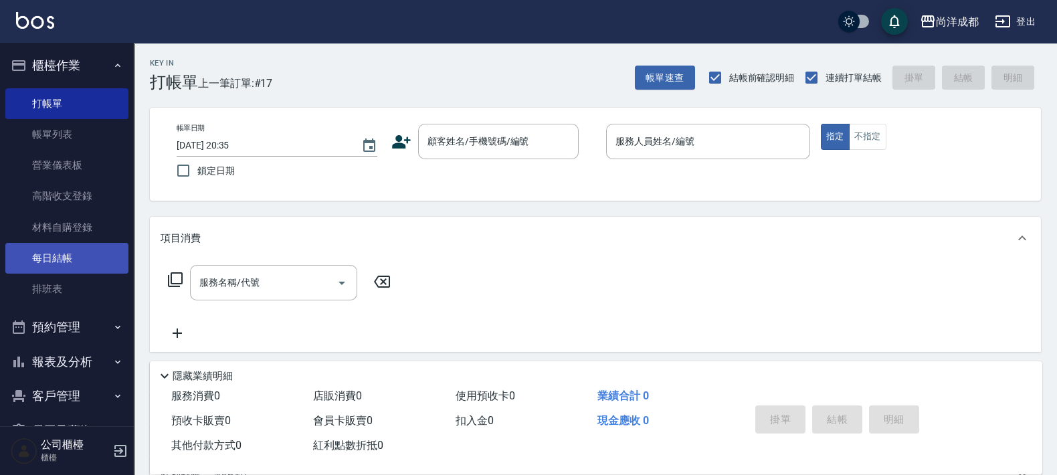
click at [45, 255] on link "每日結帳" at bounding box center [66, 258] width 123 height 31
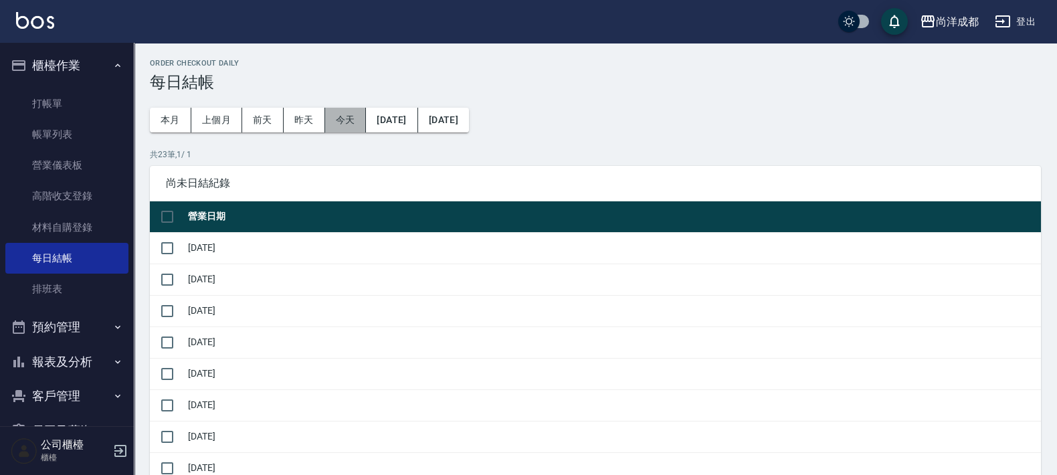
click at [359, 121] on button "今天" at bounding box center [345, 120] width 41 height 25
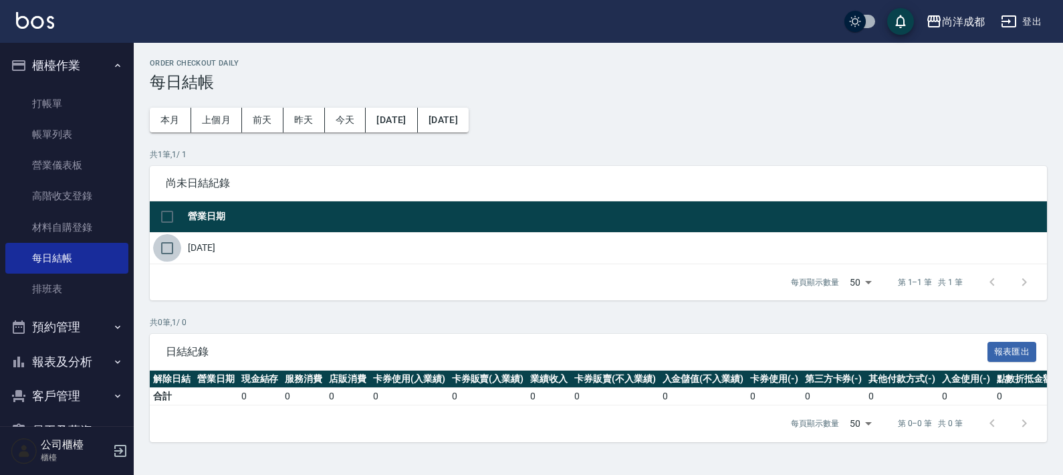
click at [160, 247] on input "checkbox" at bounding box center [167, 248] width 28 height 28
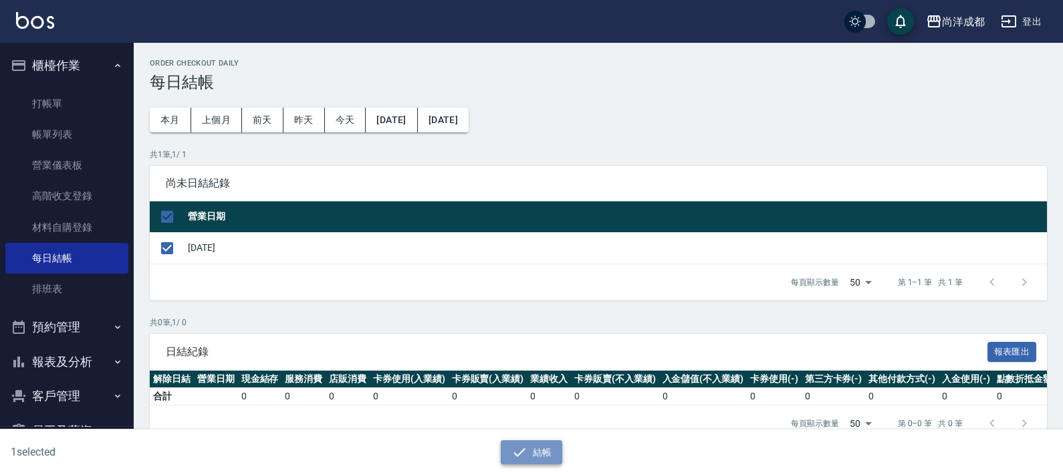
click at [550, 457] on button "結帳" at bounding box center [532, 452] width 62 height 25
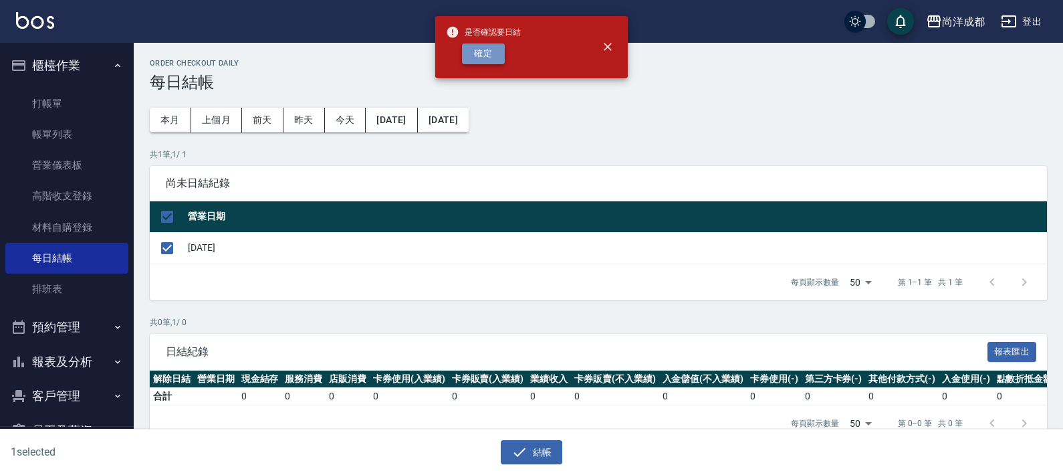
click at [474, 53] on button "確定" at bounding box center [483, 53] width 43 height 21
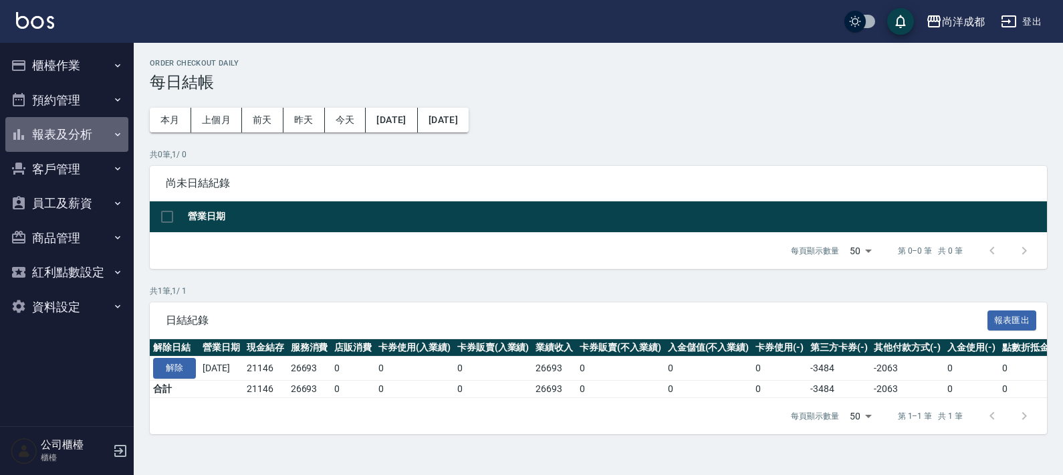
click at [60, 124] on button "報表及分析" at bounding box center [66, 134] width 123 height 35
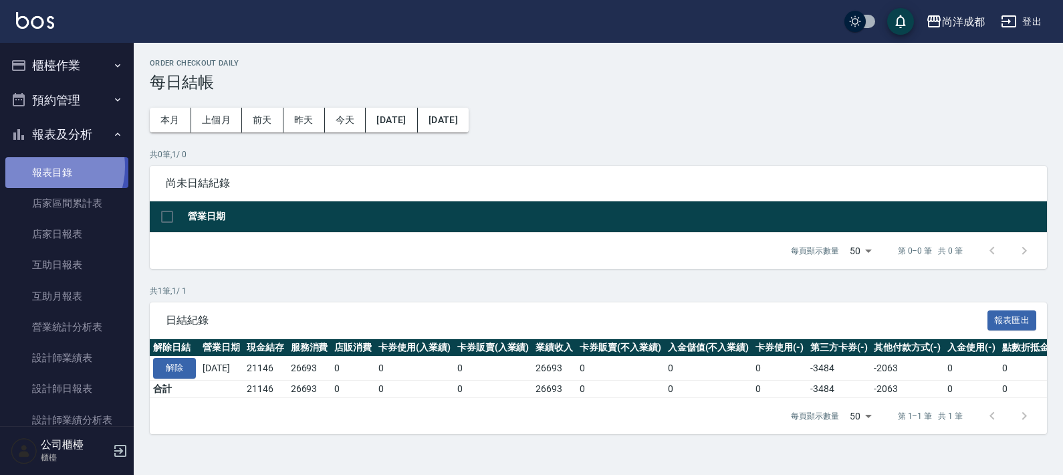
click at [47, 168] on link "報表目錄" at bounding box center [66, 172] width 123 height 31
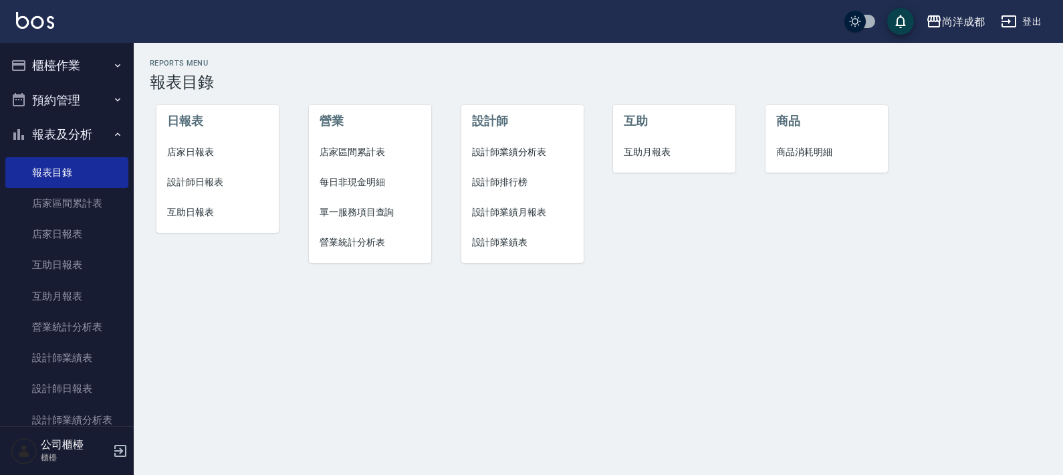
click at [197, 179] on span "設計師日報表" at bounding box center [217, 182] width 101 height 14
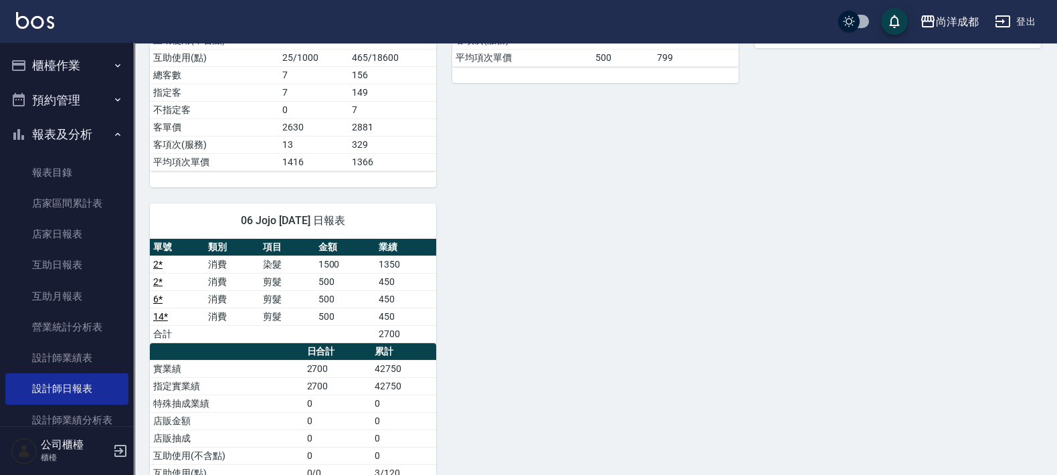
scroll to position [654, 0]
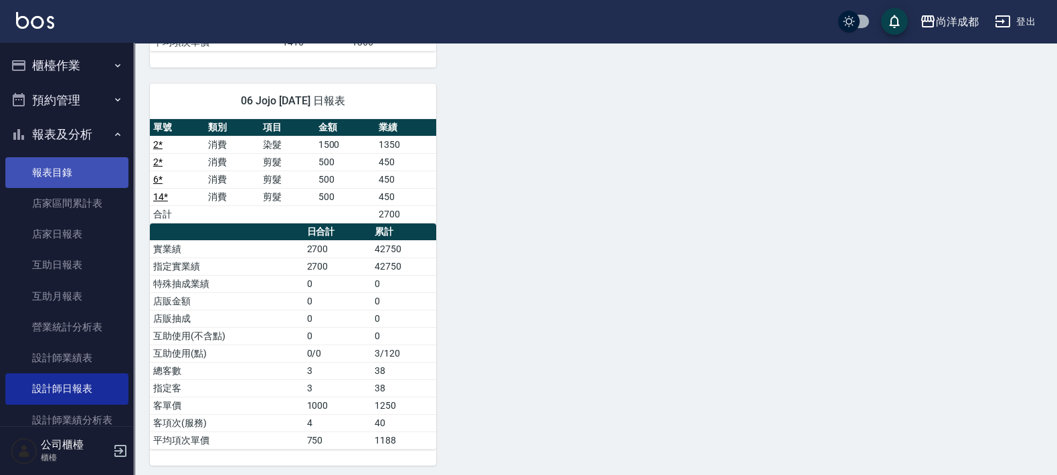
click at [49, 177] on link "報表目錄" at bounding box center [66, 172] width 123 height 31
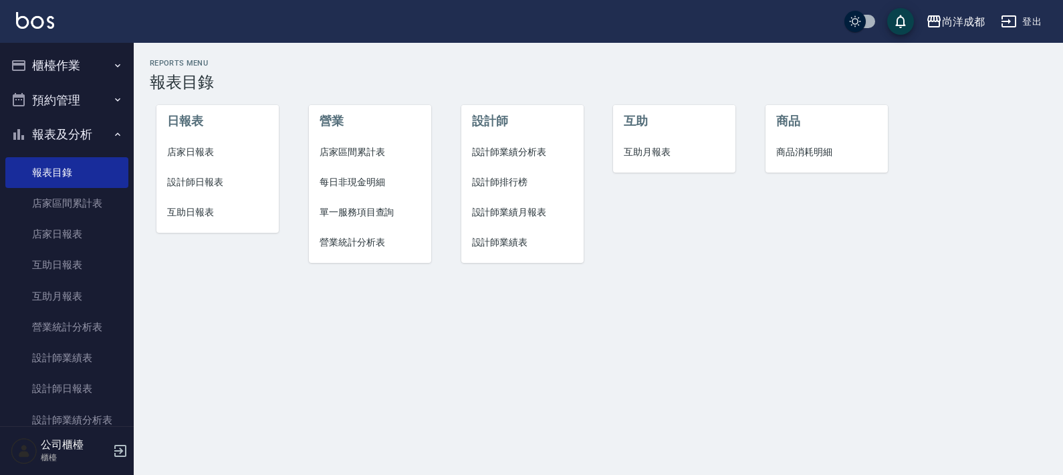
click at [182, 215] on span "互助日報表" at bounding box center [217, 212] width 101 height 14
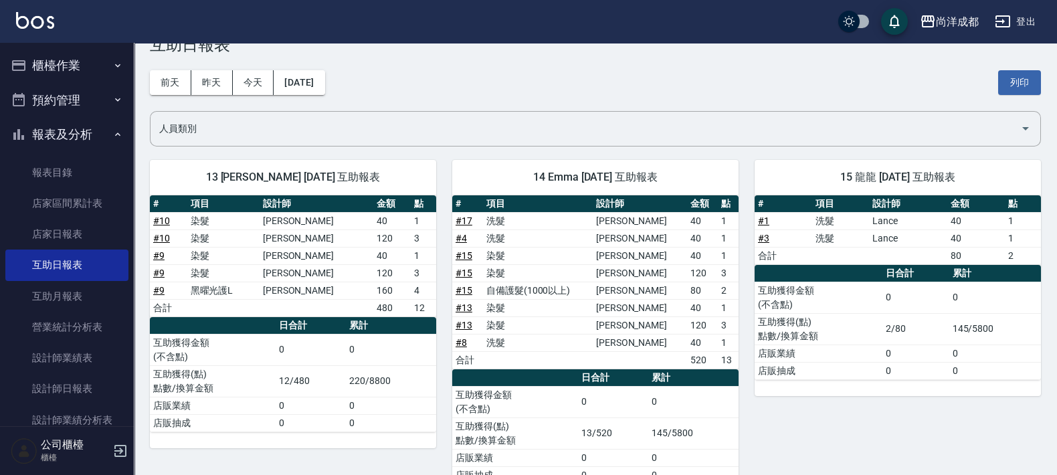
scroll to position [76, 0]
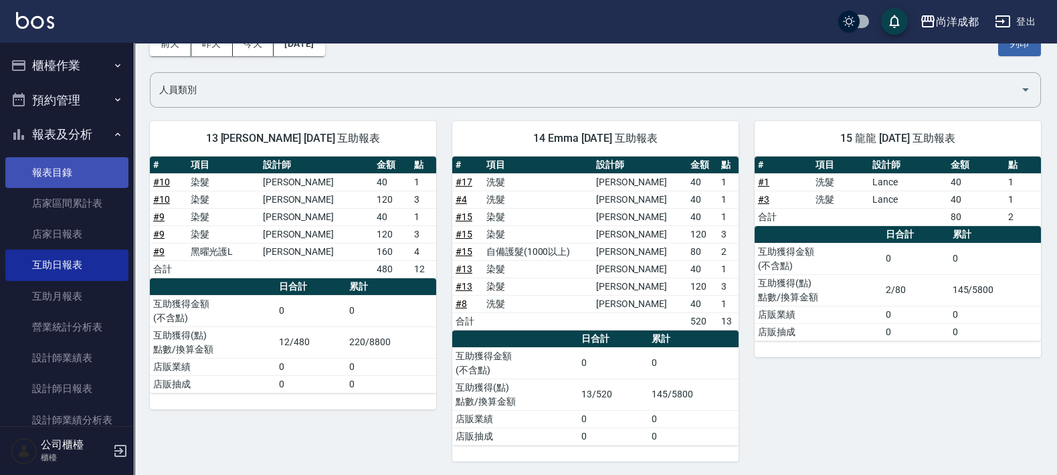
click at [45, 171] on link "報表目錄" at bounding box center [66, 172] width 123 height 31
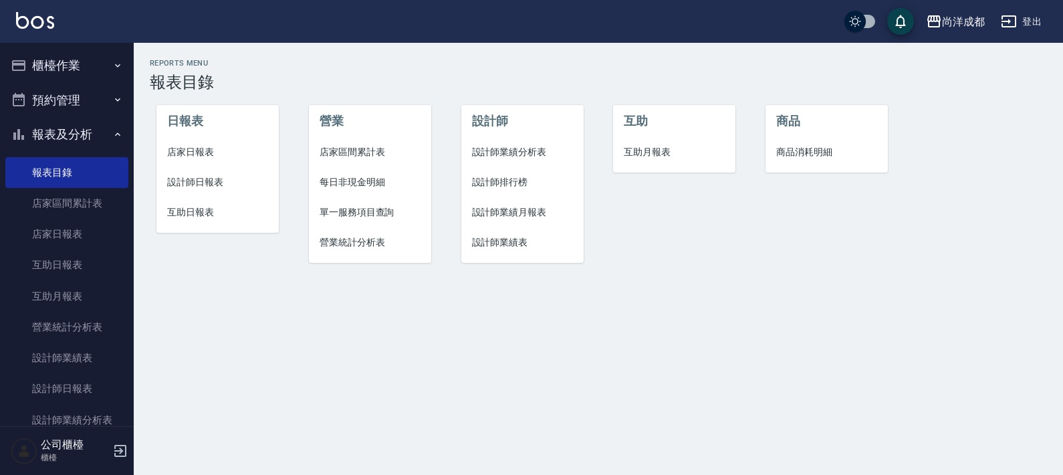
click at [196, 143] on li "店家日報表" at bounding box center [217, 152] width 122 height 30
